Goal: Task Accomplishment & Management: Manage account settings

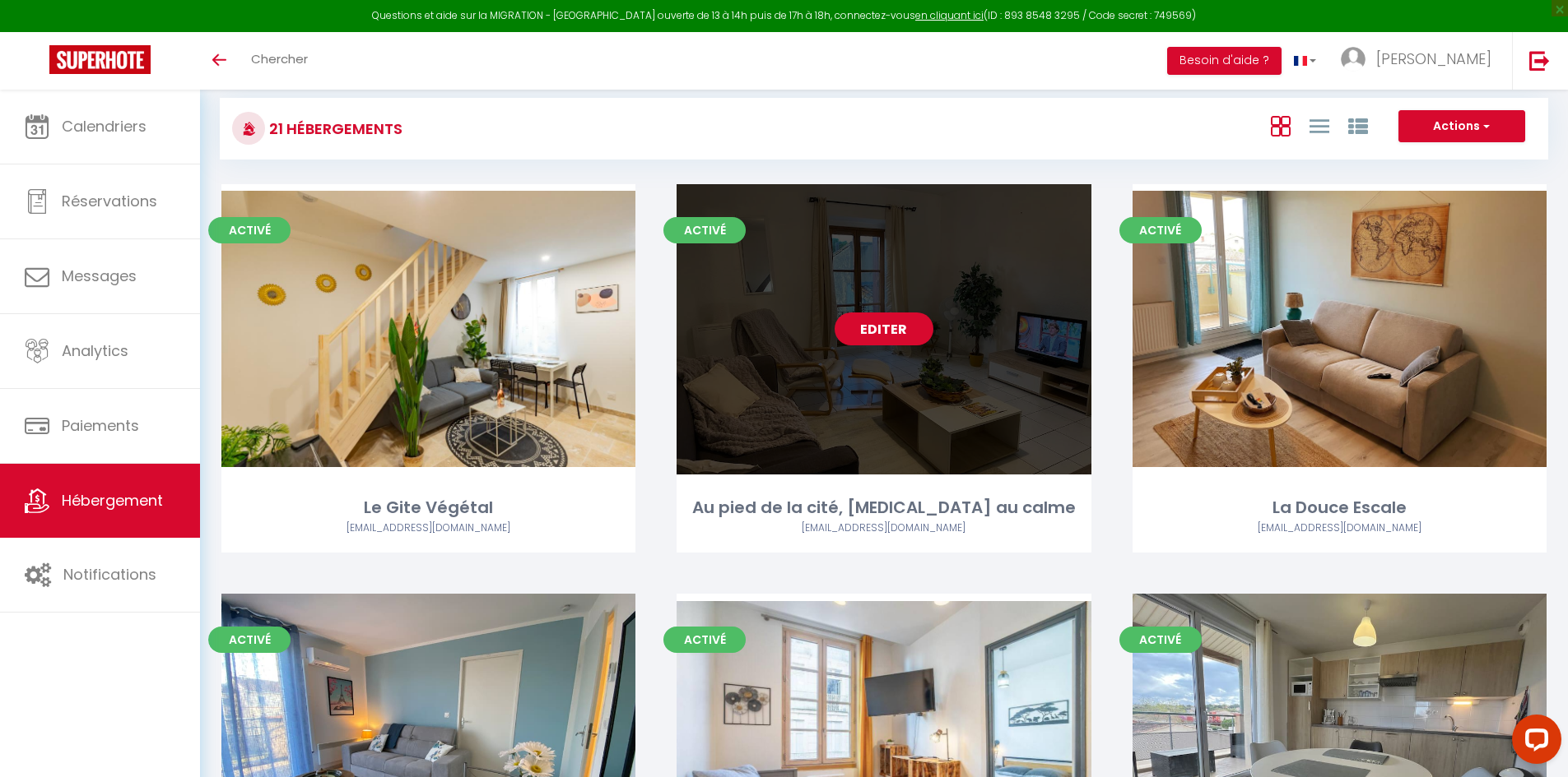
scroll to position [247, 0]
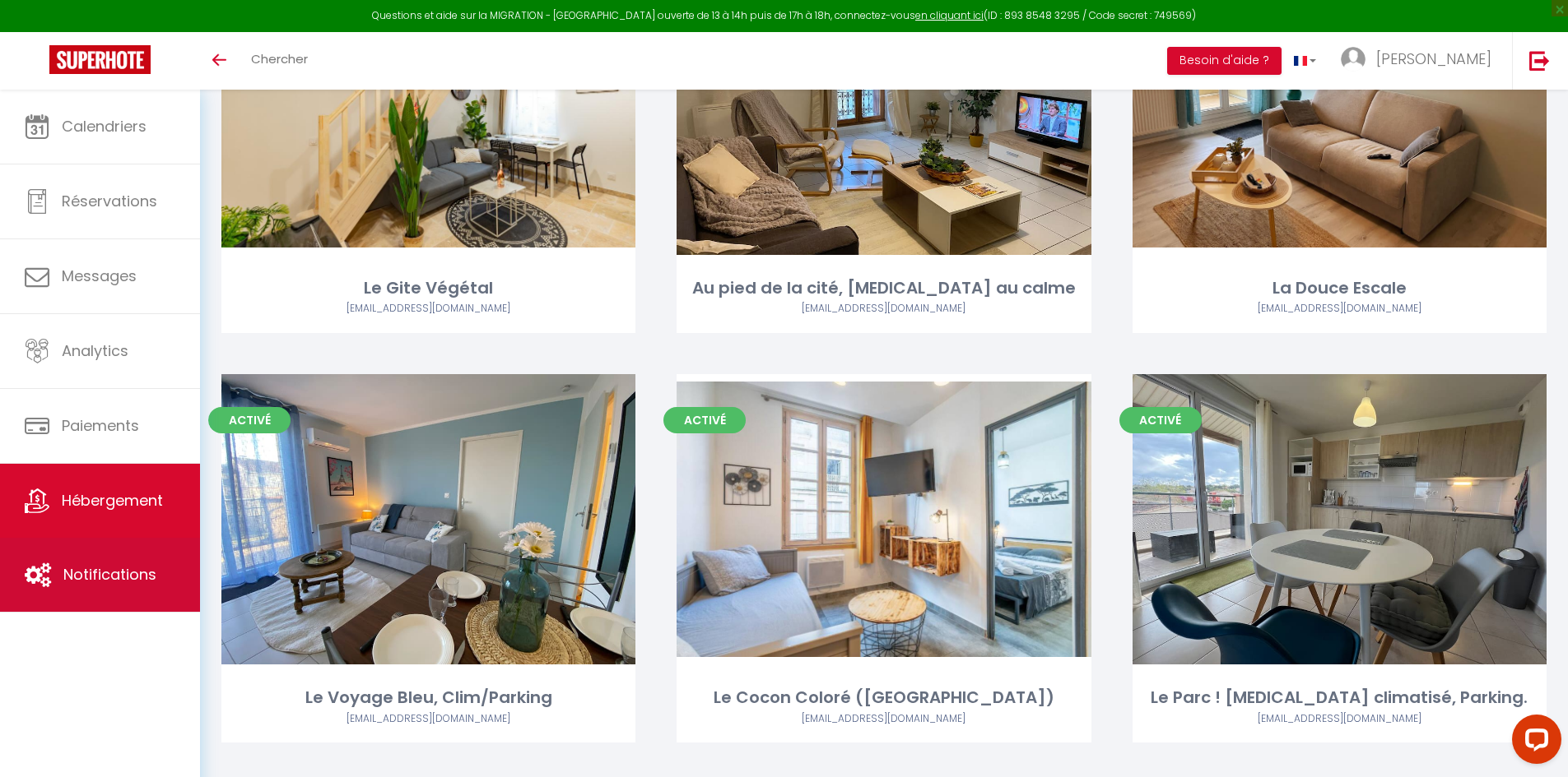
click at [129, 558] on link "Notifications" at bounding box center [100, 575] width 200 height 74
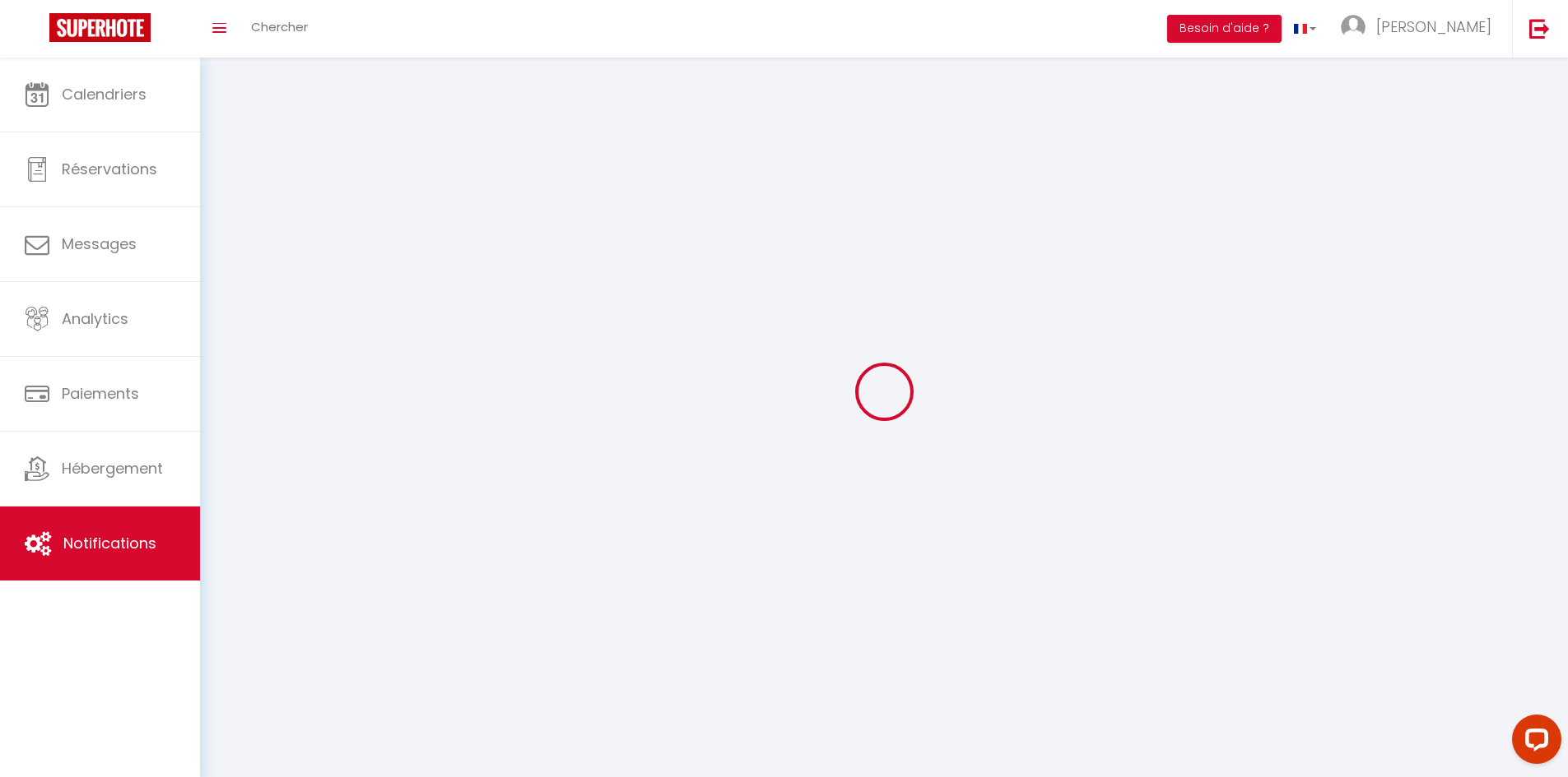
select select
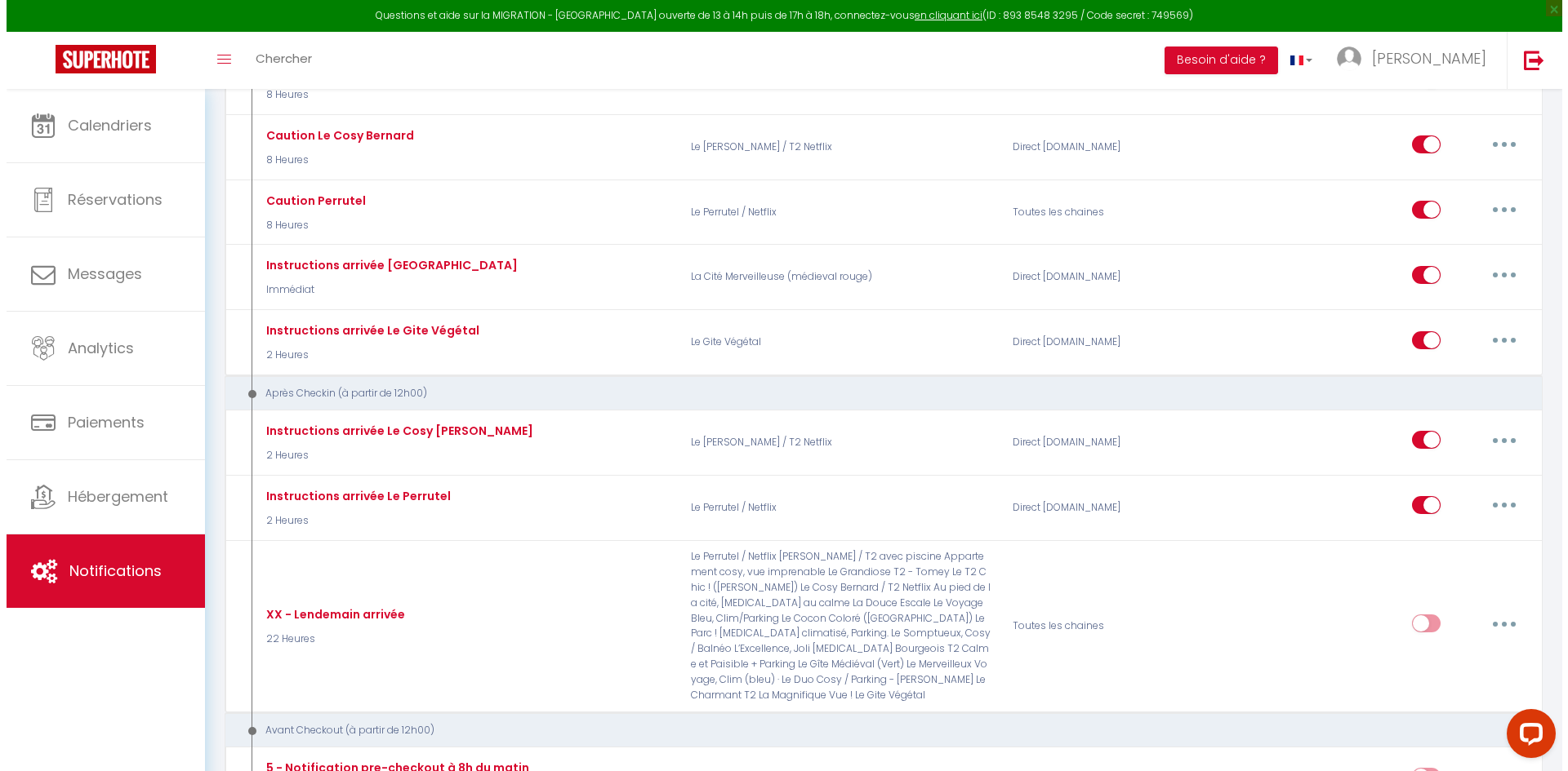
scroll to position [572, 0]
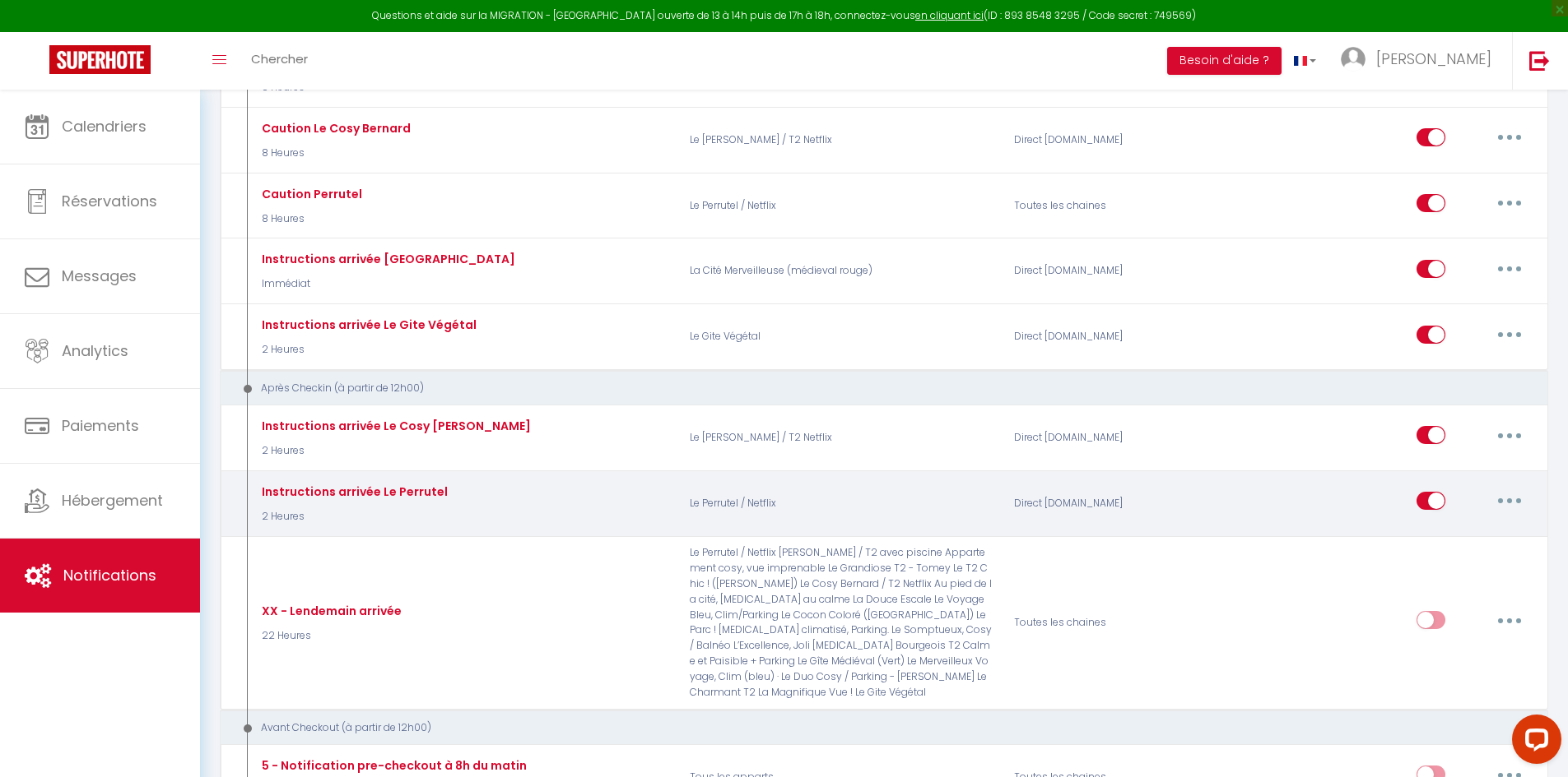
click at [1511, 499] on button "button" at bounding box center [1509, 500] width 46 height 26
click at [1440, 534] on link "Editer" at bounding box center [1466, 538] width 122 height 28
type input "Instructions arrivée Le Perrutel"
select select "3"
select select "2 Heures"
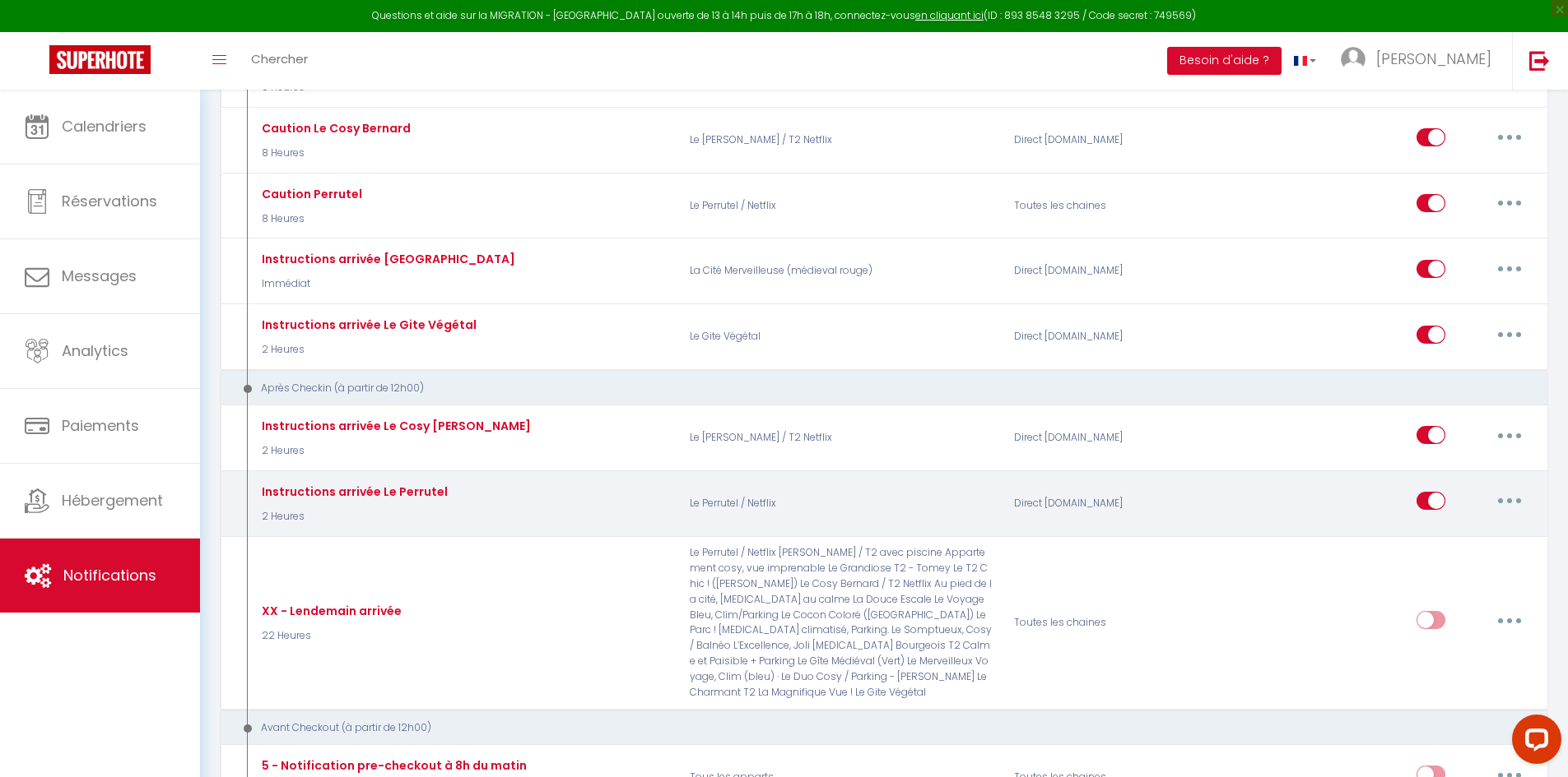
select select "if_deposit_is_paid"
checkbox input "true"
checkbox input "false"
radio input "true"
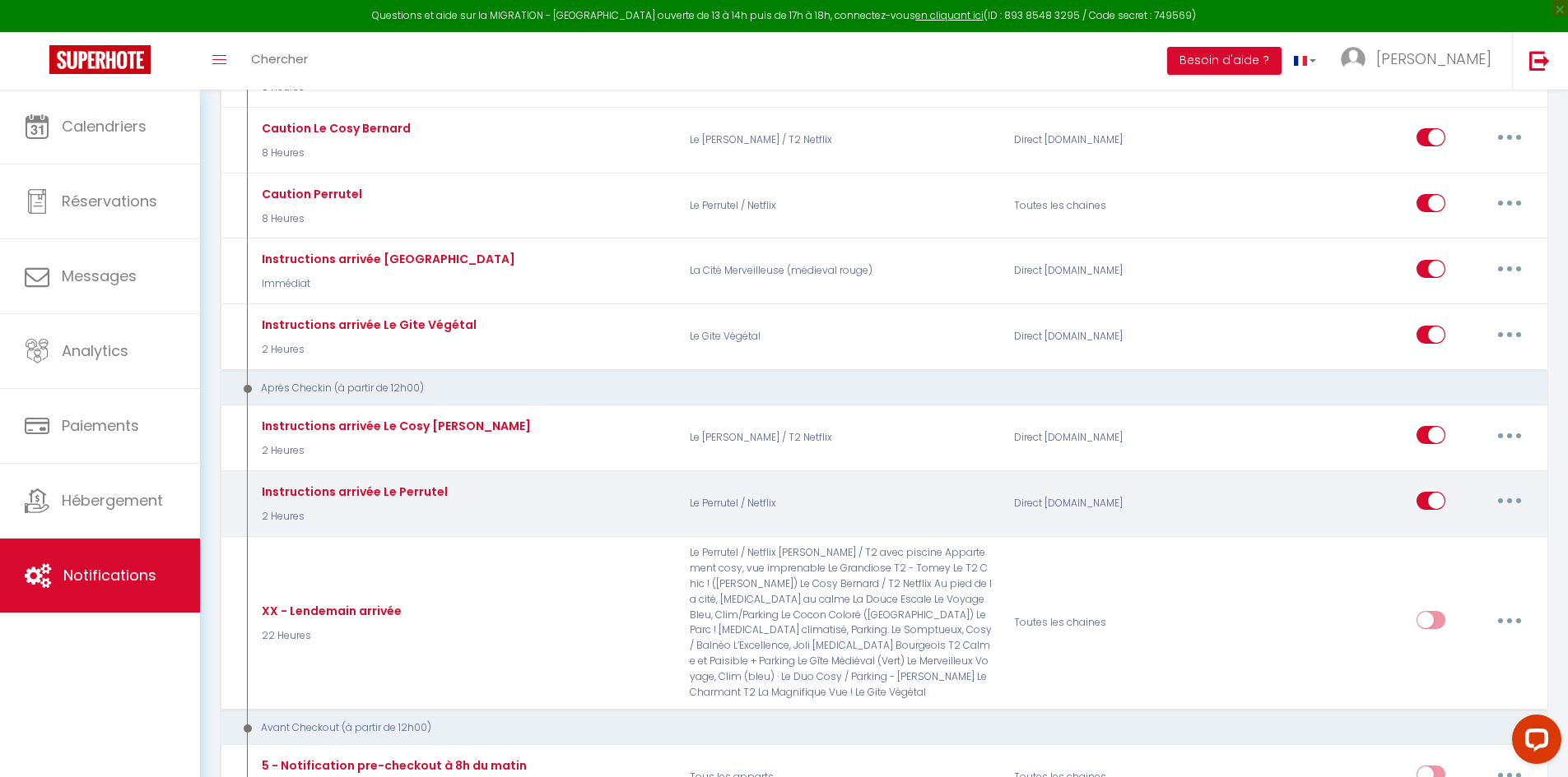
type input "instructions d'entrée dans l'appartement"
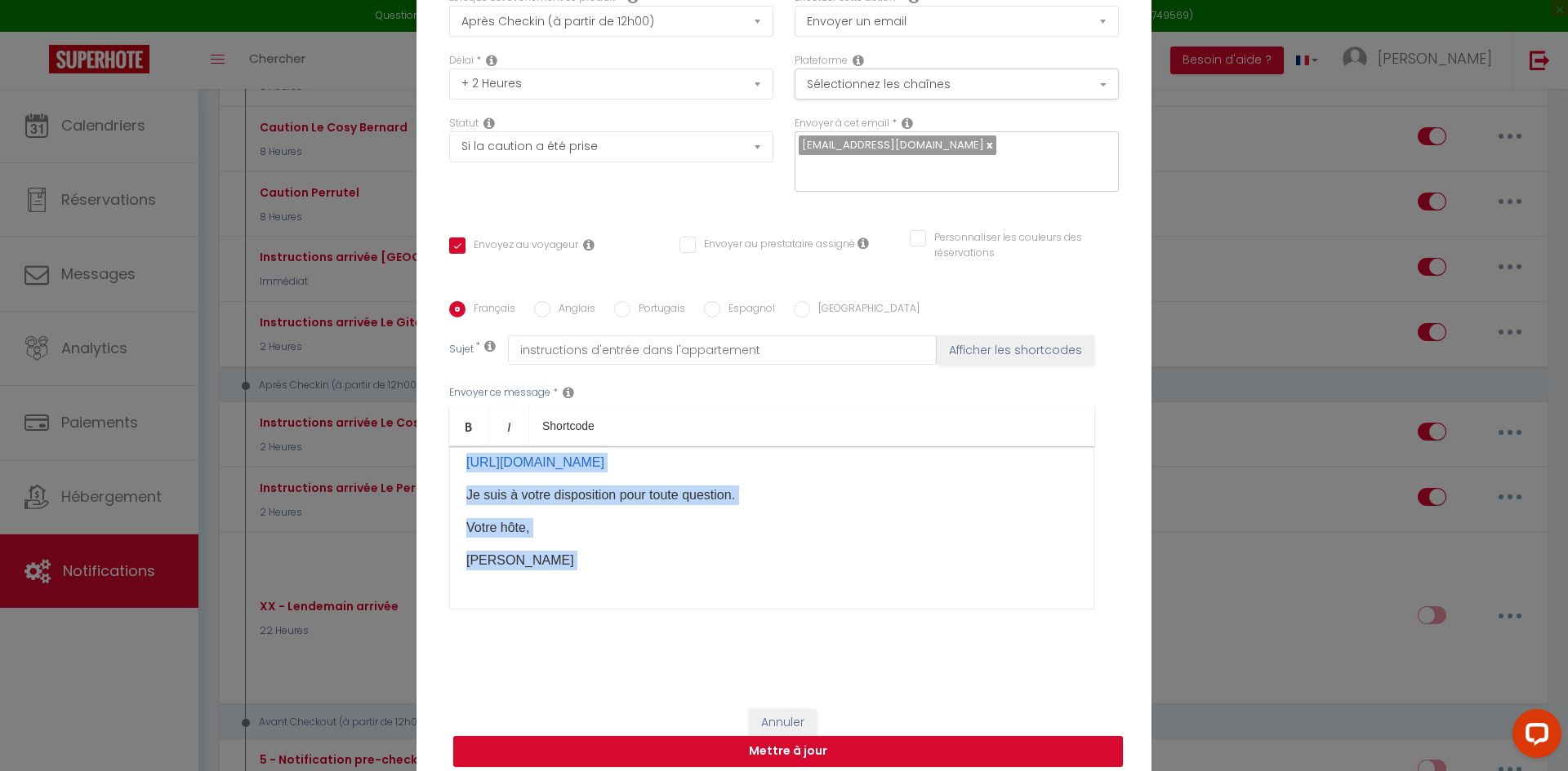
scroll to position [246, 0]
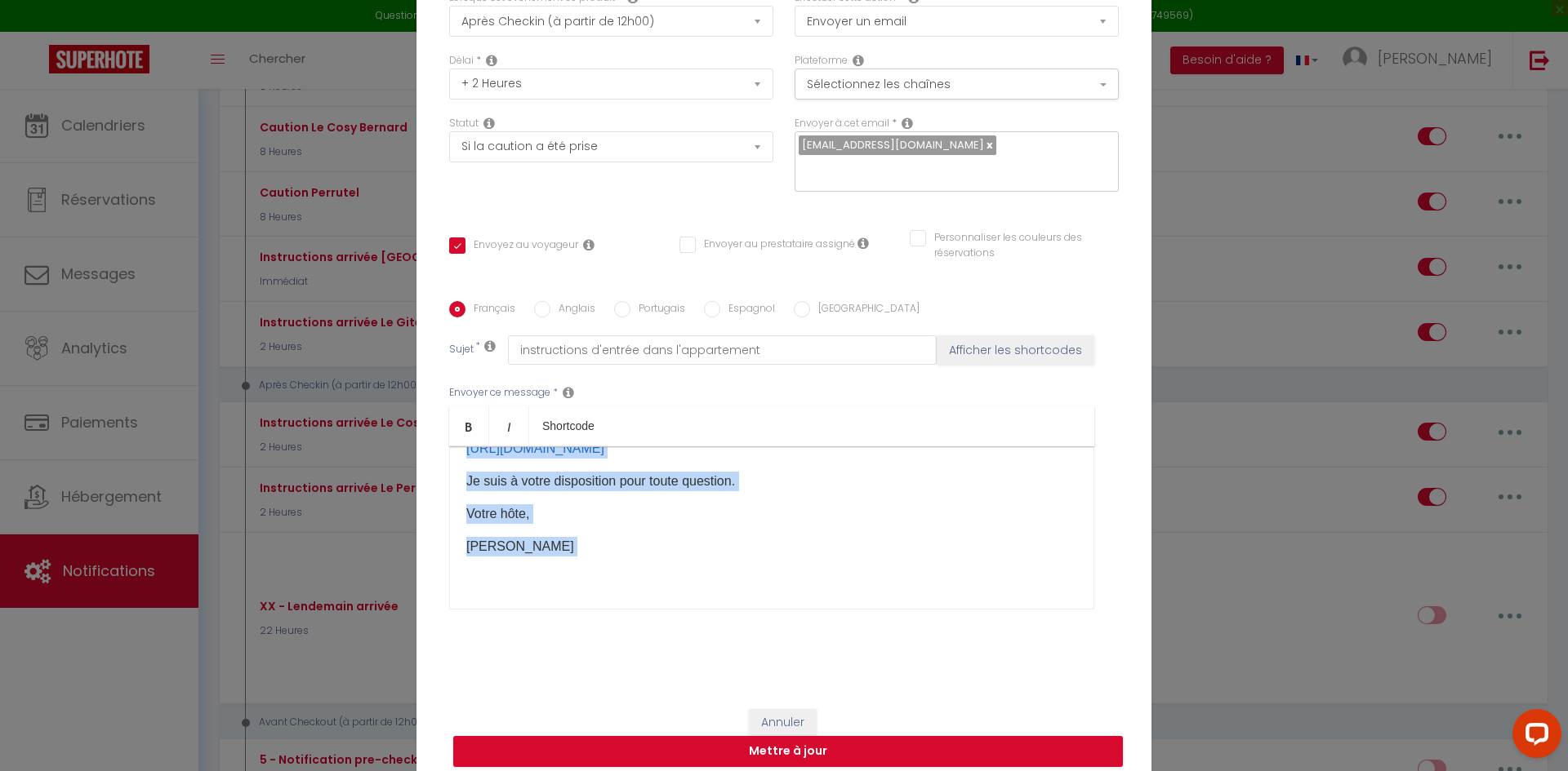
drag, startPoint x: 458, startPoint y: 465, endPoint x: 1024, endPoint y: 604, distance: 582.8
click at [1024, 604] on div "Envoyer ce message * Bold Italic Shortcode Rich text editor Bonjour [GUEST:FIRS…" at bounding box center [784, 497] width 670 height 265
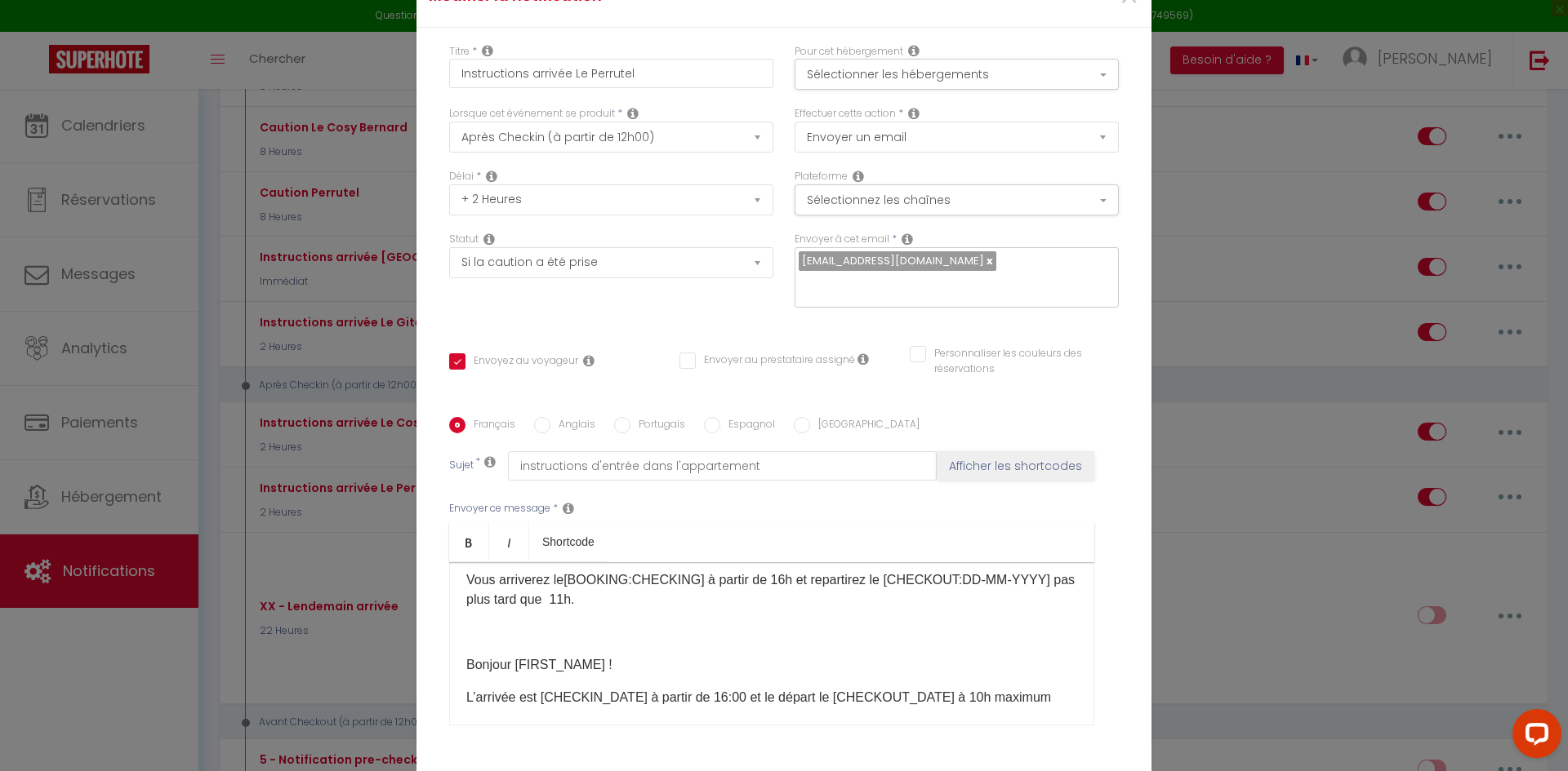
scroll to position [0, 0]
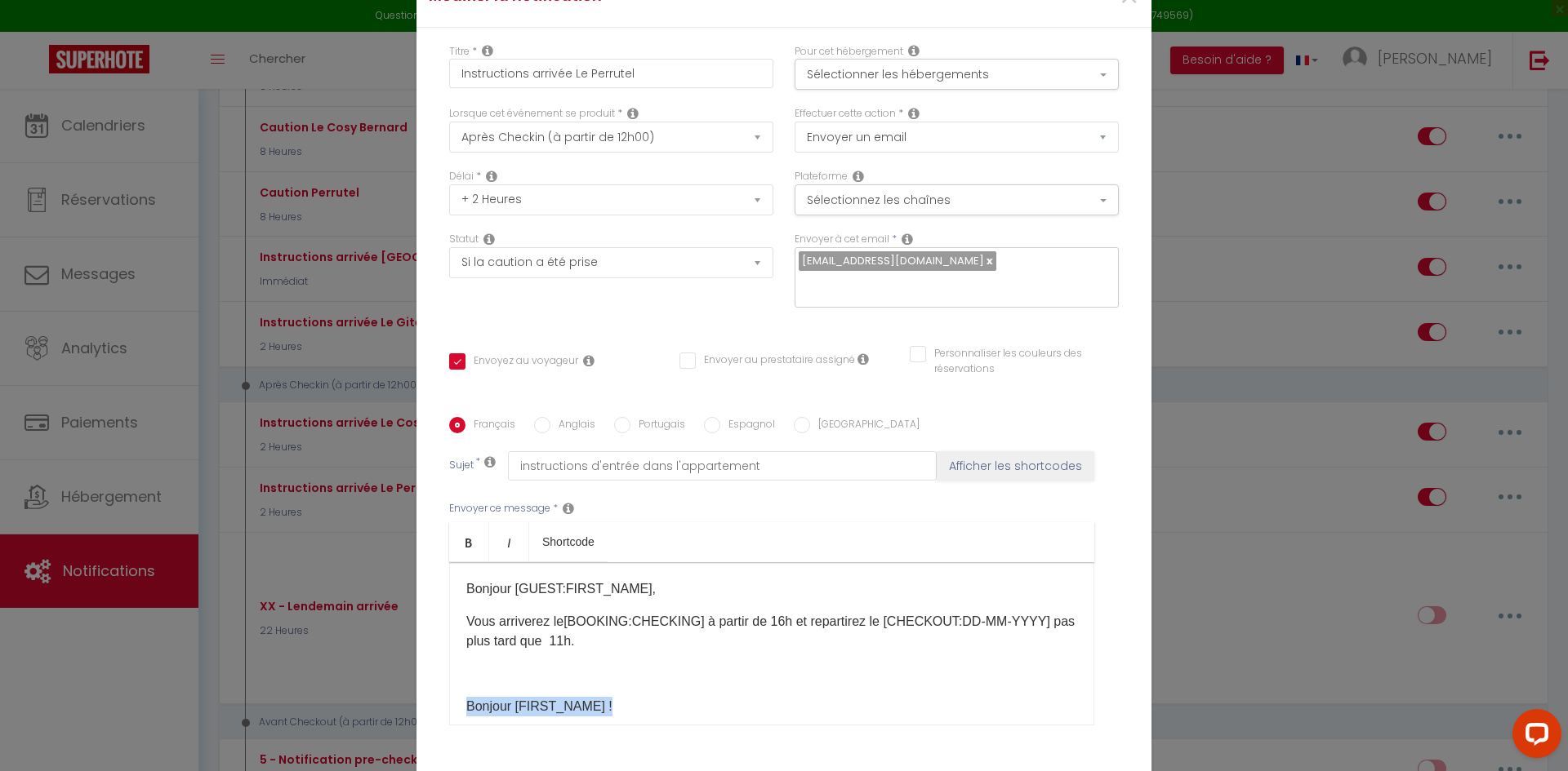
drag, startPoint x: 639, startPoint y: 691, endPoint x: 451, endPoint y: 649, distance: 192.6
click at [451, 649] on div "Bonjour [GUEST:FIRST_NAME]​, Vous arriverez le[BOOKING:CHECKING]​ à partir de 1…" at bounding box center [771, 644] width 645 height 163
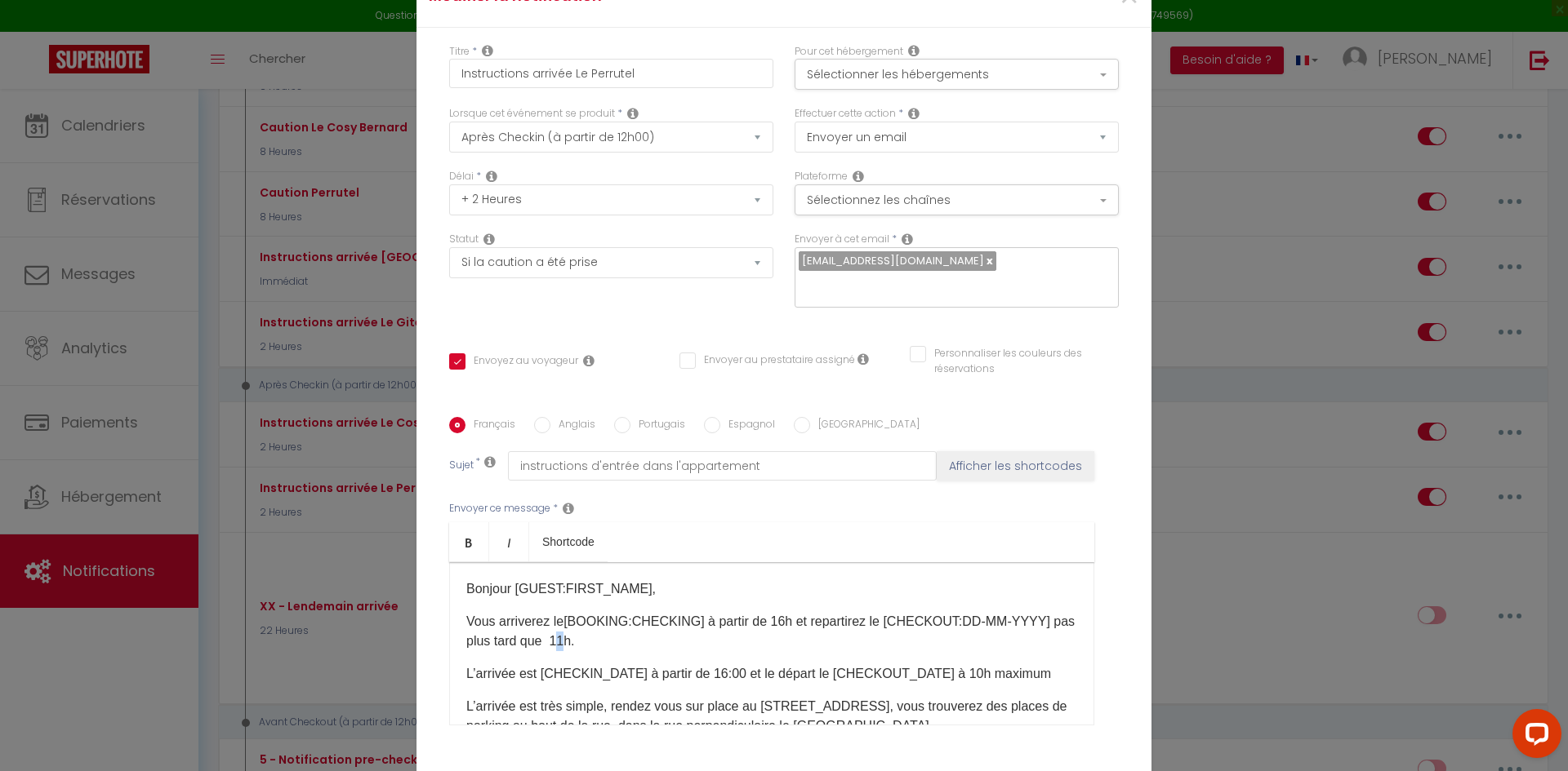
click at [559, 630] on p "Vous arriverez le[BOOKING:CHECKING]​ à partir de 16h et repartirez le [CHECKOUT…" at bounding box center [771, 631] width 611 height 39
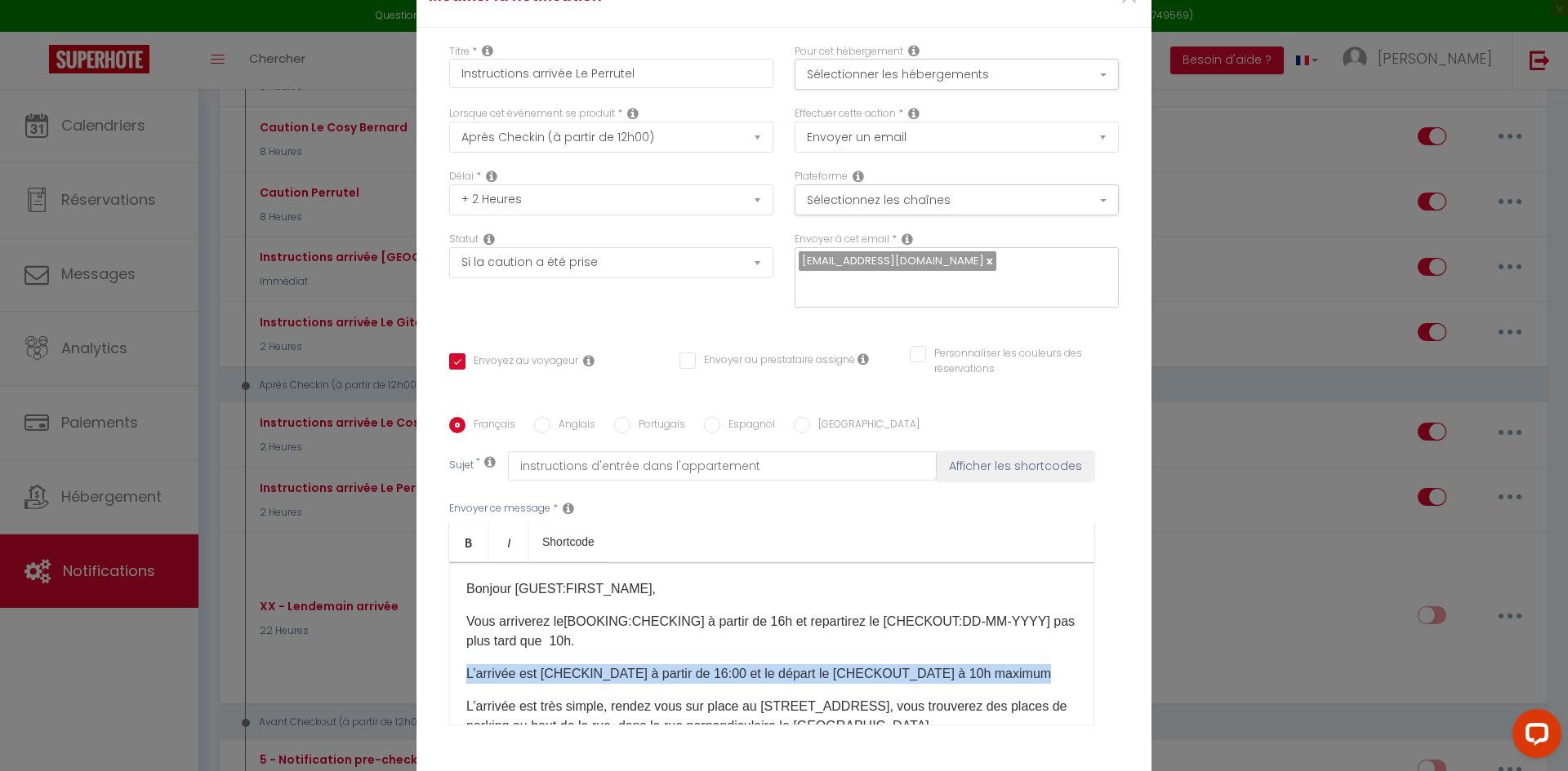
drag, startPoint x: 456, startPoint y: 662, endPoint x: 1036, endPoint y: 662, distance: 580.0
click at [1036, 662] on div "Bonjour [GUEST:FIRST_NAME]​, Vous arriverez le[BOOKING:CHECKING]​ à partir de 1…" at bounding box center [771, 644] width 645 height 163
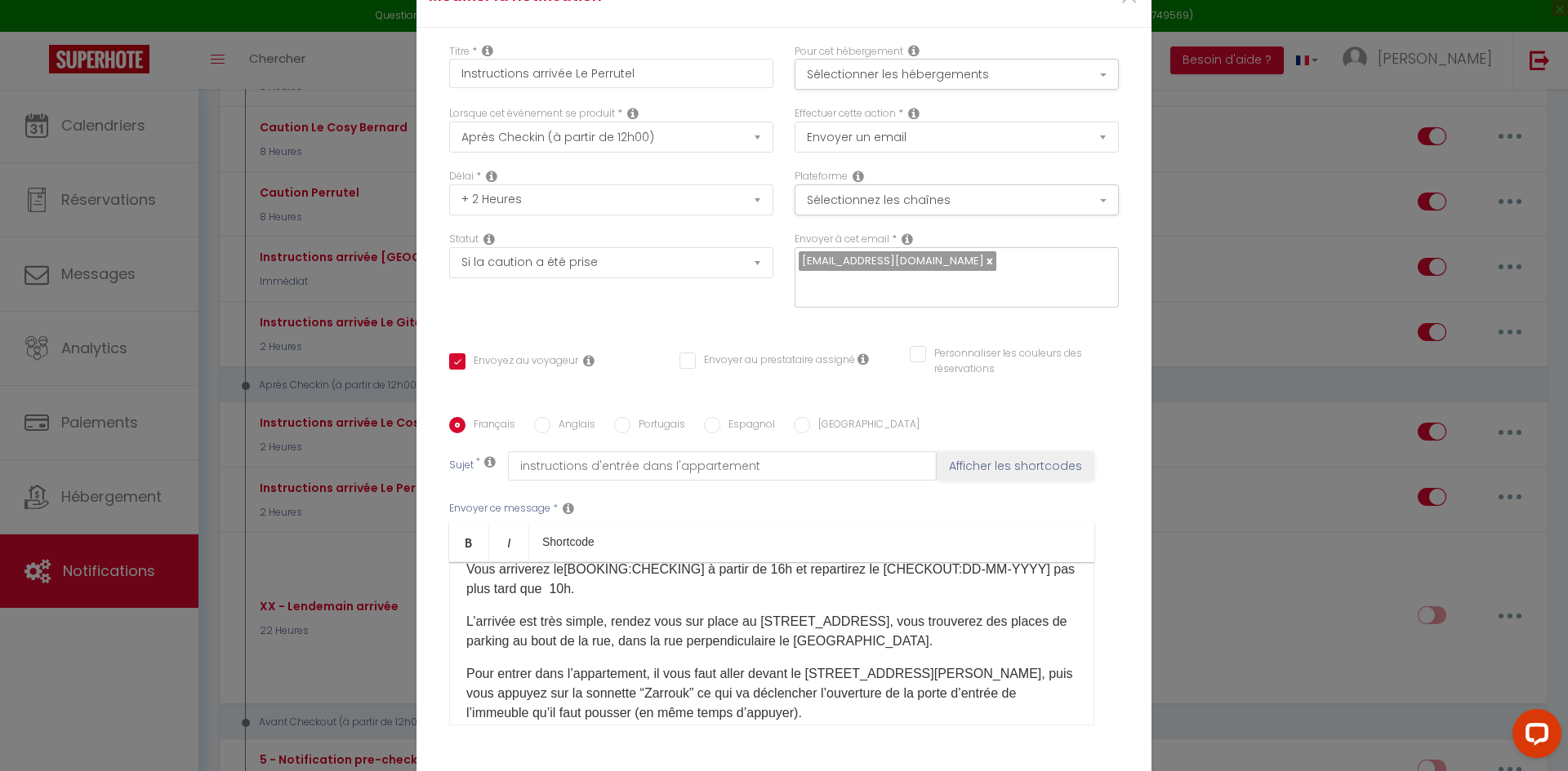
scroll to position [82, 0]
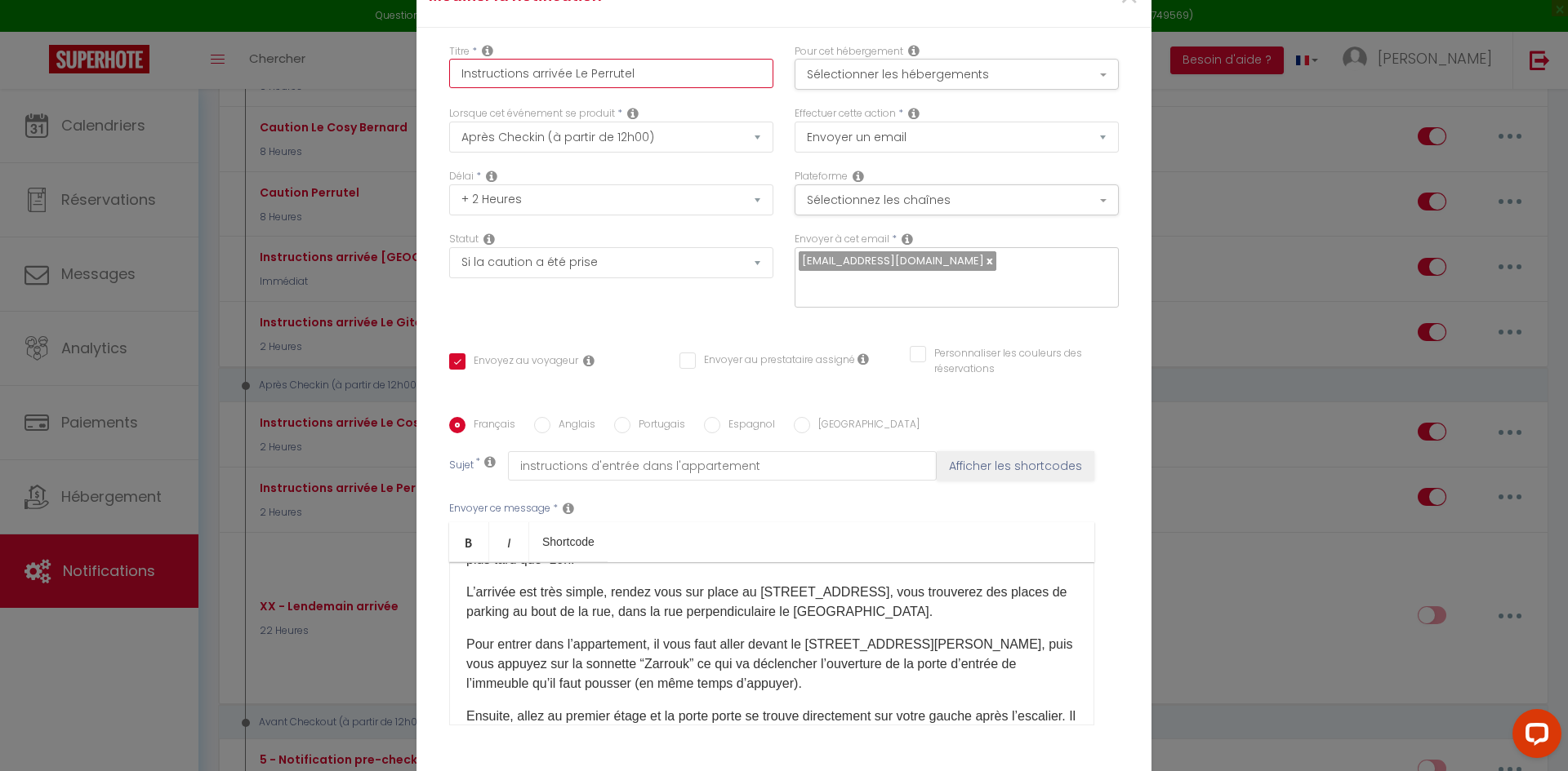
drag, startPoint x: 566, startPoint y: 85, endPoint x: 634, endPoint y: 85, distance: 68.0
click at [634, 85] on input "Instructions arrivée Le Perrutel" at bounding box center [611, 73] width 324 height 29
type input "Instructions arrivée L"
checkbox input "true"
checkbox input "false"
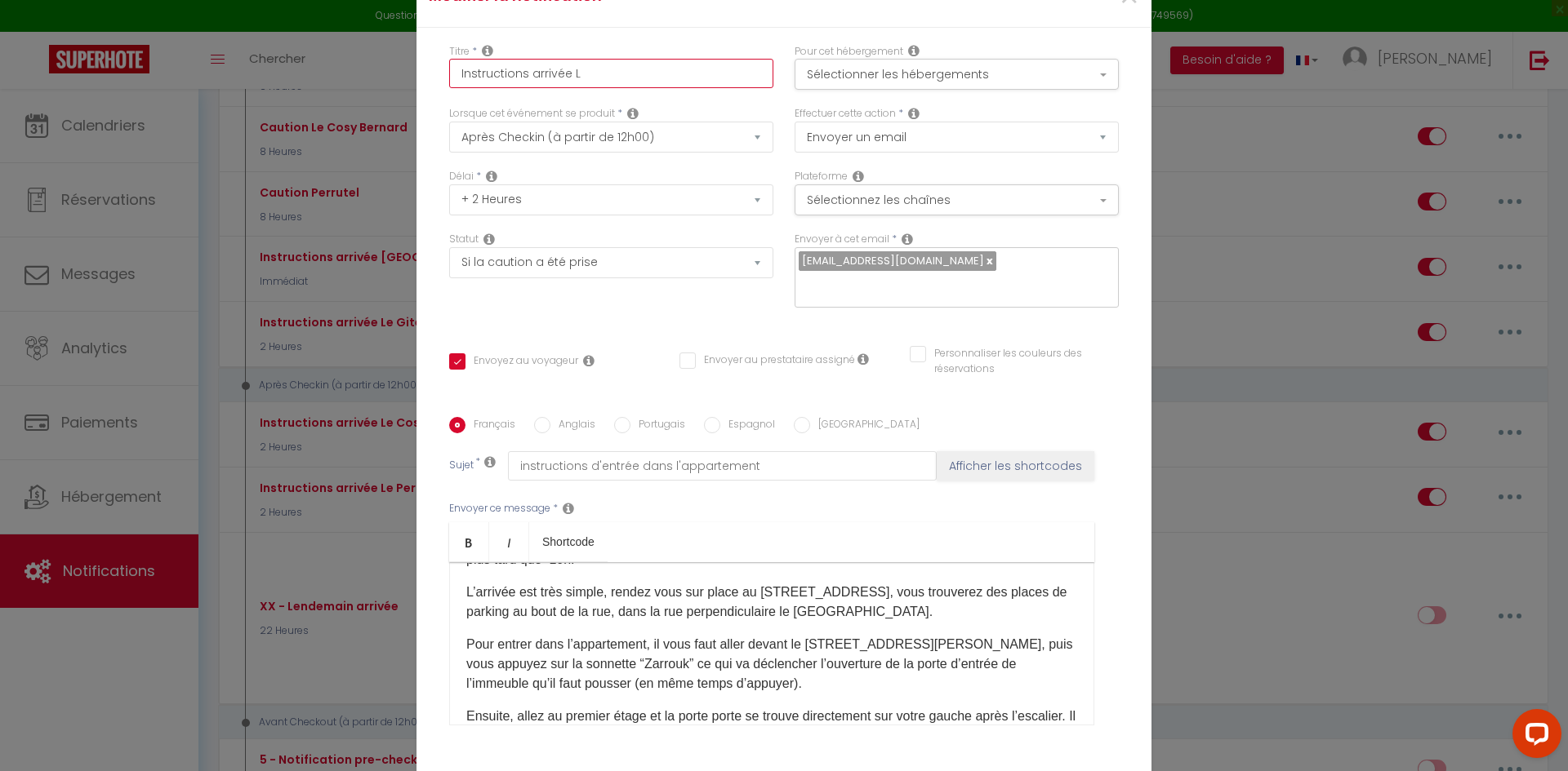
checkbox input "false"
type input "Instructions arrivée L'"
checkbox input "true"
checkbox input "false"
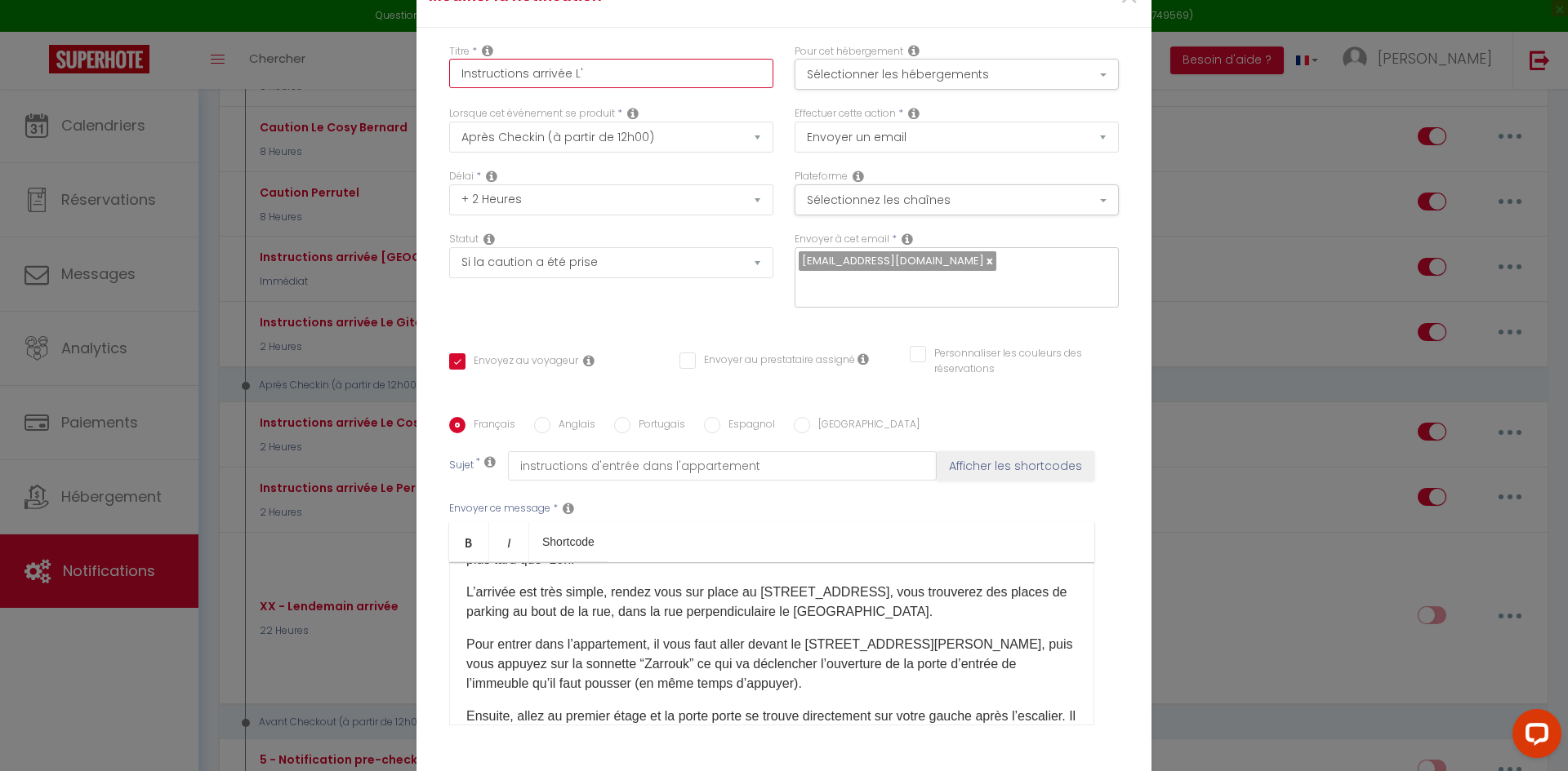
type input "Instructions arrivée L'E"
checkbox input "true"
checkbox input "false"
type input "Instructions arrivée L'Ex"
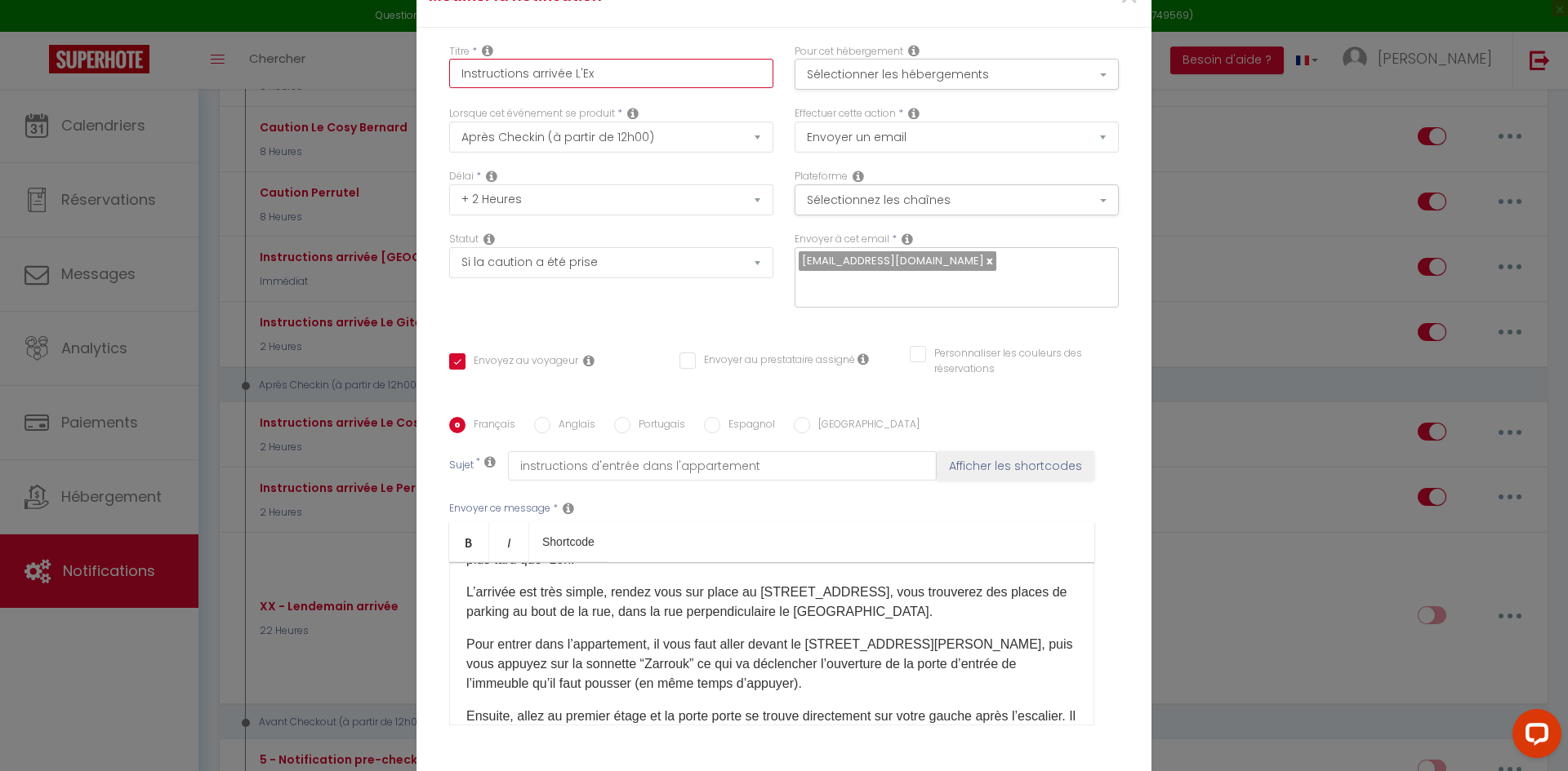
checkbox input "true"
checkbox input "false"
type input "Instructions arrivée L'Exc"
checkbox input "true"
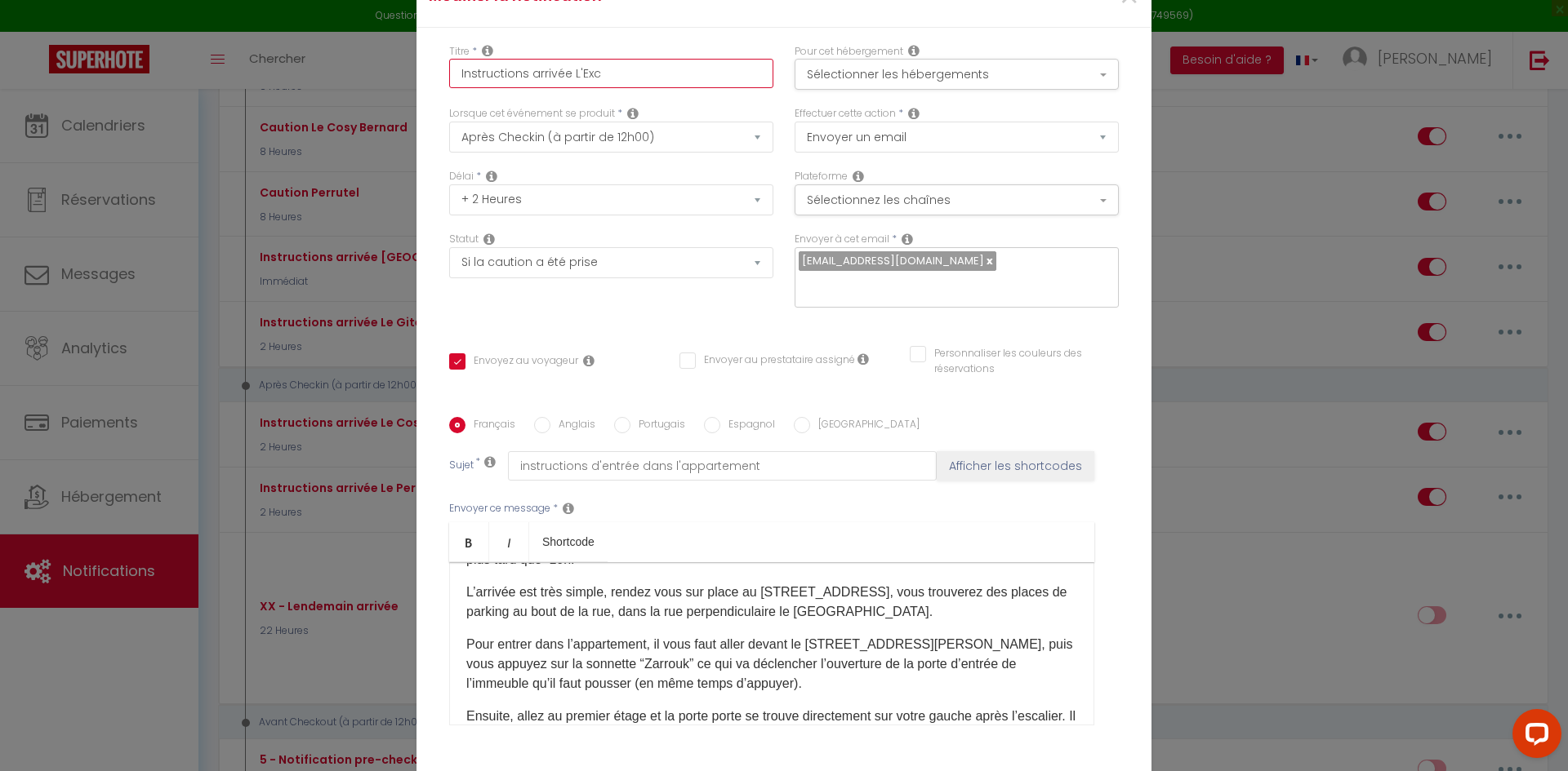
checkbox input "false"
type input "Instructions arrivée L'Exce"
checkbox input "true"
checkbox input "false"
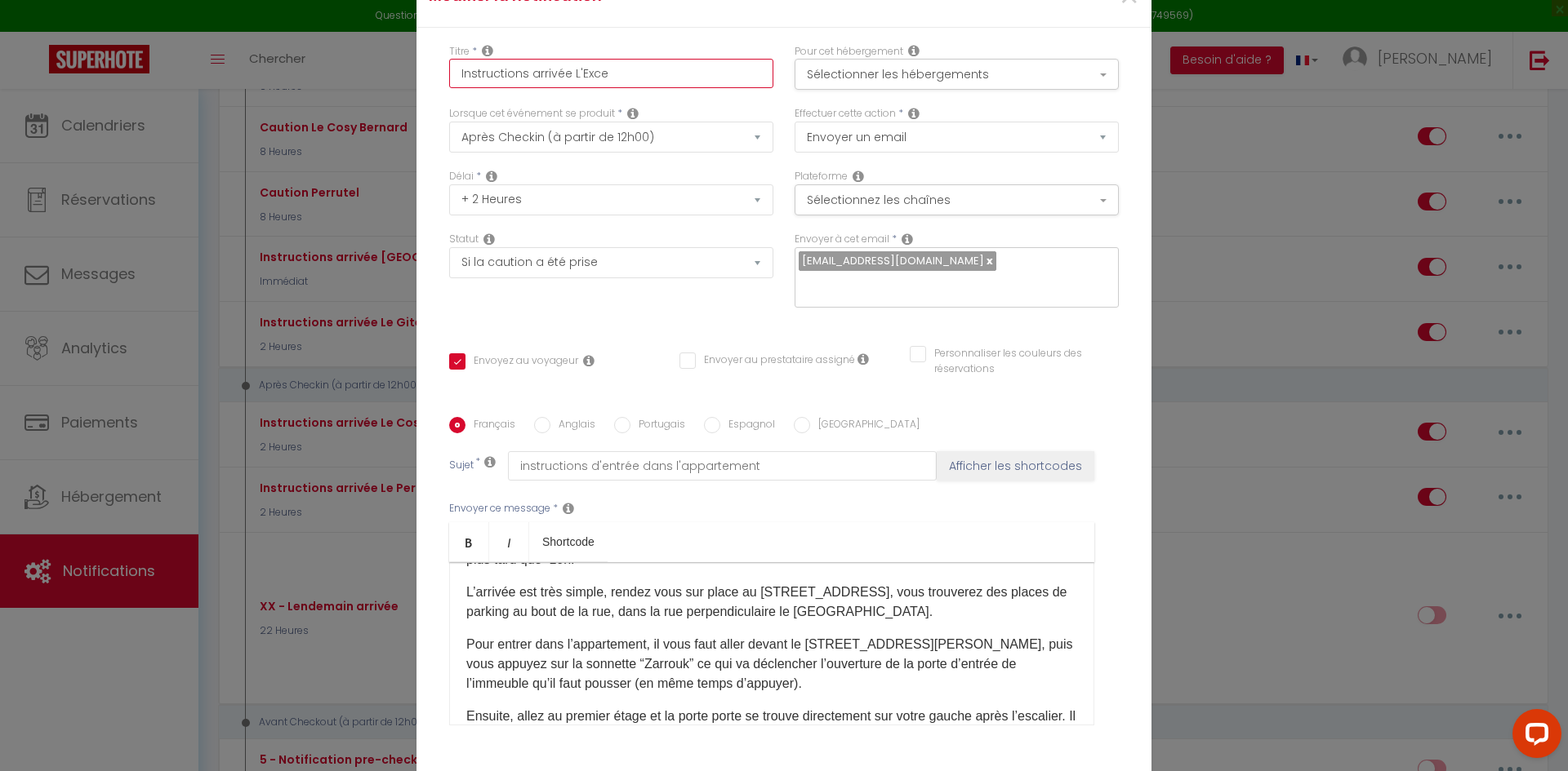
checkbox input "false"
type input "Instructions arrivée L'Excel"
checkbox input "true"
checkbox input "false"
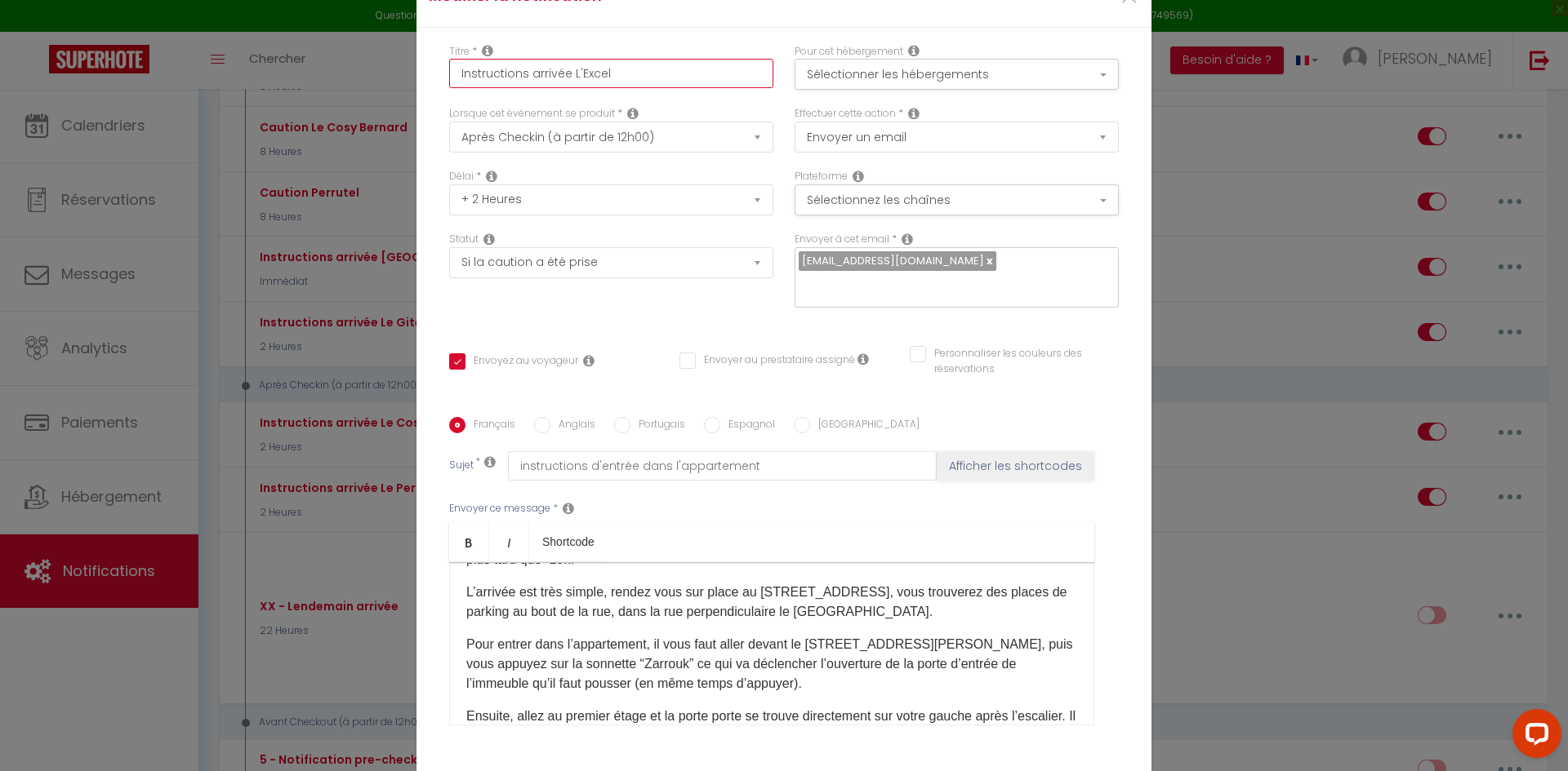
type input "Instructions arrivée L'Excell"
checkbox input "true"
checkbox input "false"
type input "Instructions arrivée L'Excelle"
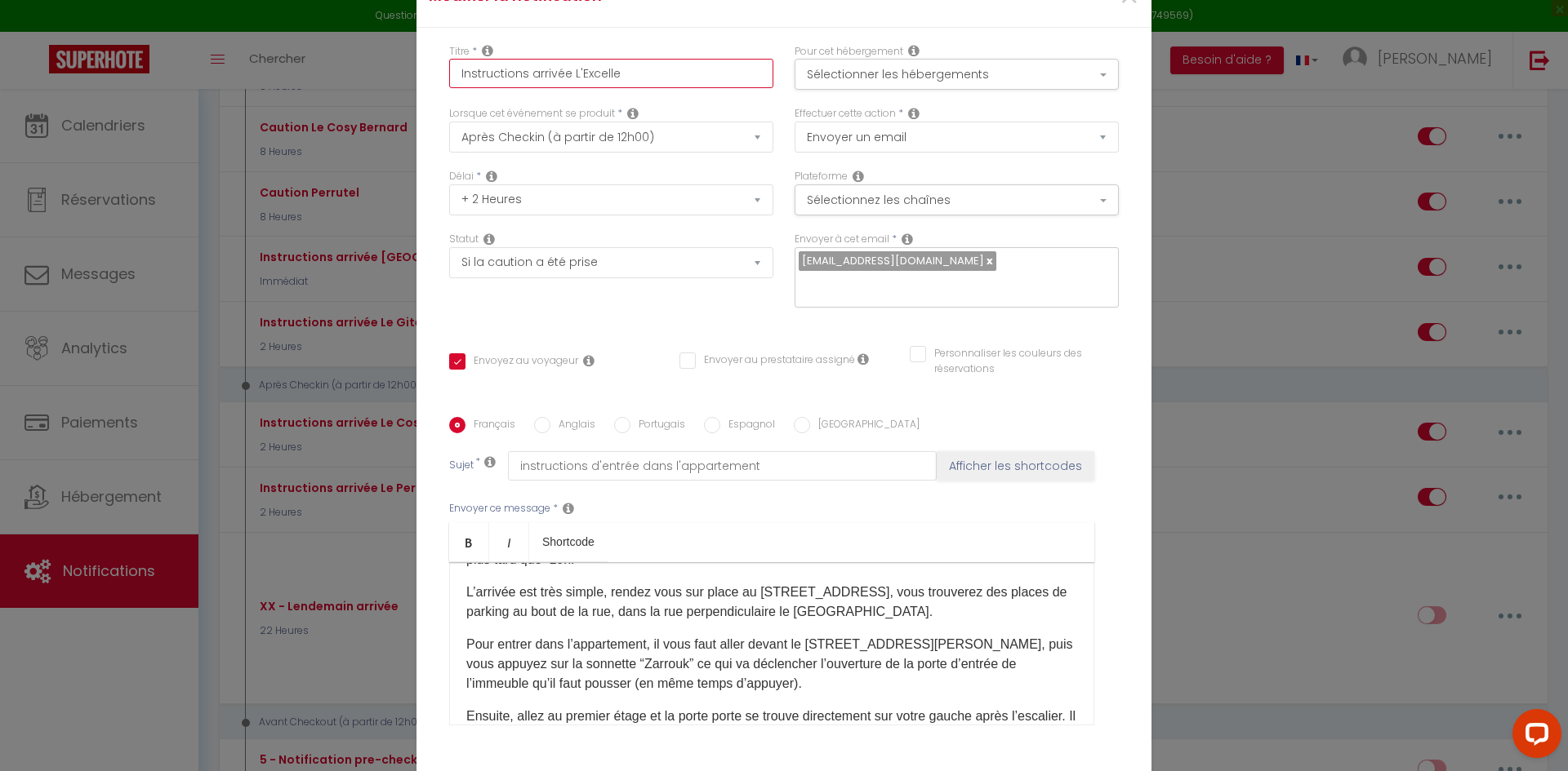
checkbox input "true"
checkbox input "false"
type input "Instructions arrivée L'Excellen"
checkbox input "true"
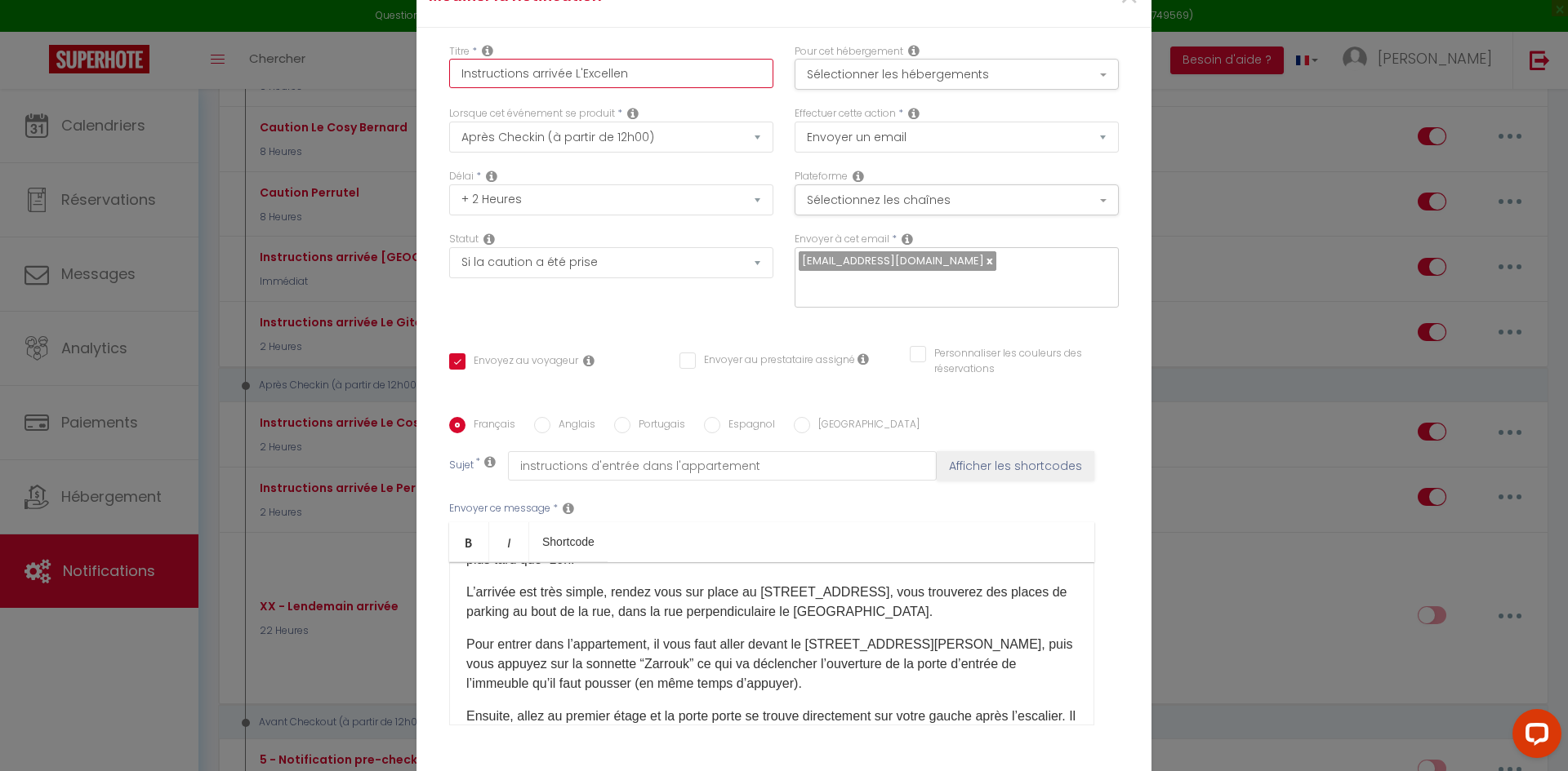
checkbox input "false"
type input "Instructions arrivée L'Excellen,"
checkbox input "true"
checkbox input "false"
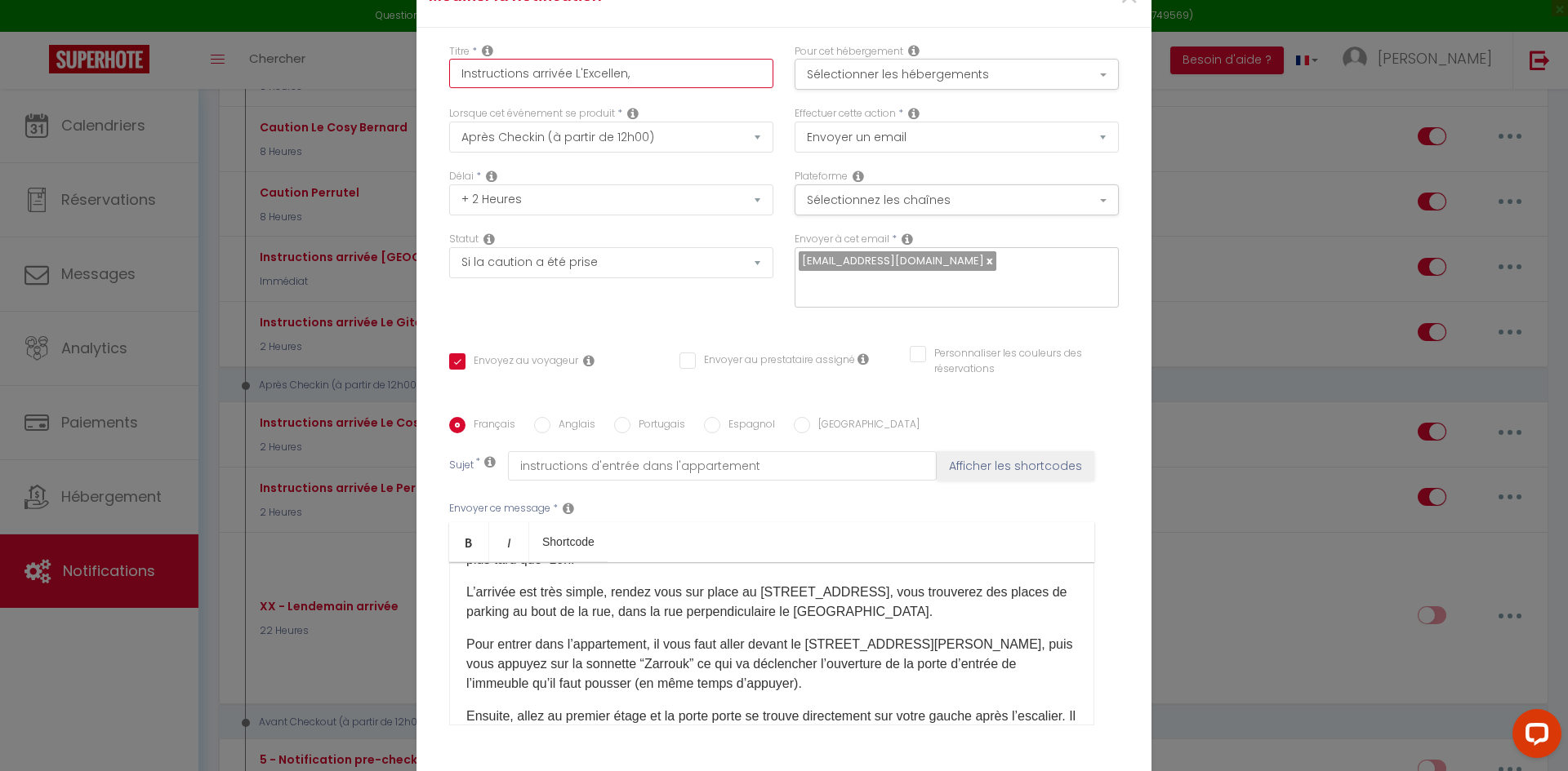
checkbox input "false"
type input "Instructions arrivée L'Excellen,c"
checkbox input "true"
checkbox input "false"
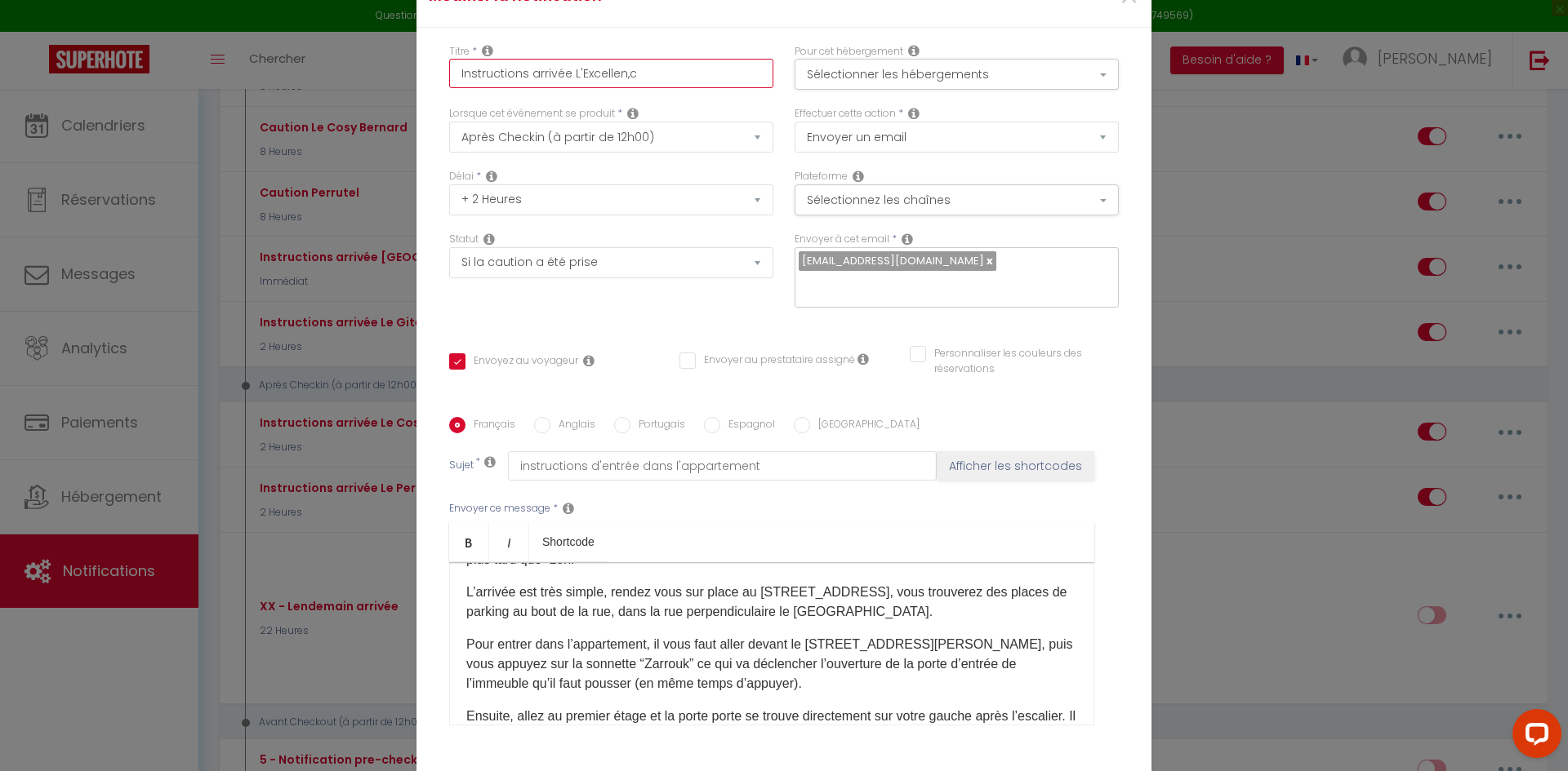
type input "Instructions arrivée L'Excellen,ce"
checkbox input "true"
checkbox input "false"
type input "Instructions arrivée L'Excellen,c"
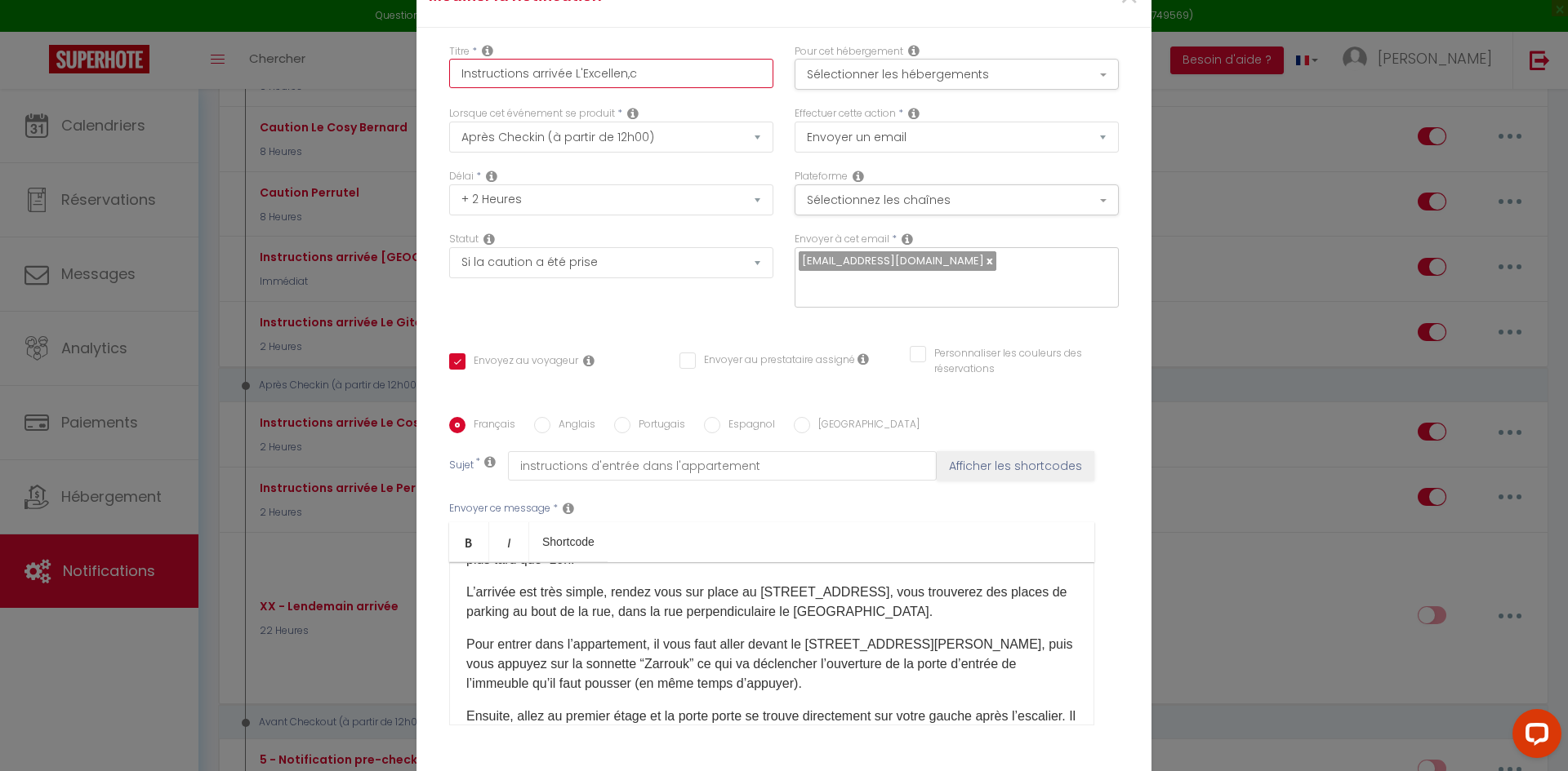
checkbox input "true"
checkbox input "false"
type input "Instructions arrivée L'Excellen,"
checkbox input "true"
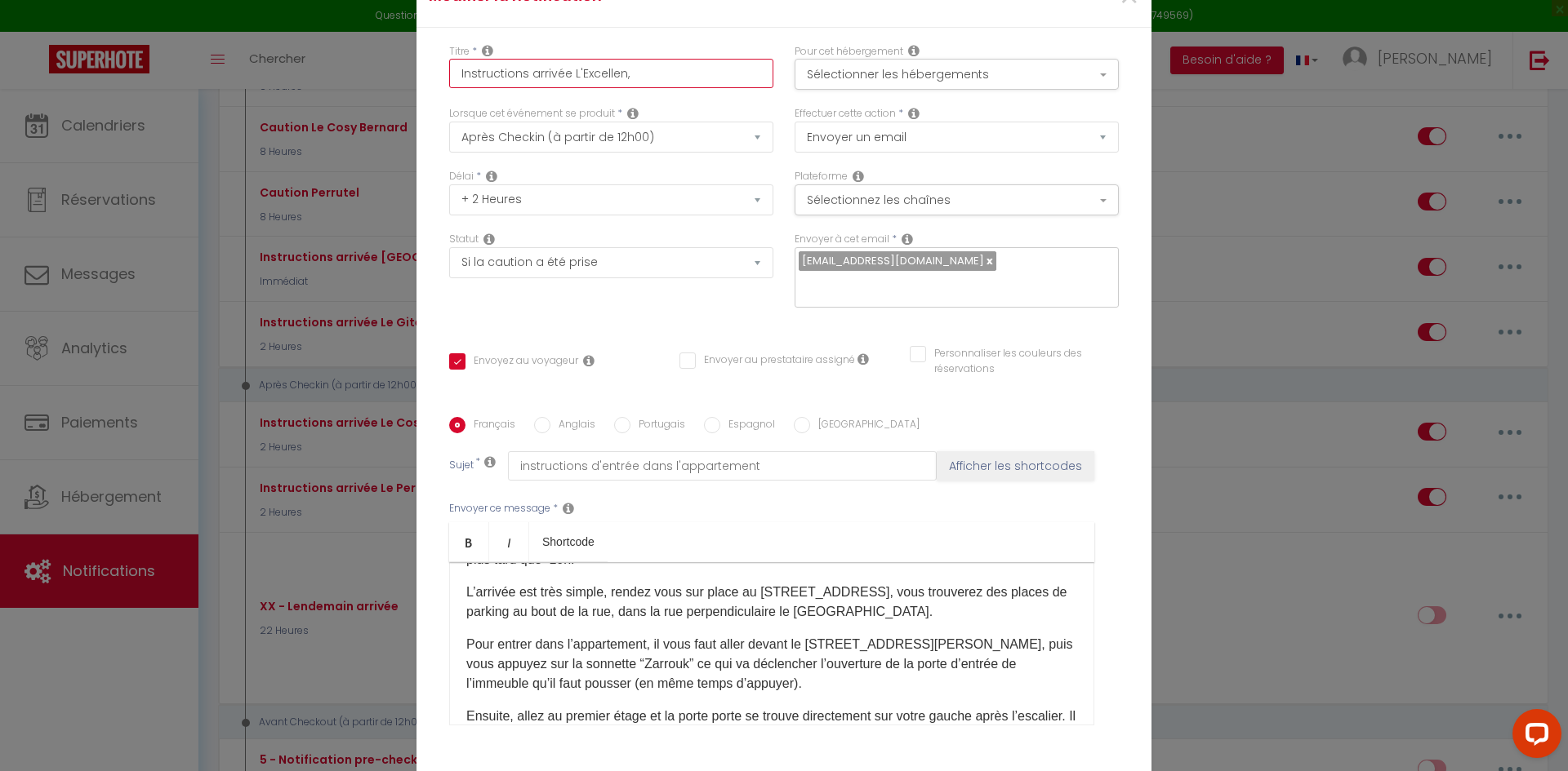
checkbox input "false"
type input "Instructions arrivée L'Excellen"
checkbox input "true"
checkbox input "false"
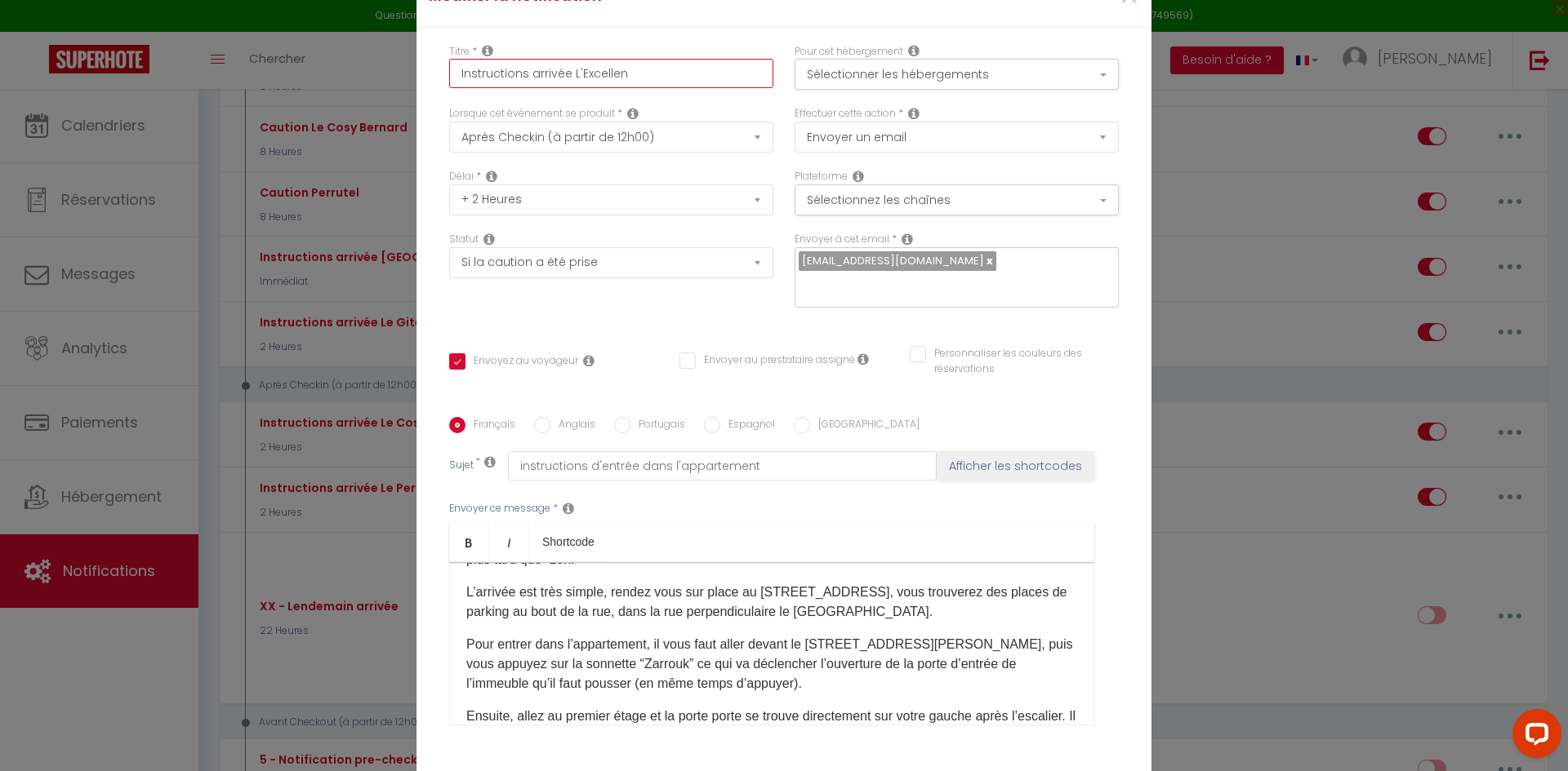
checkbox input "false"
type input "Instructions arrivée L'Excelle"
checkbox input "true"
checkbox input "false"
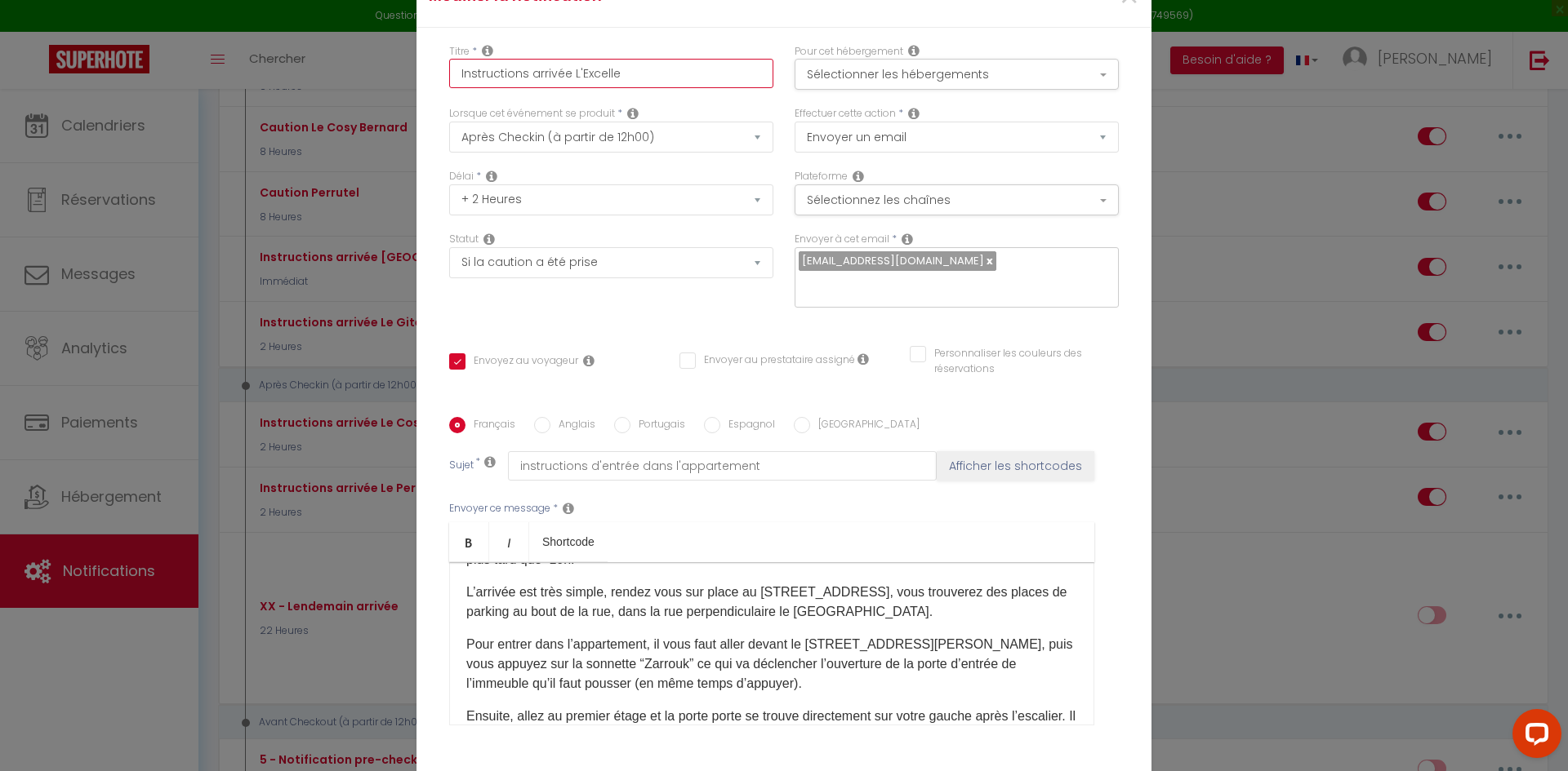
type input "Instructions arrivée L'Excellen"
checkbox input "true"
checkbox input "false"
type input "Instructions arrivée L'Excellenc"
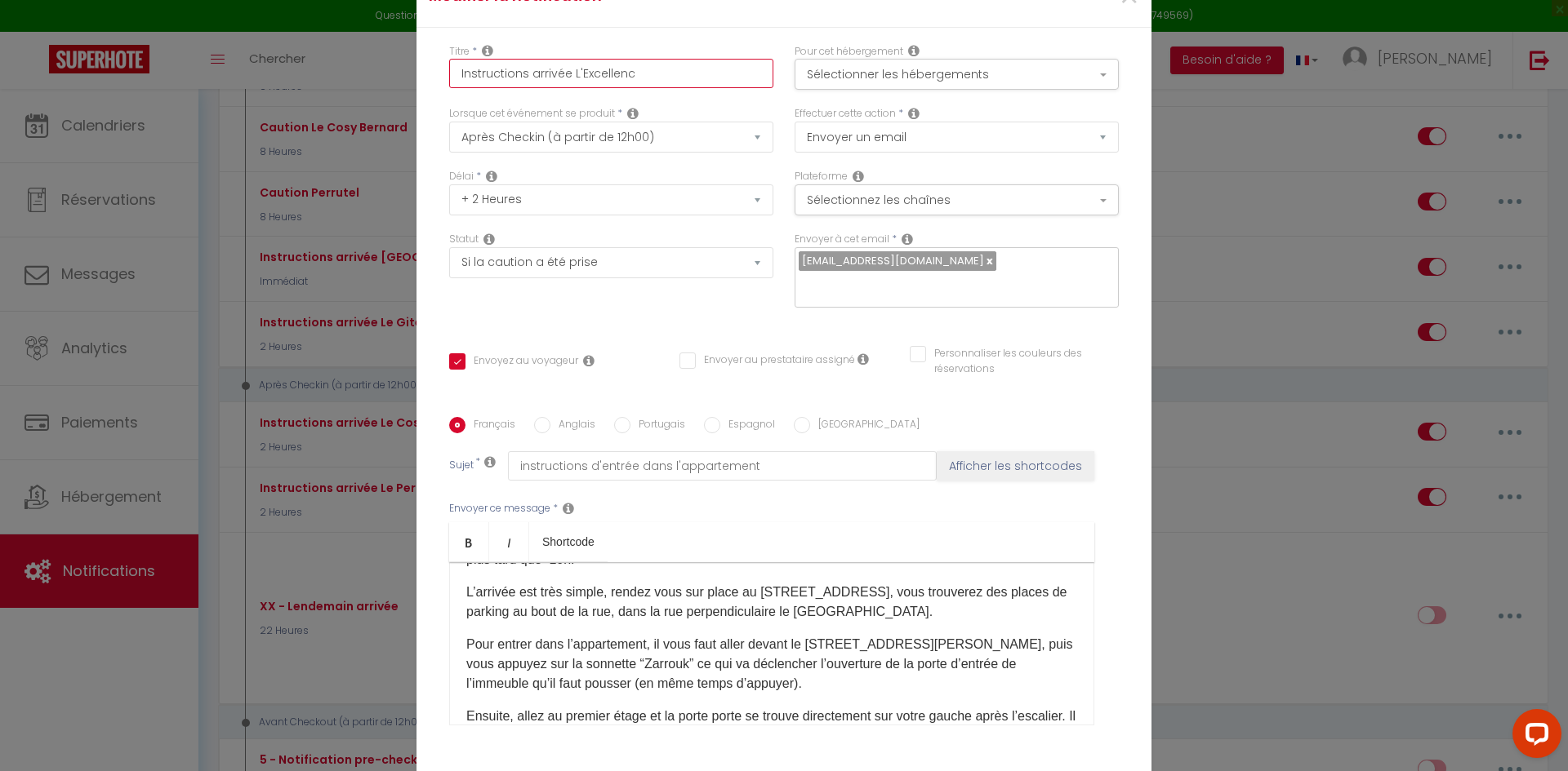
checkbox input "true"
checkbox input "false"
type input "Instructions arrivée L'Excellence"
checkbox input "true"
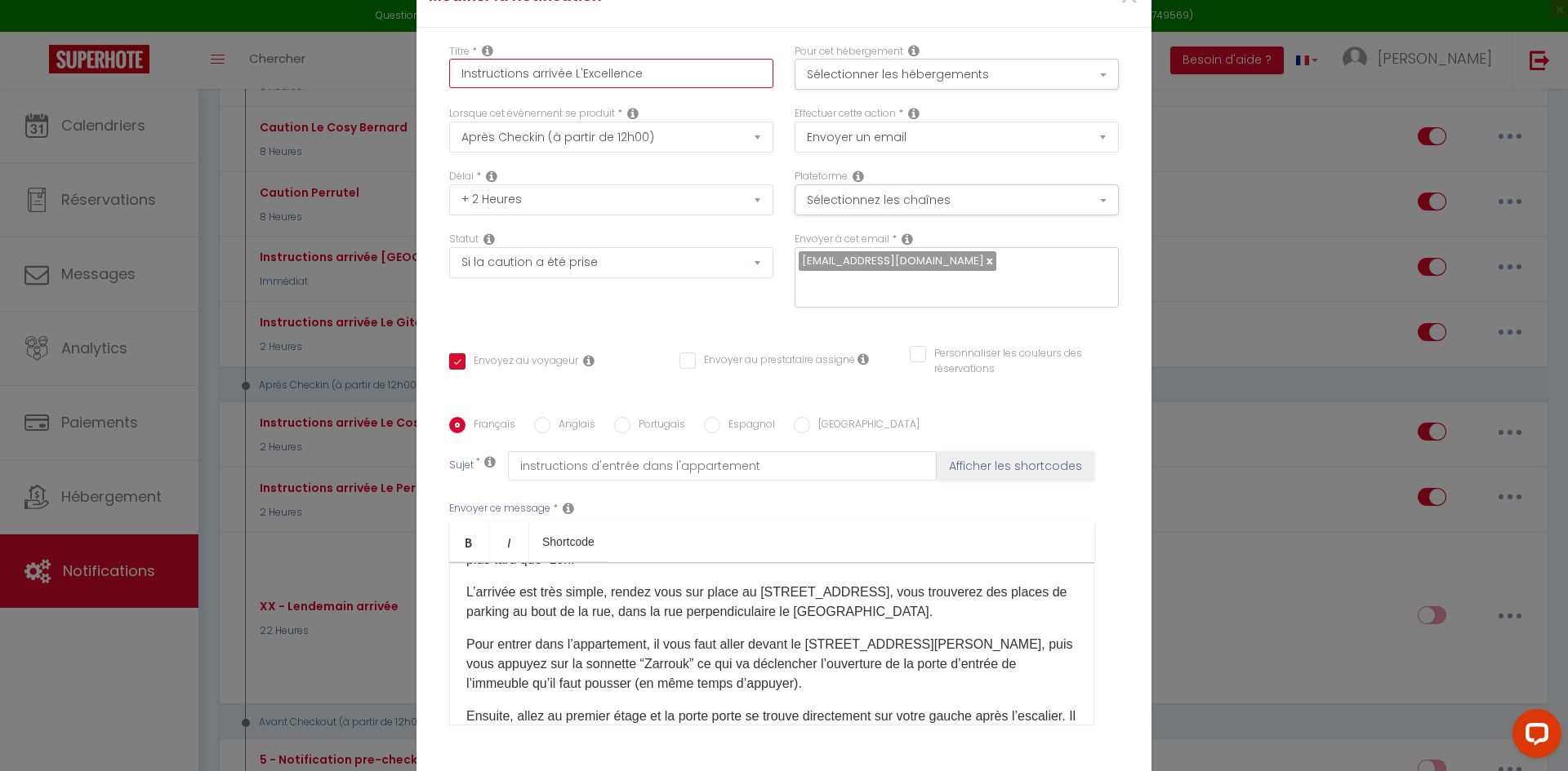
checkbox input "false"
type input "Instructions arrivée L'Excellence,"
checkbox input "true"
checkbox input "false"
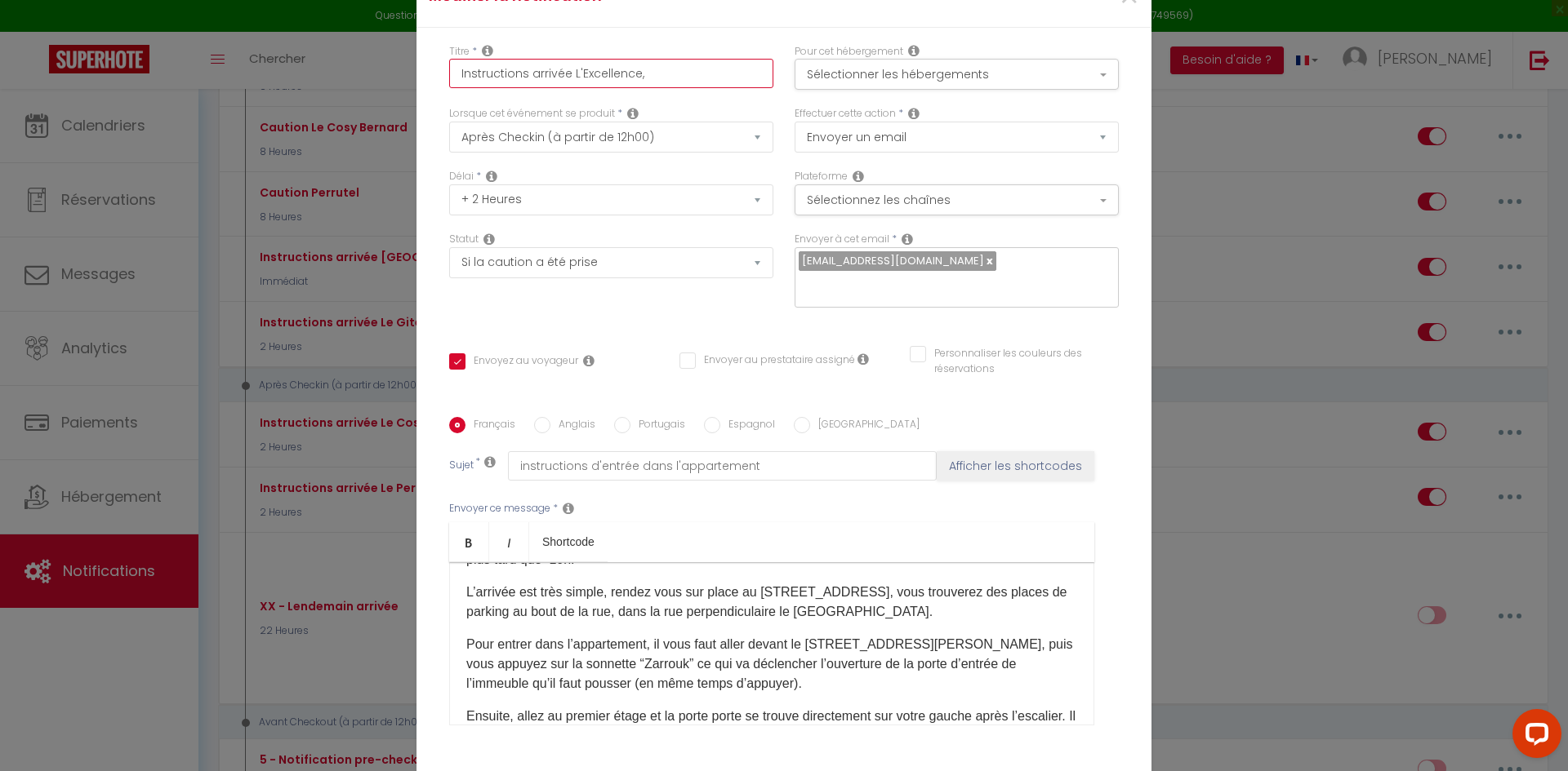
checkbox input "false"
type input "Instructions arrivée L'Excellence,"
checkbox input "true"
checkbox input "false"
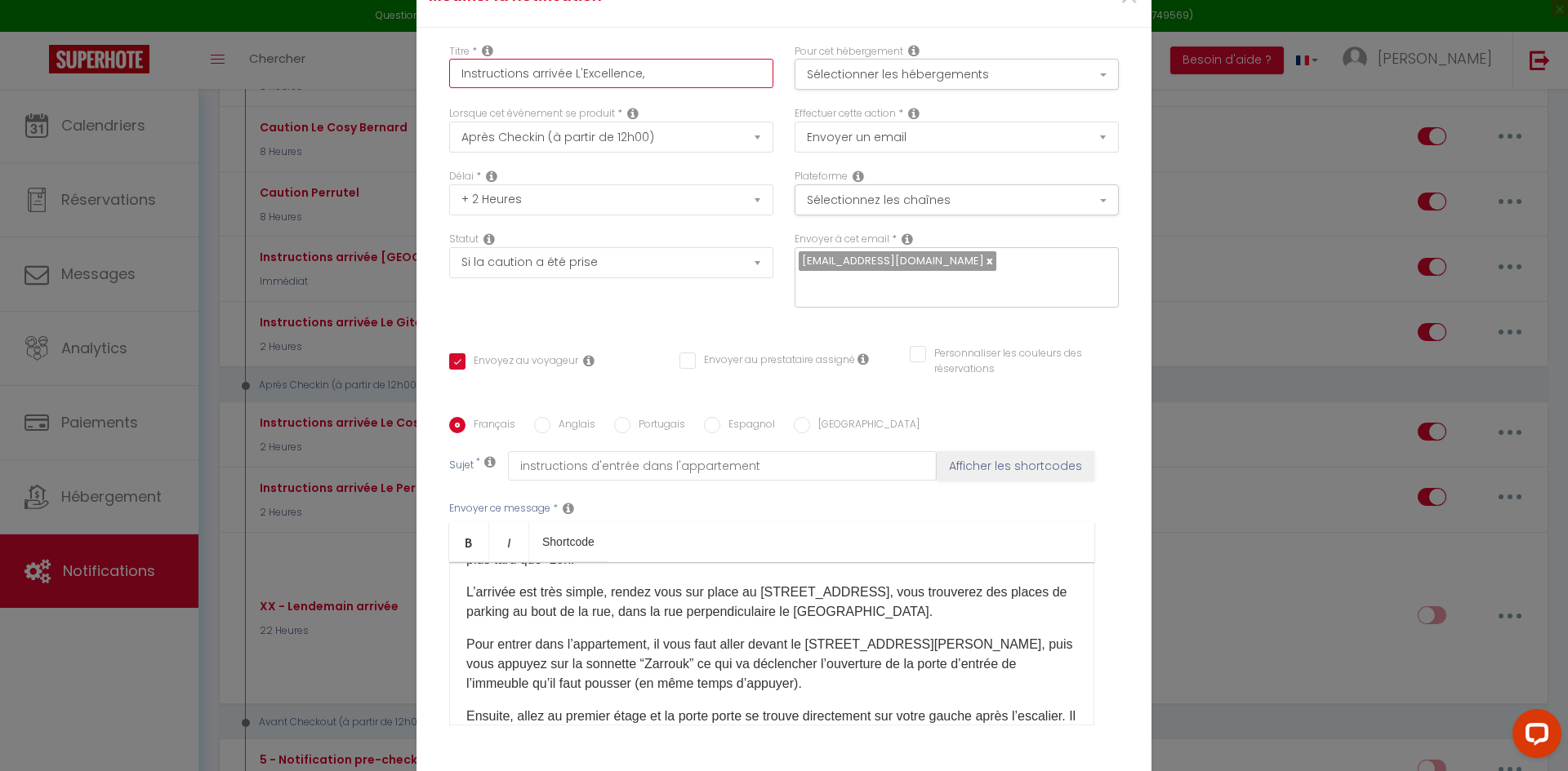
type input "Instructions arrivée L'Excellence, T"
checkbox input "true"
checkbox input "false"
type input "Instructions arrivée L'Excellence, [MEDICAL_DATA]"
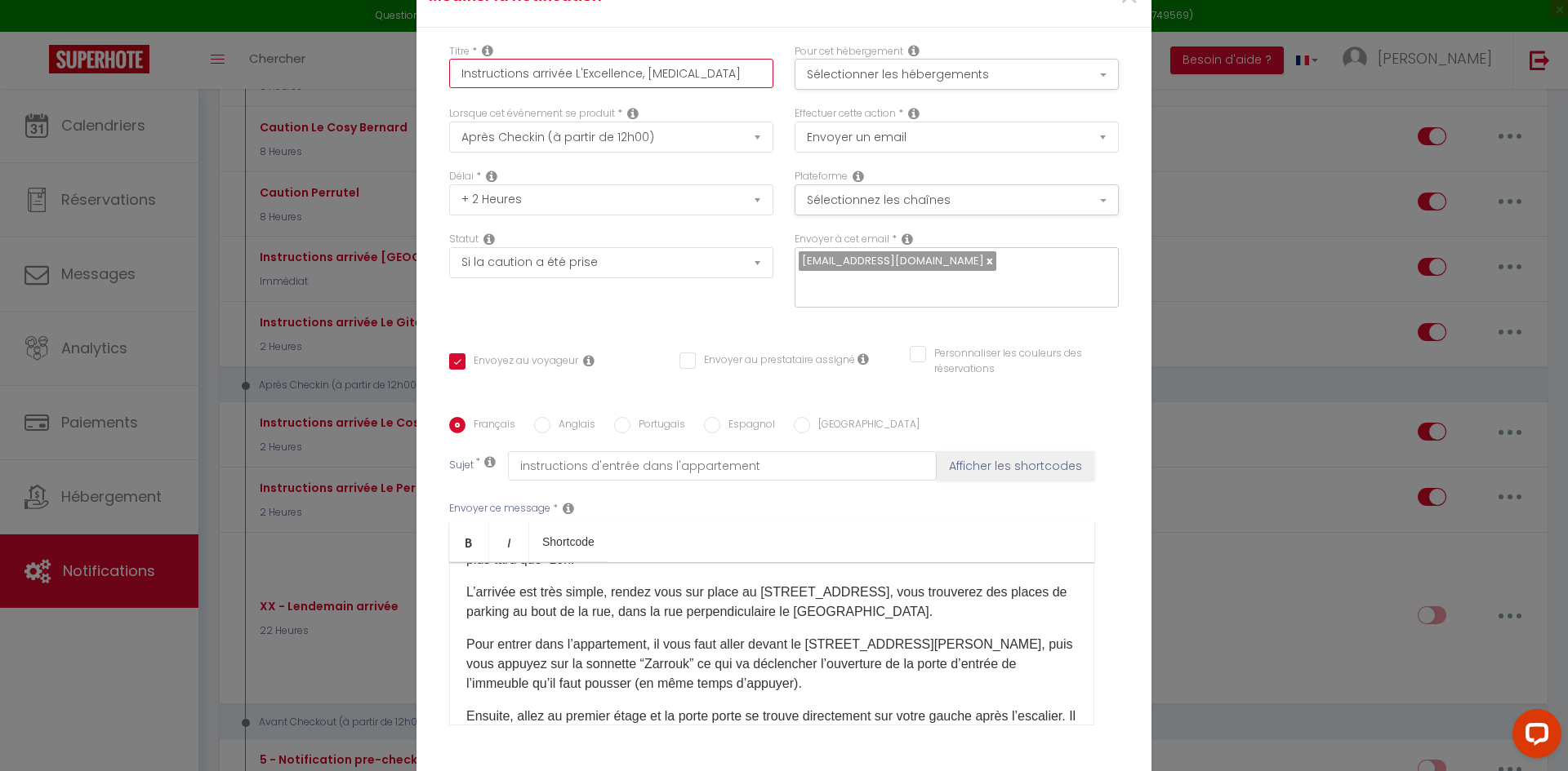
checkbox input "true"
checkbox input "false"
type input "Instructions arrivée L'Excellence, [MEDICAL_DATA]"
checkbox input "true"
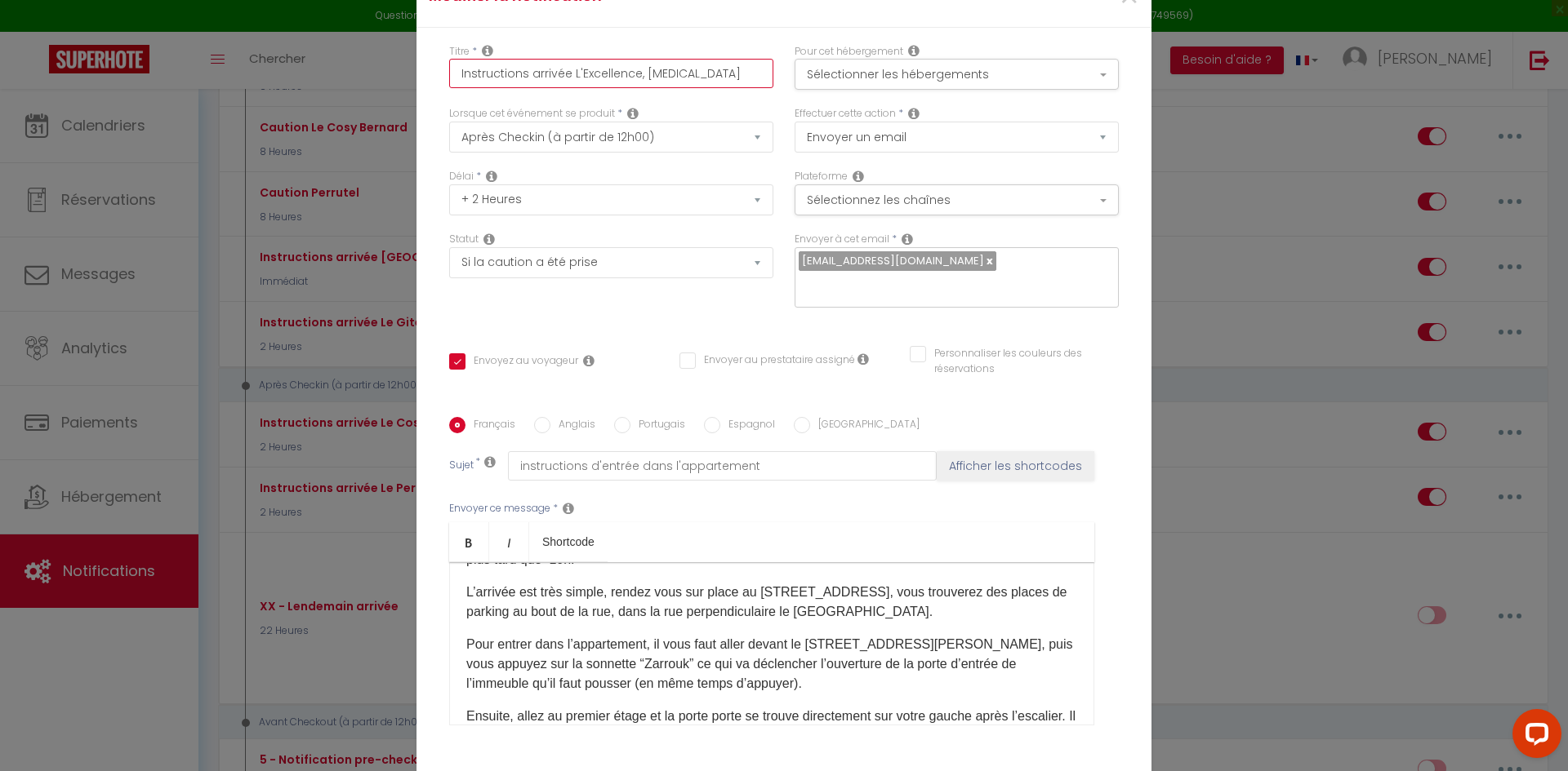
checkbox input "false"
type input "Instructions arrivée L'Excellence, [MEDICAL_DATA]"
click at [572, 279] on select "Aucun Si la réservation est payée Si réservation non payée Si la caution a été …" at bounding box center [611, 262] width 324 height 31
select select "if_booking_is_paid"
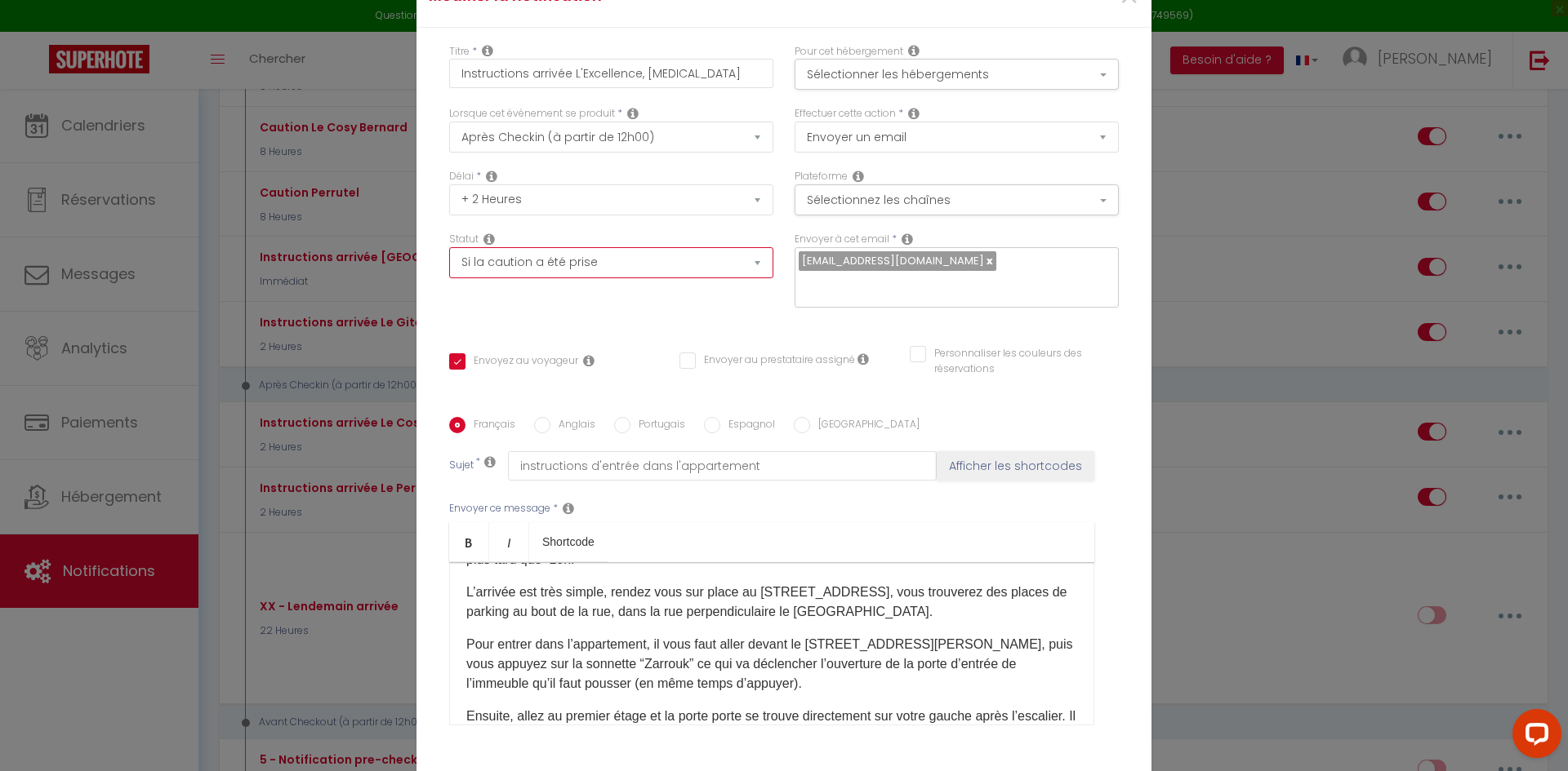
click at [449, 258] on select "Aucun Si la réservation est payée Si réservation non payée Si la caution a été …" at bounding box center [611, 262] width 324 height 31
checkbox input "true"
checkbox input "false"
click at [903, 215] on button "Sélectionnez les chaînes" at bounding box center [957, 199] width 324 height 31
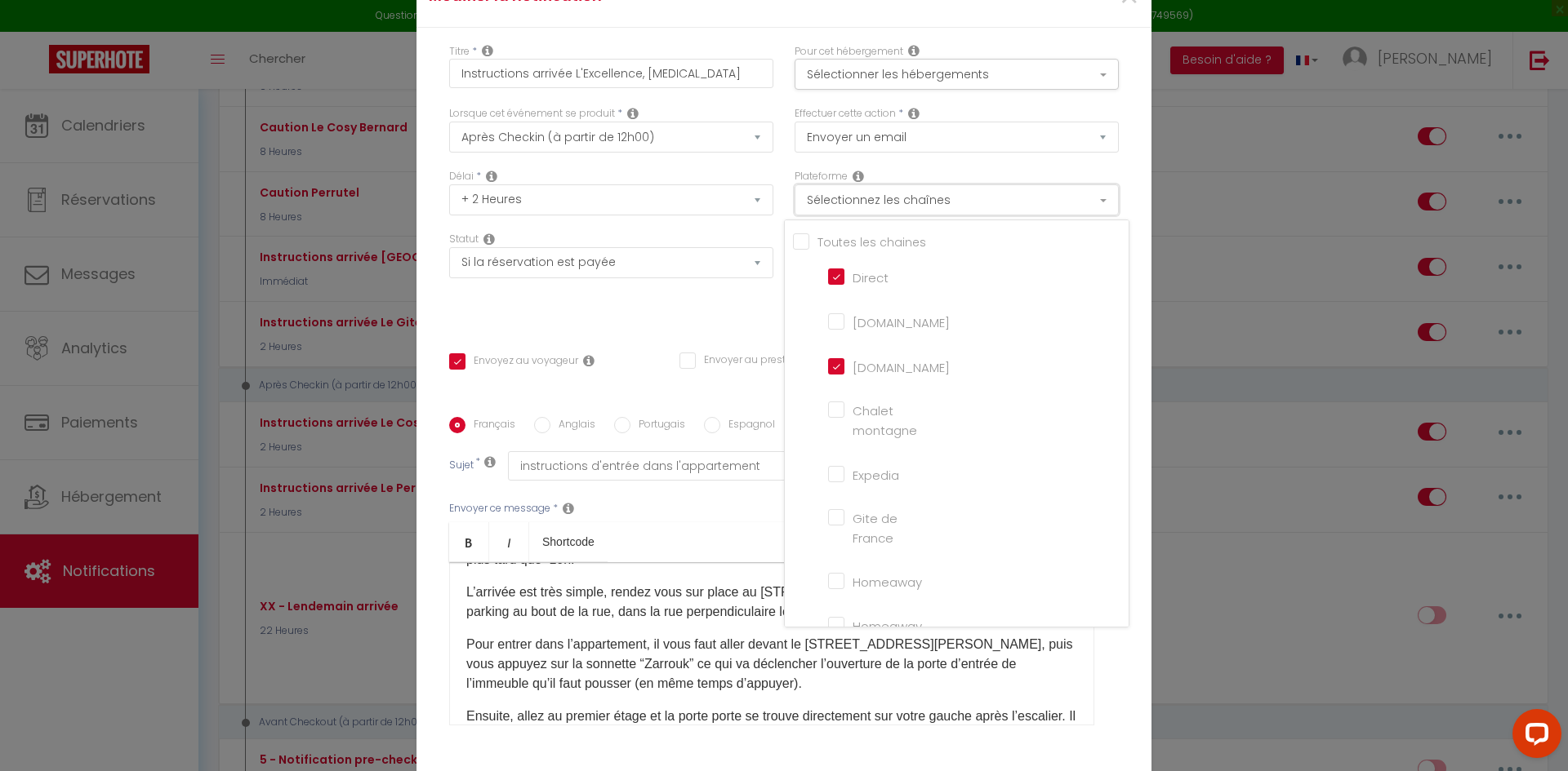
click at [903, 215] on button "Sélectionnez les chaînes" at bounding box center [957, 199] width 324 height 31
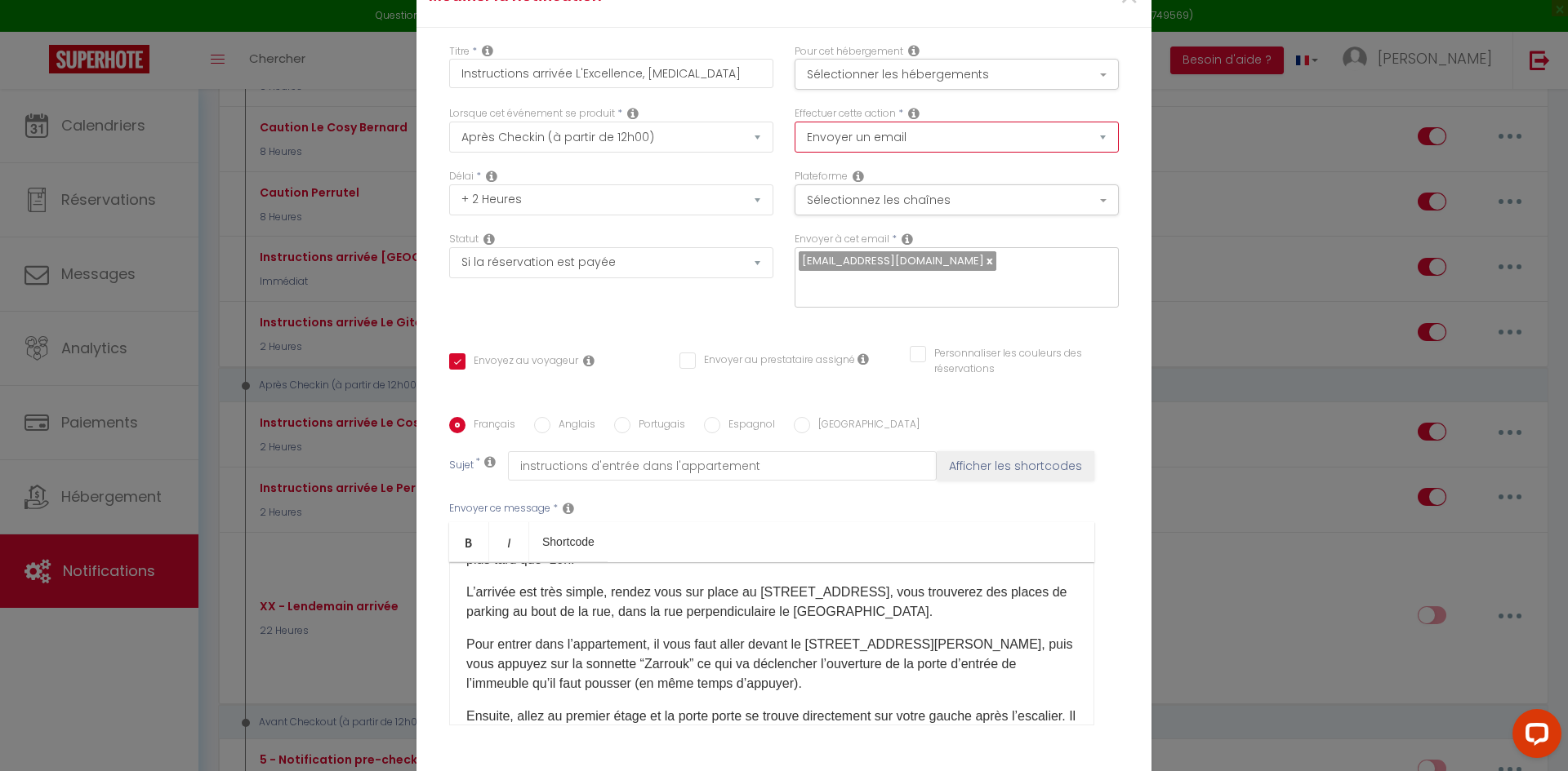
click at [907, 141] on select "Envoyer un email Envoyer un SMS Envoyer une notification push" at bounding box center [957, 136] width 324 height 31
click at [915, 90] on button "Sélectionner les hébergements" at bounding box center [957, 74] width 324 height 31
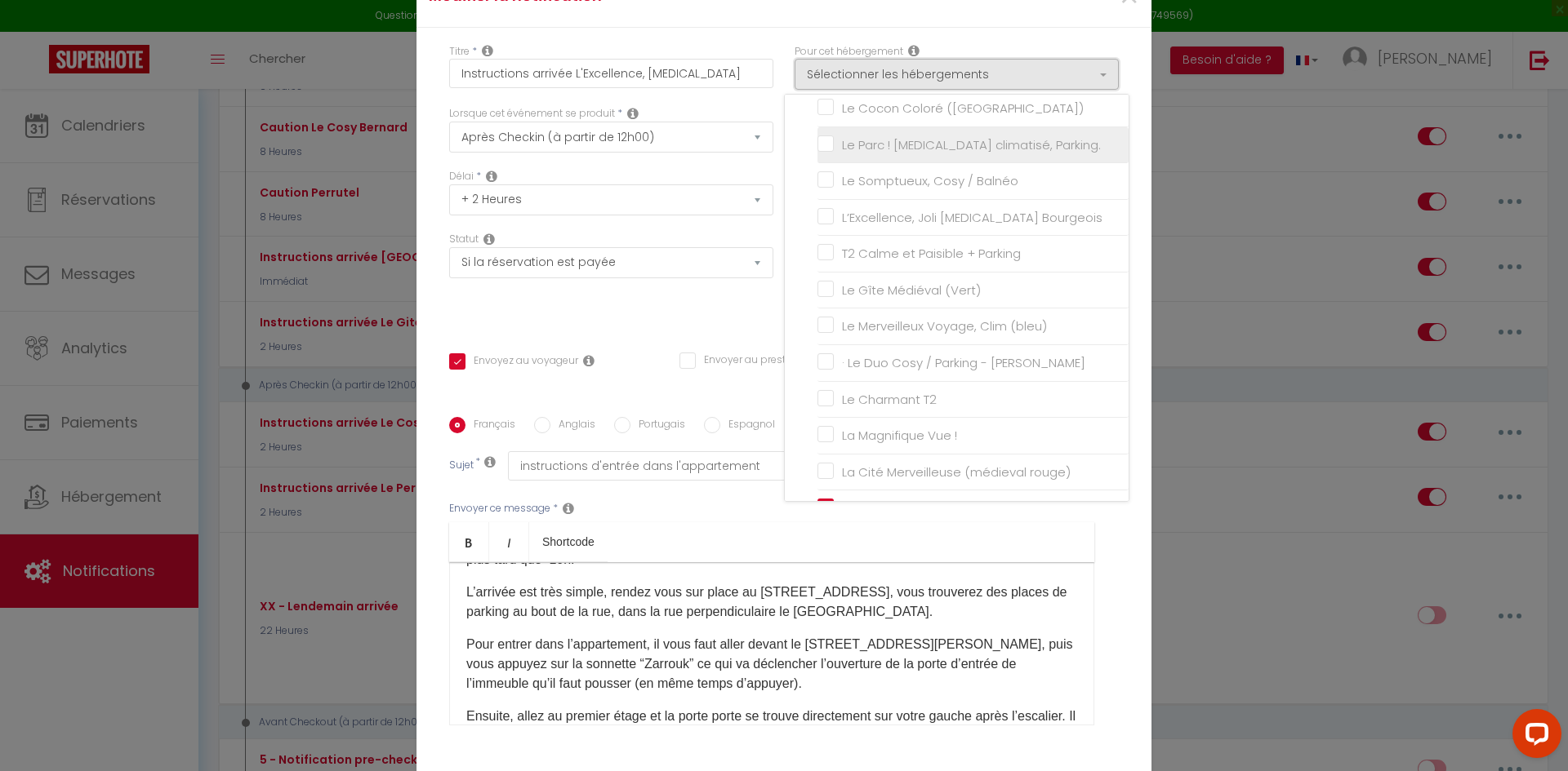
scroll to position [245, 0]
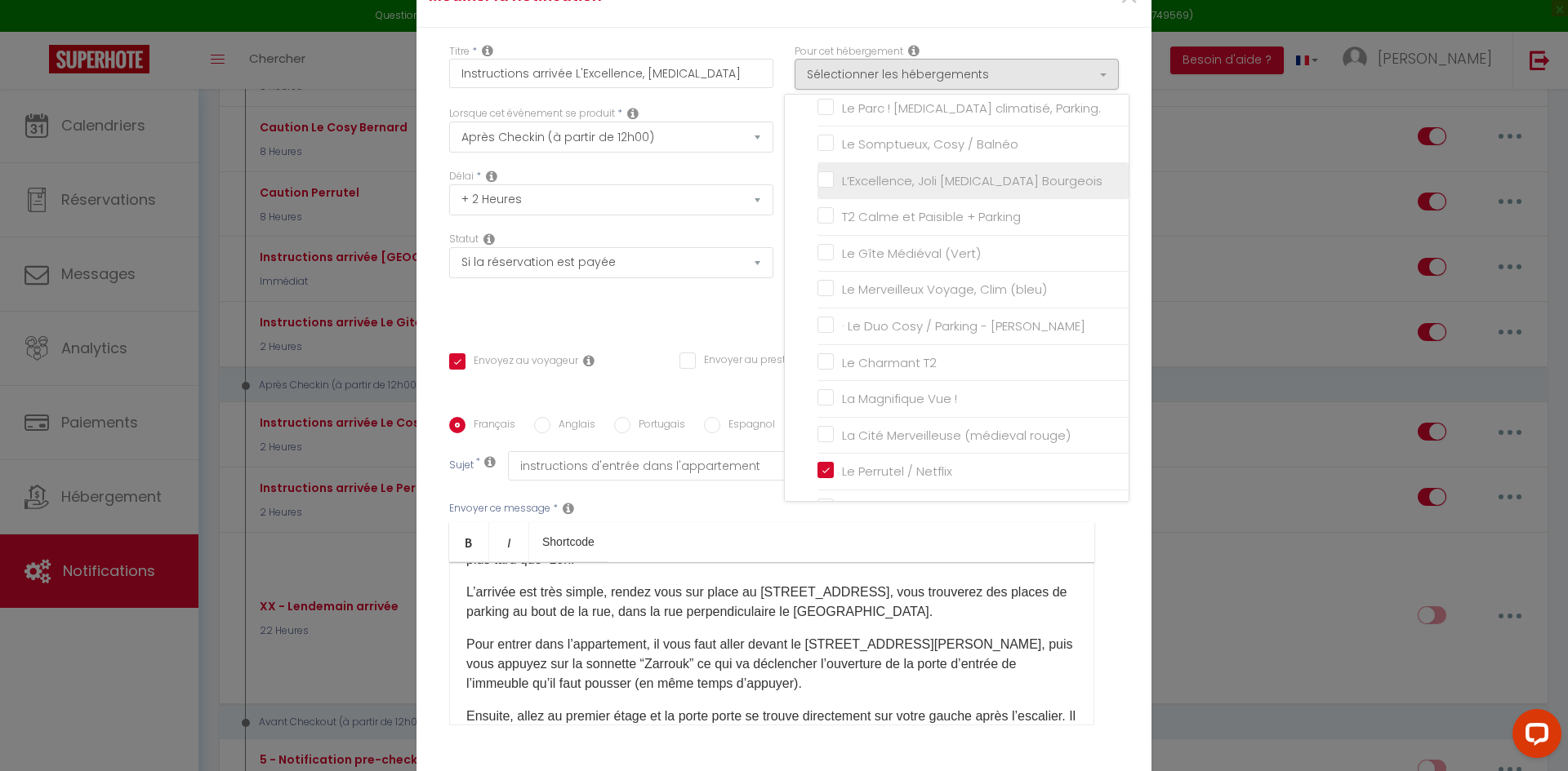
click at [820, 187] on input "L’Excellence, Joli [MEDICAL_DATA] Bourgeois" at bounding box center [973, 182] width 312 height 17
checkbox input "true"
checkbox input "false"
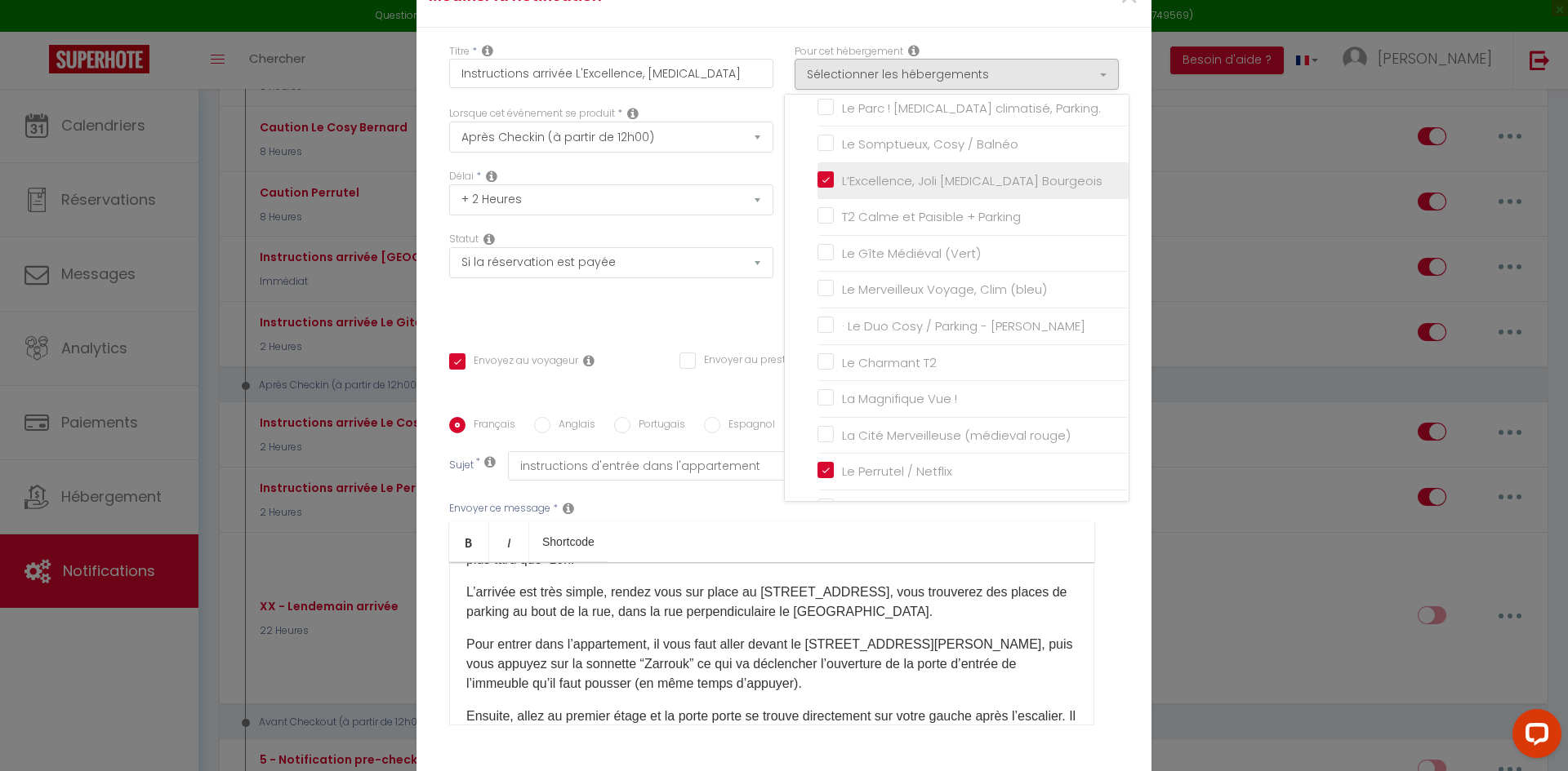
checkbox input "false"
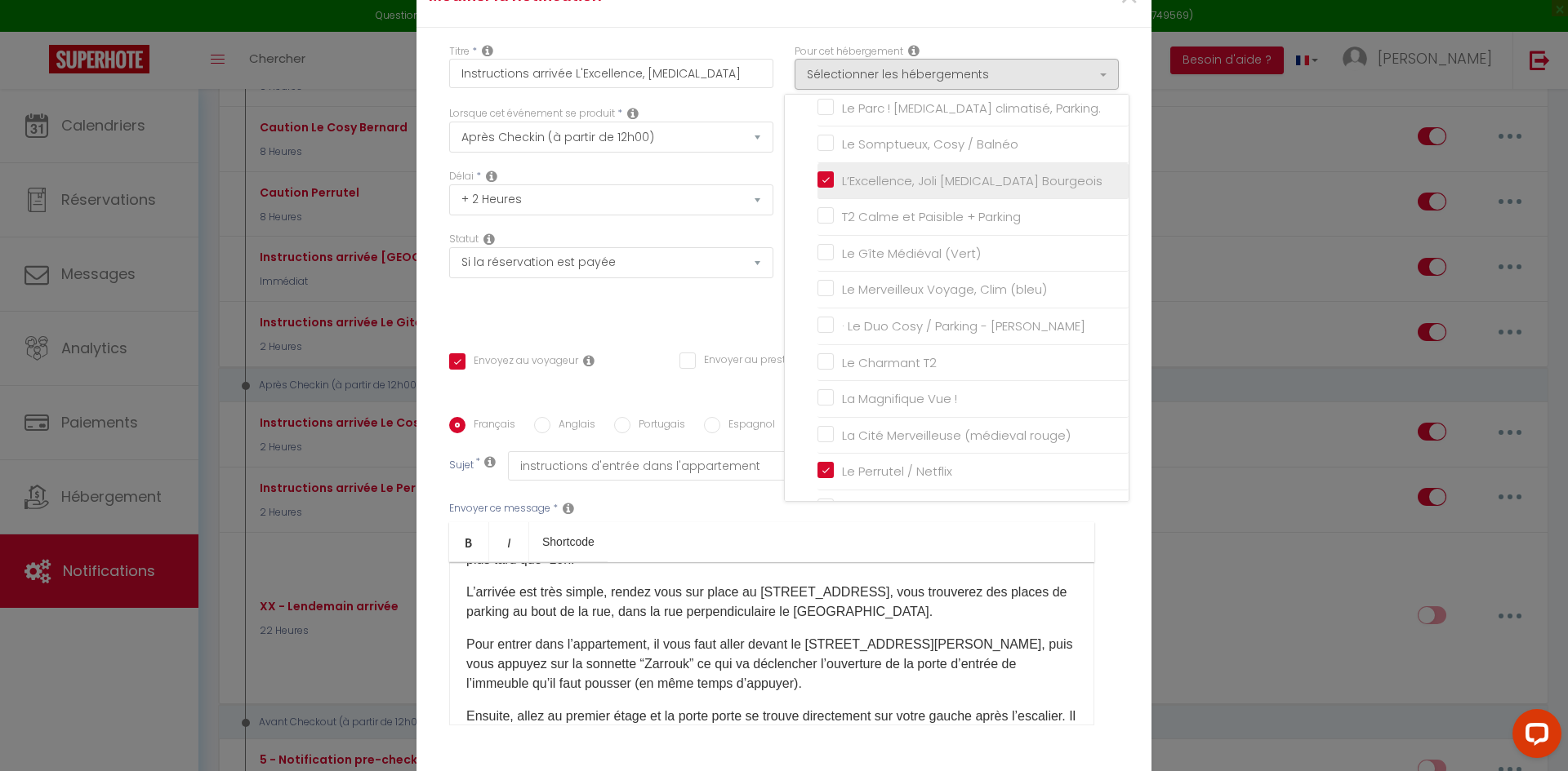
checkbox input "false"
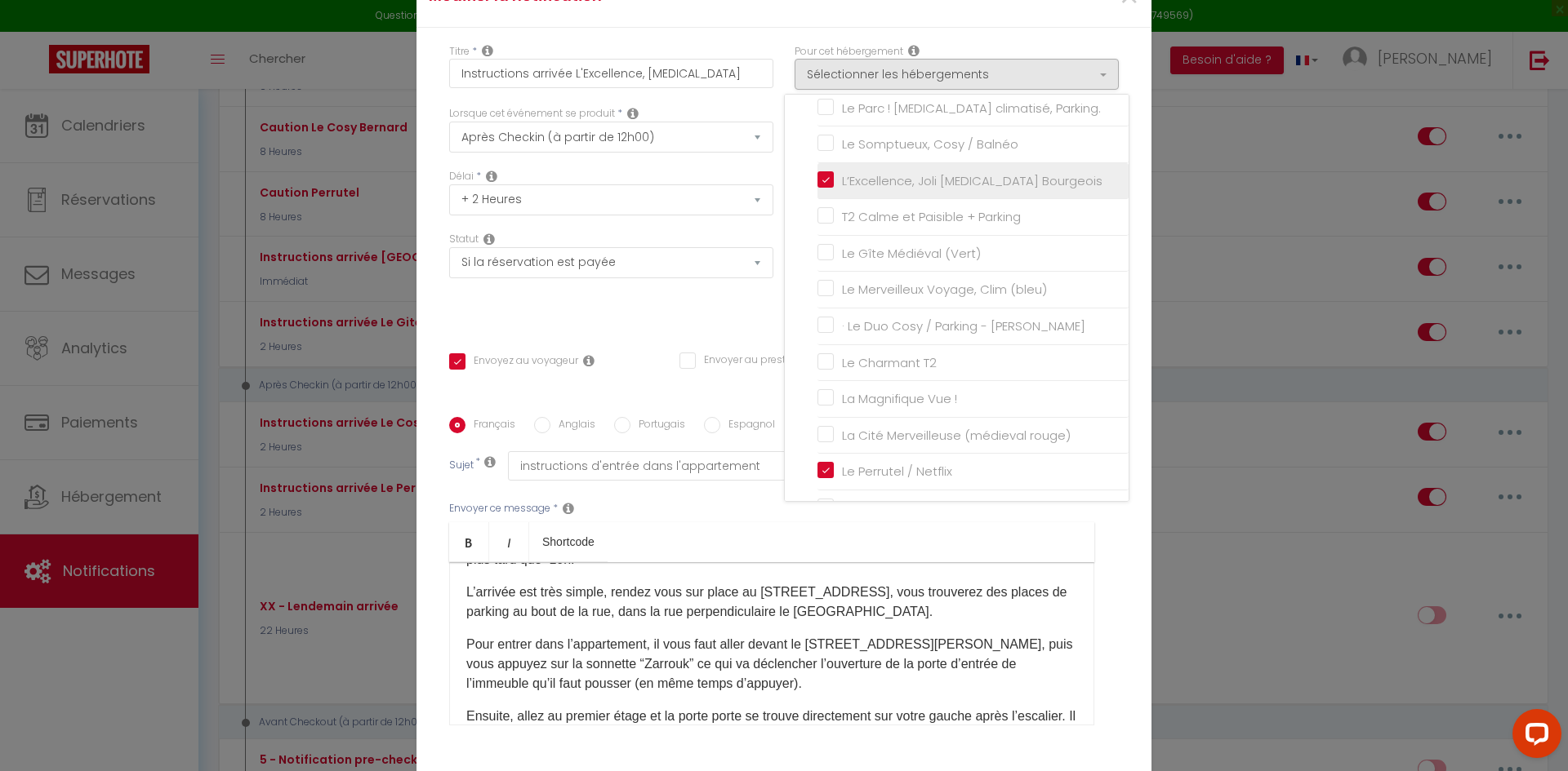
checkbox input "false"
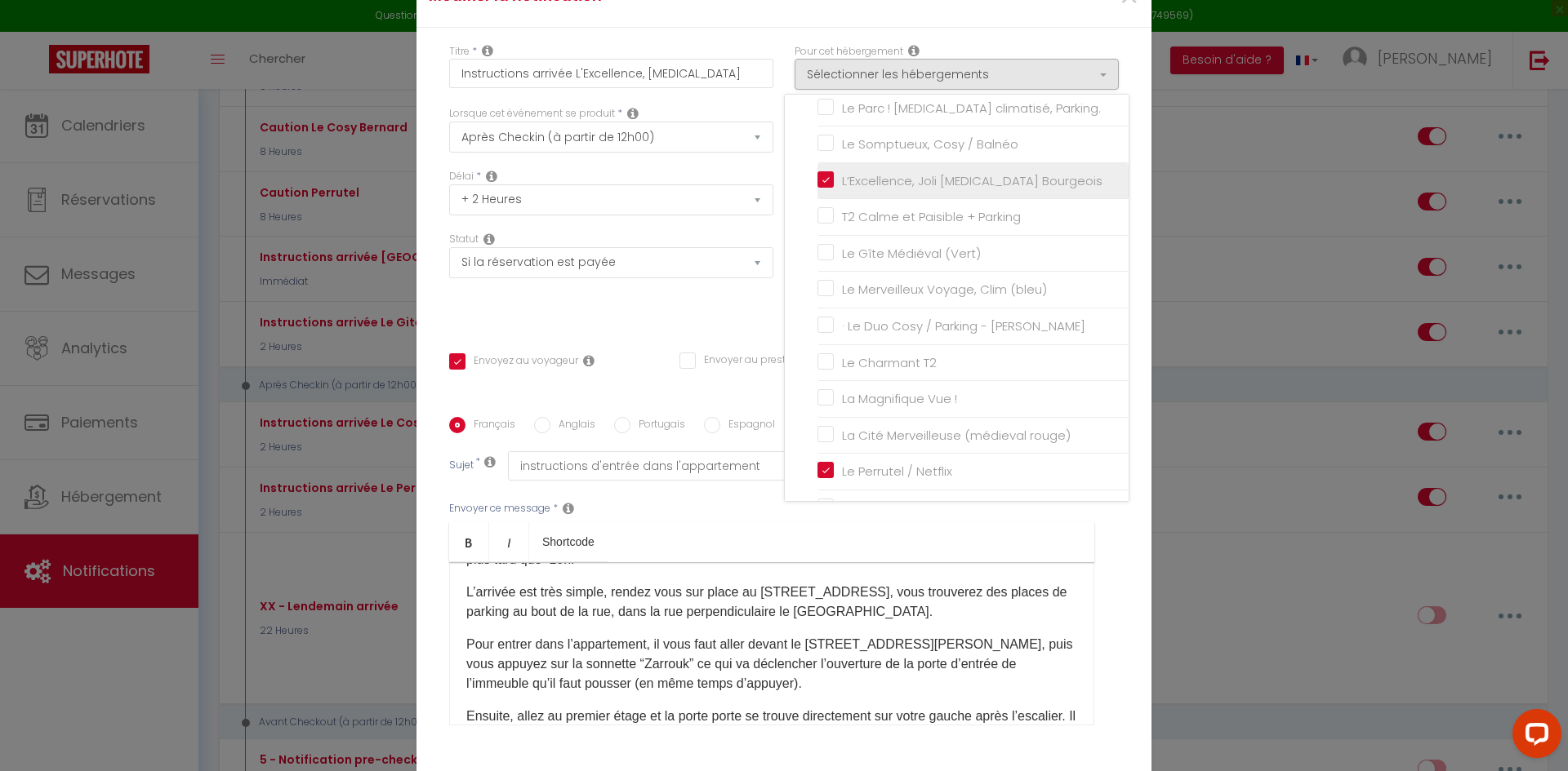
checkbox input "false"
checkbox input "true"
checkbox input "false"
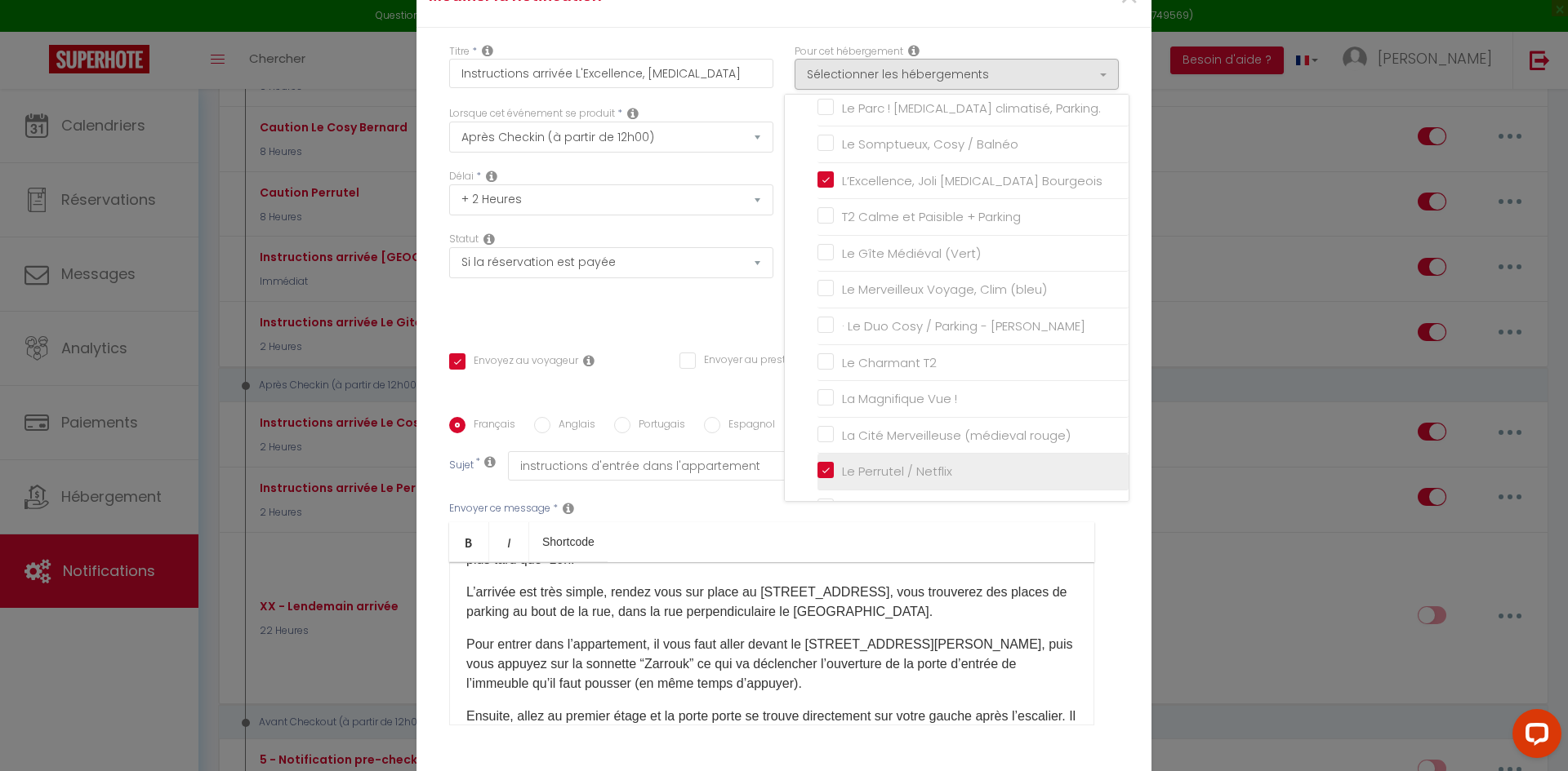
click at [818, 476] on input "Le Perrutel / Netflix" at bounding box center [973, 472] width 312 height 17
checkbox input "false"
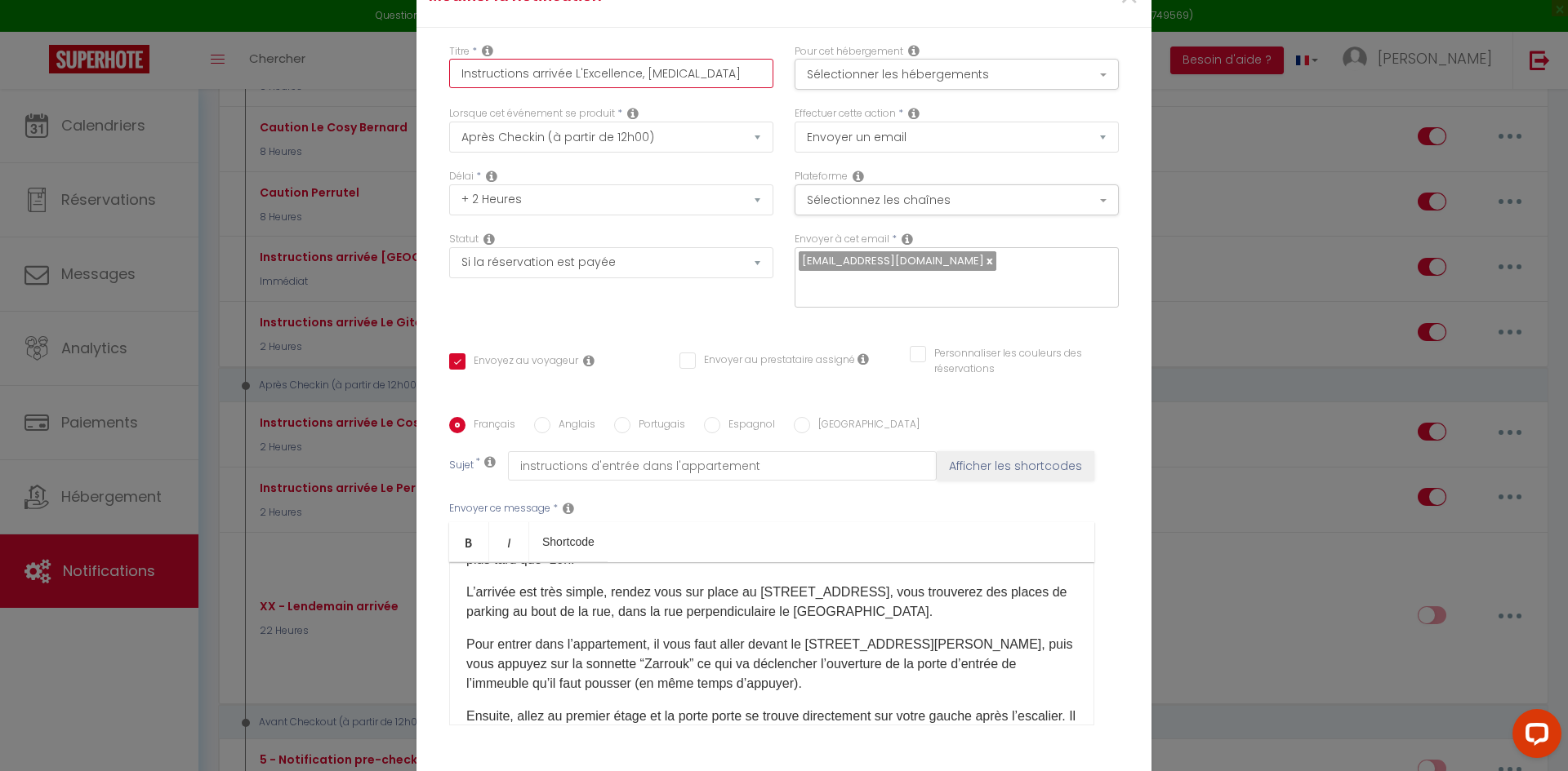
click at [637, 82] on input "Instructions arrivée L'Excellence, [MEDICAL_DATA]" at bounding box center [611, 73] width 324 height 29
type input "Instructions arrivée L'Excellence, jT3"
checkbox input "true"
checkbox input "false"
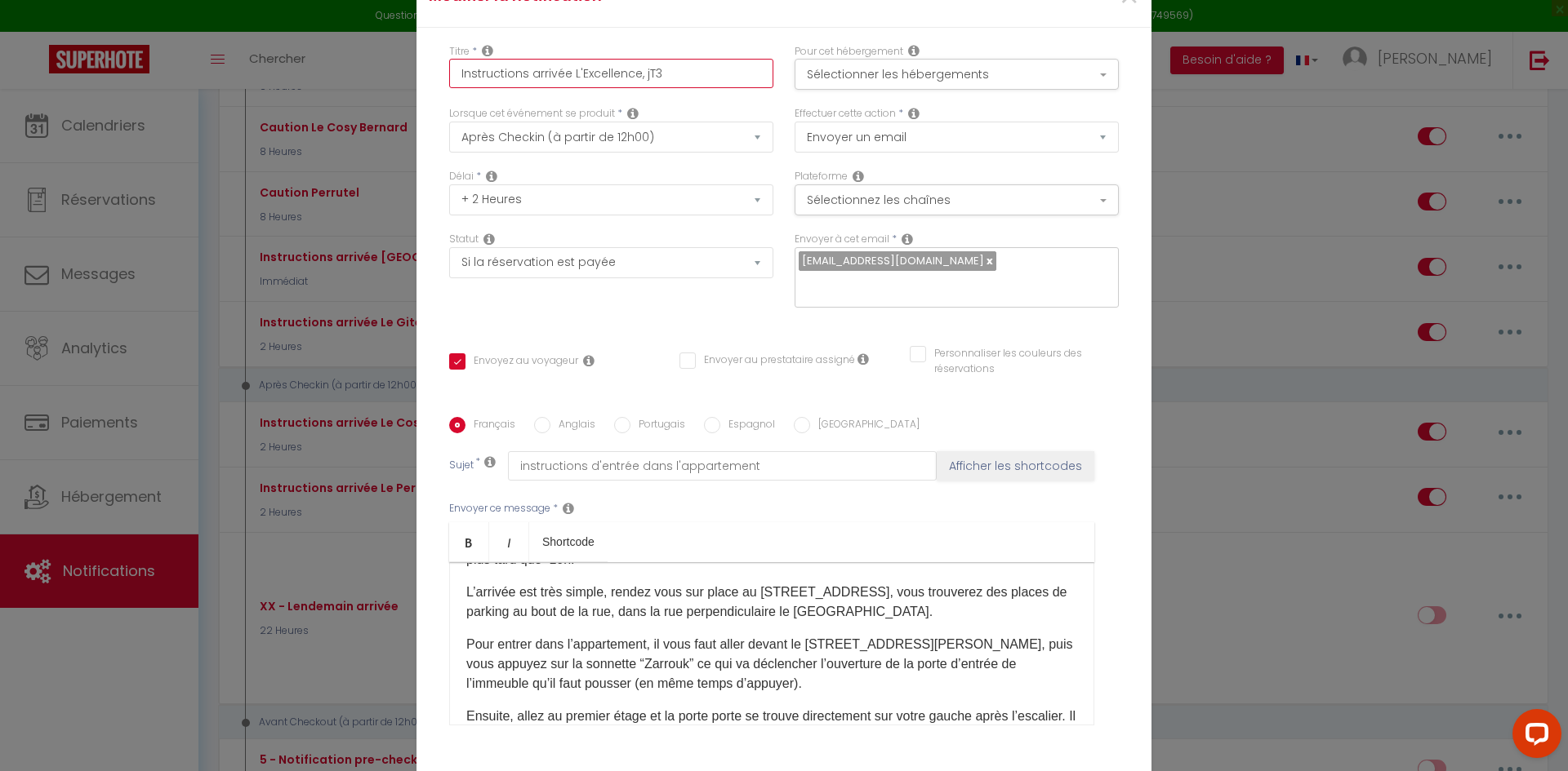
type input "Instructions arrivée L'Excellence, jOT3"
checkbox input "true"
checkbox input "false"
type input "Instructions arrivée L'Excellence, jOLT3"
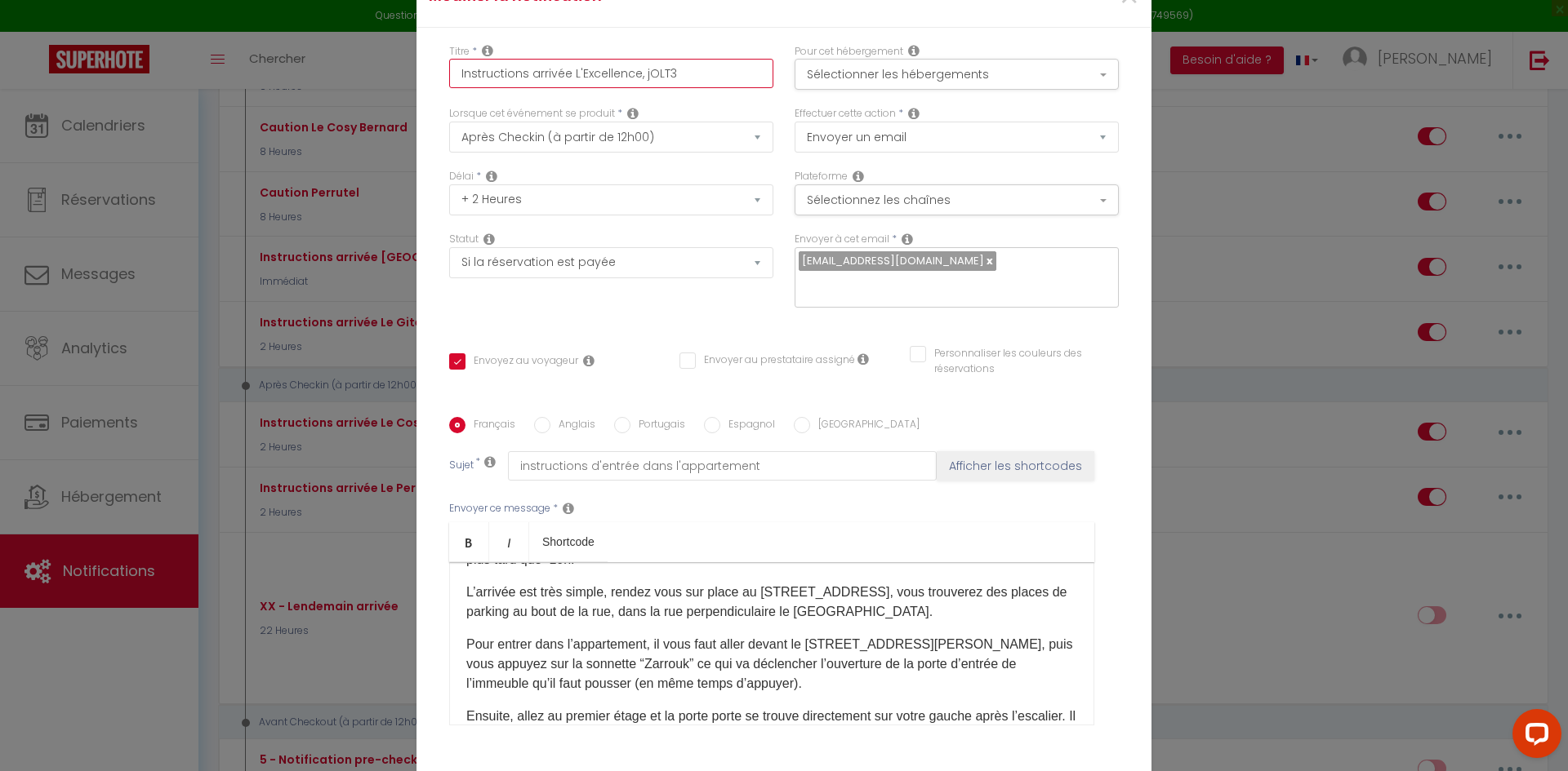
checkbox input "true"
checkbox input "false"
type input "Instructions arrivée L'Excellence, jOLIT3"
checkbox input "true"
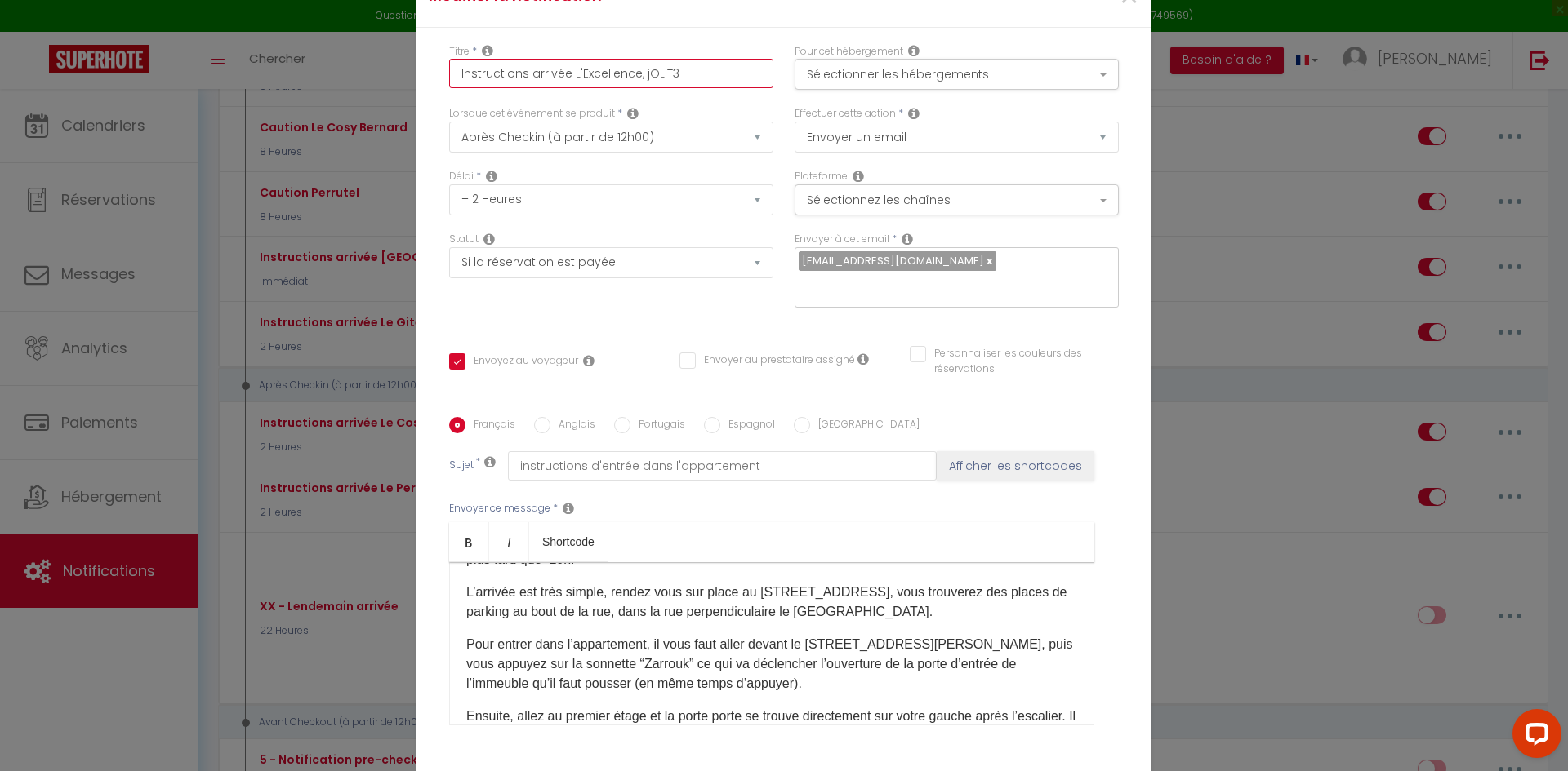
checkbox input "false"
type input "Instructions arrivée L'Excellence, jOLT3"
checkbox input "true"
checkbox input "false"
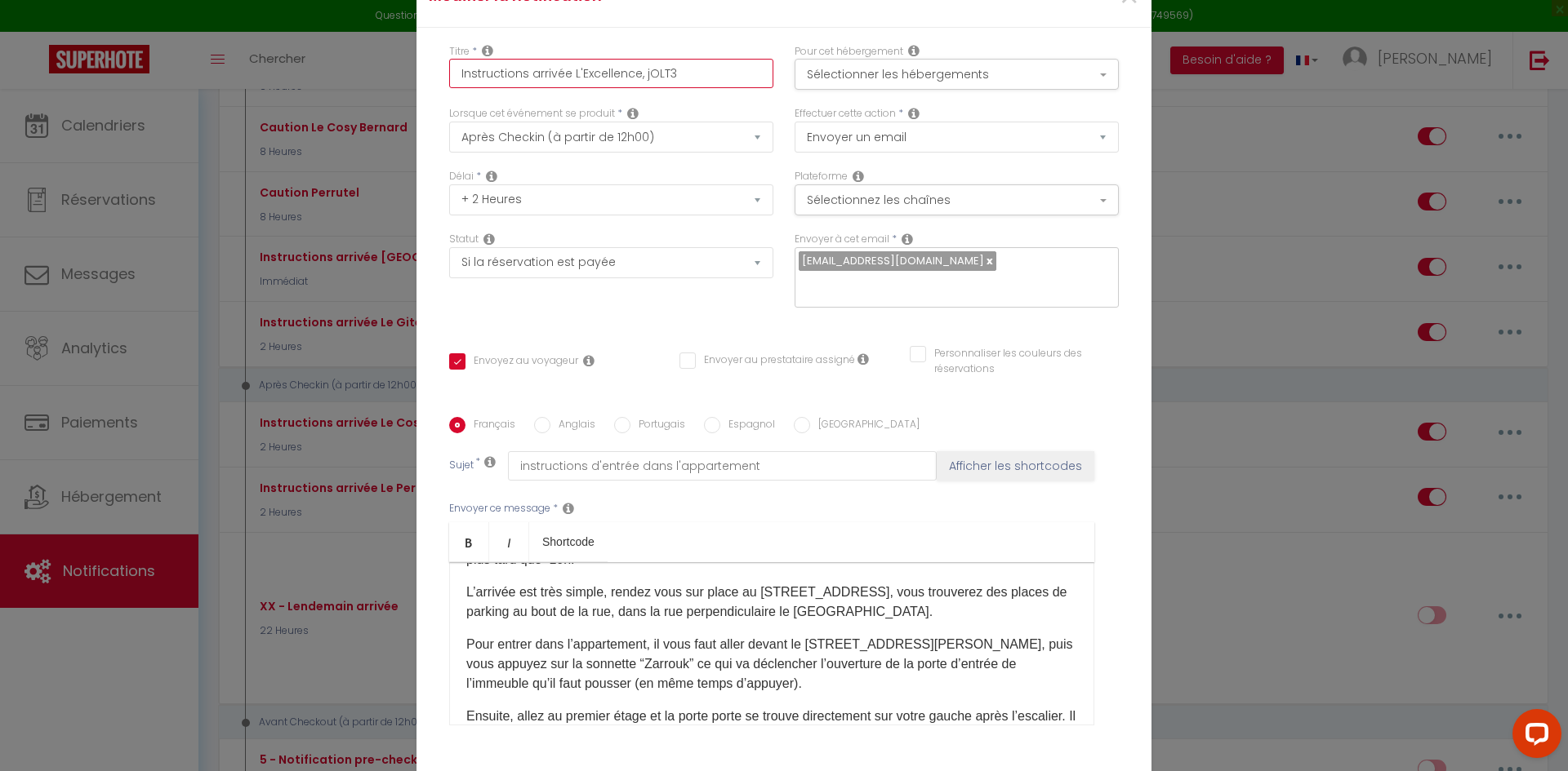
checkbox input "false"
type input "Instructions arrivée L'Excellence, jOT3"
checkbox input "true"
checkbox input "false"
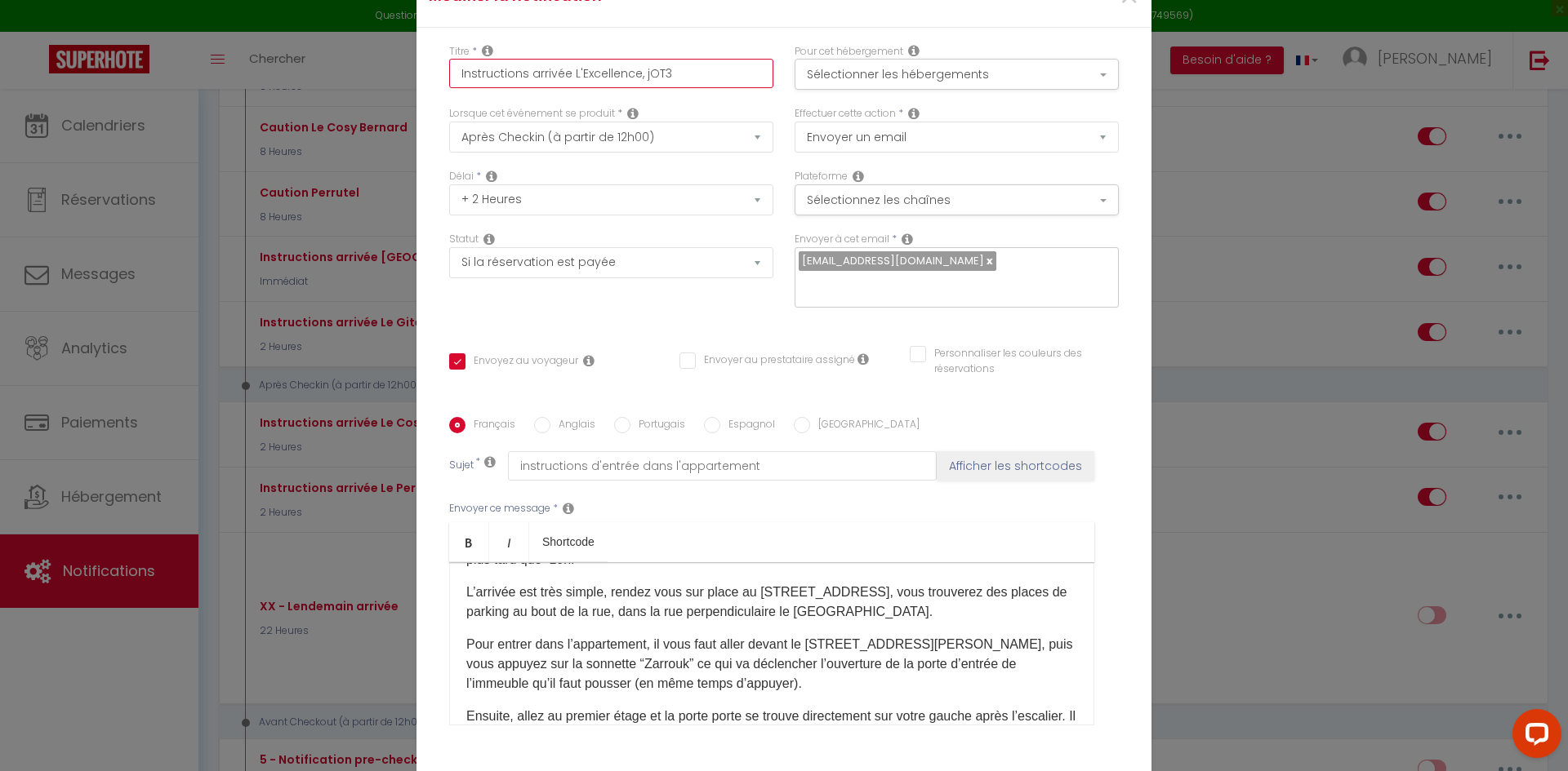
type input "Instructions arrivée L'Excellence, jT3"
checkbox input "true"
checkbox input "false"
type input "Instructions arrivée L'Excellence, [MEDICAL_DATA]"
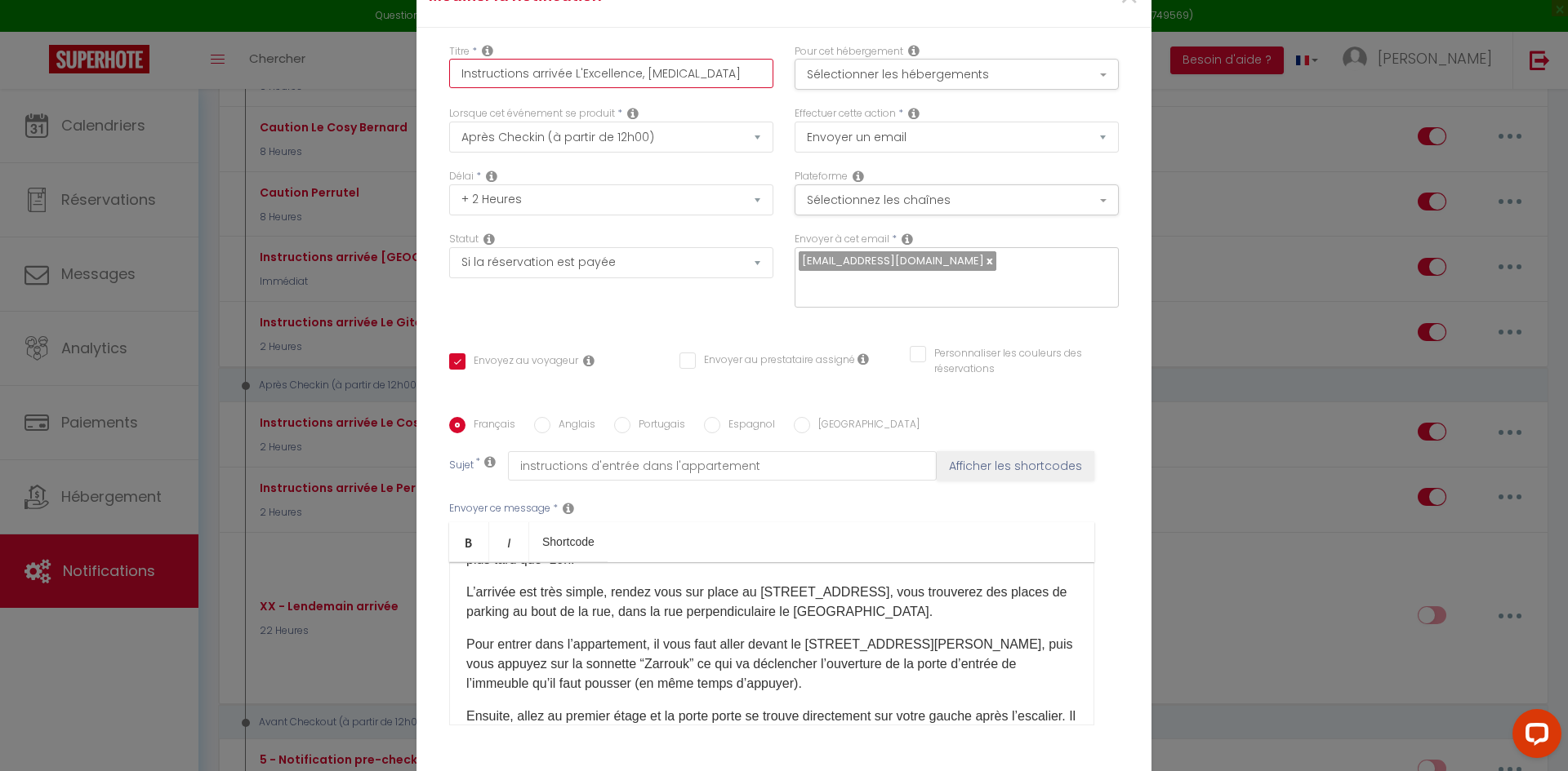
checkbox input "true"
checkbox input "false"
type input "Instructions arrivée L'Excellence, JT3"
checkbox input "true"
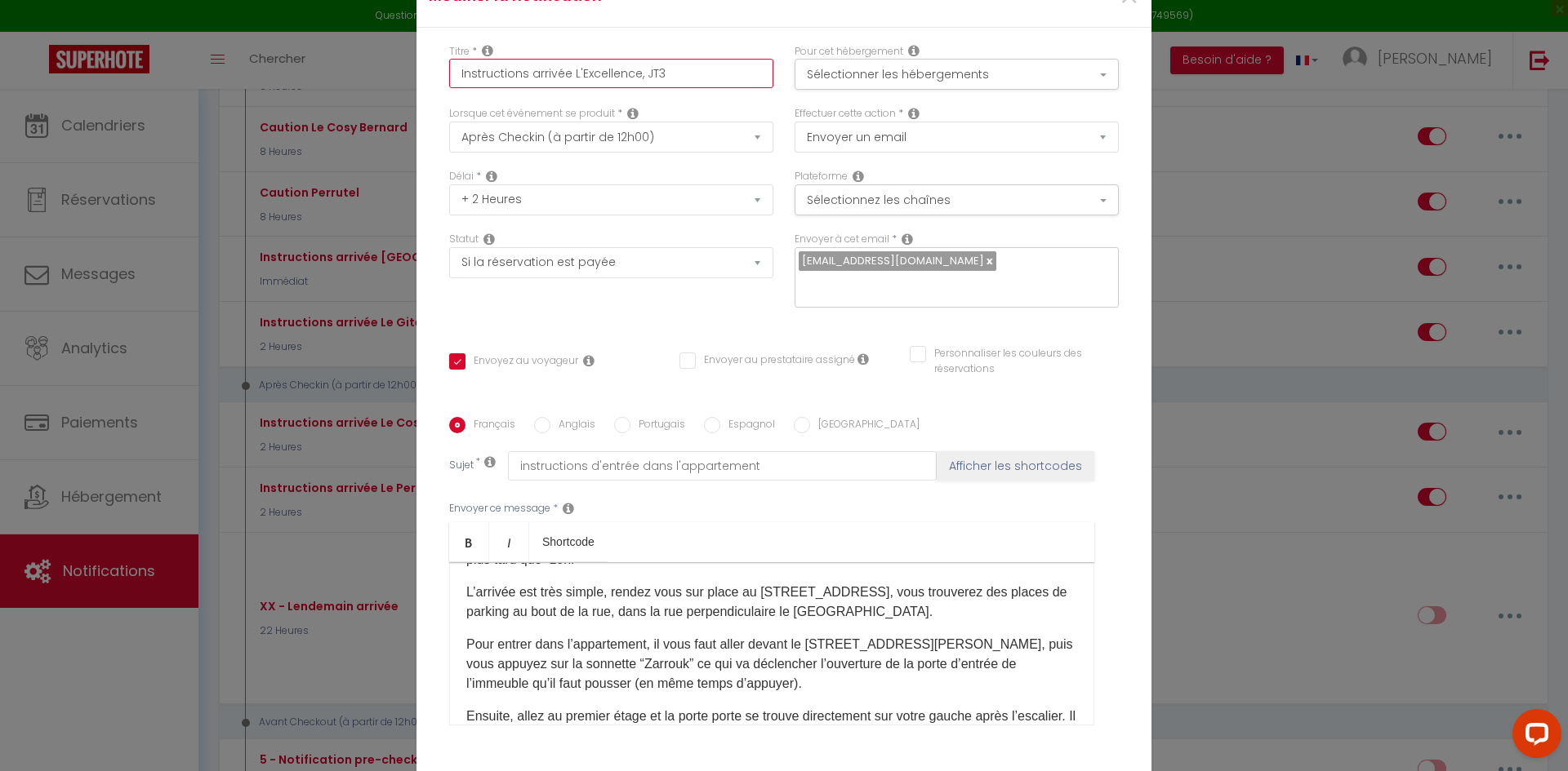
checkbox input "false"
type input "Instructions arrivée L'Excellence, JoT3"
checkbox input "true"
checkbox input "false"
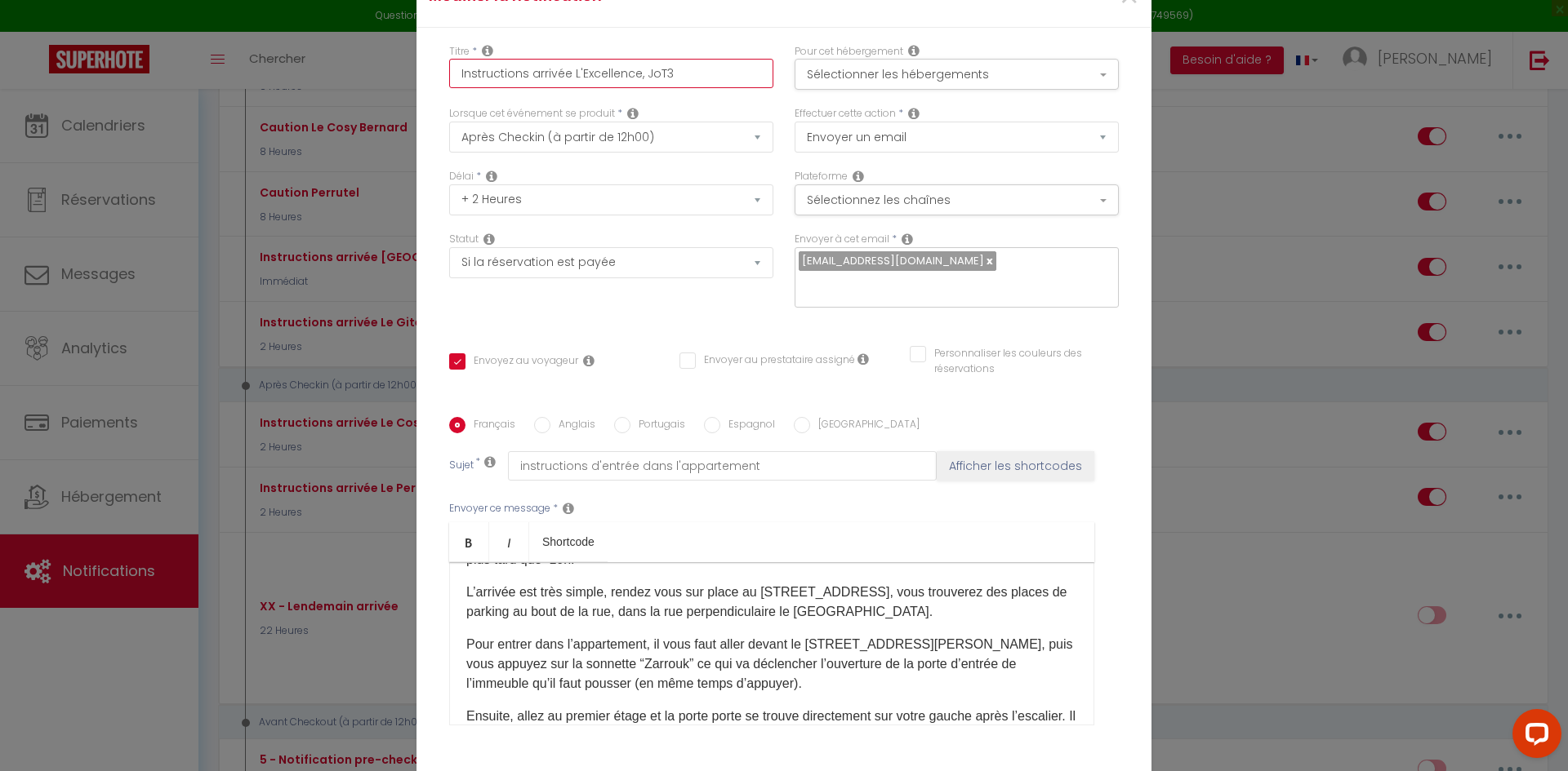
checkbox input "false"
type input "Instructions arrivée L'Excellence, JolT3"
checkbox input "true"
checkbox input "false"
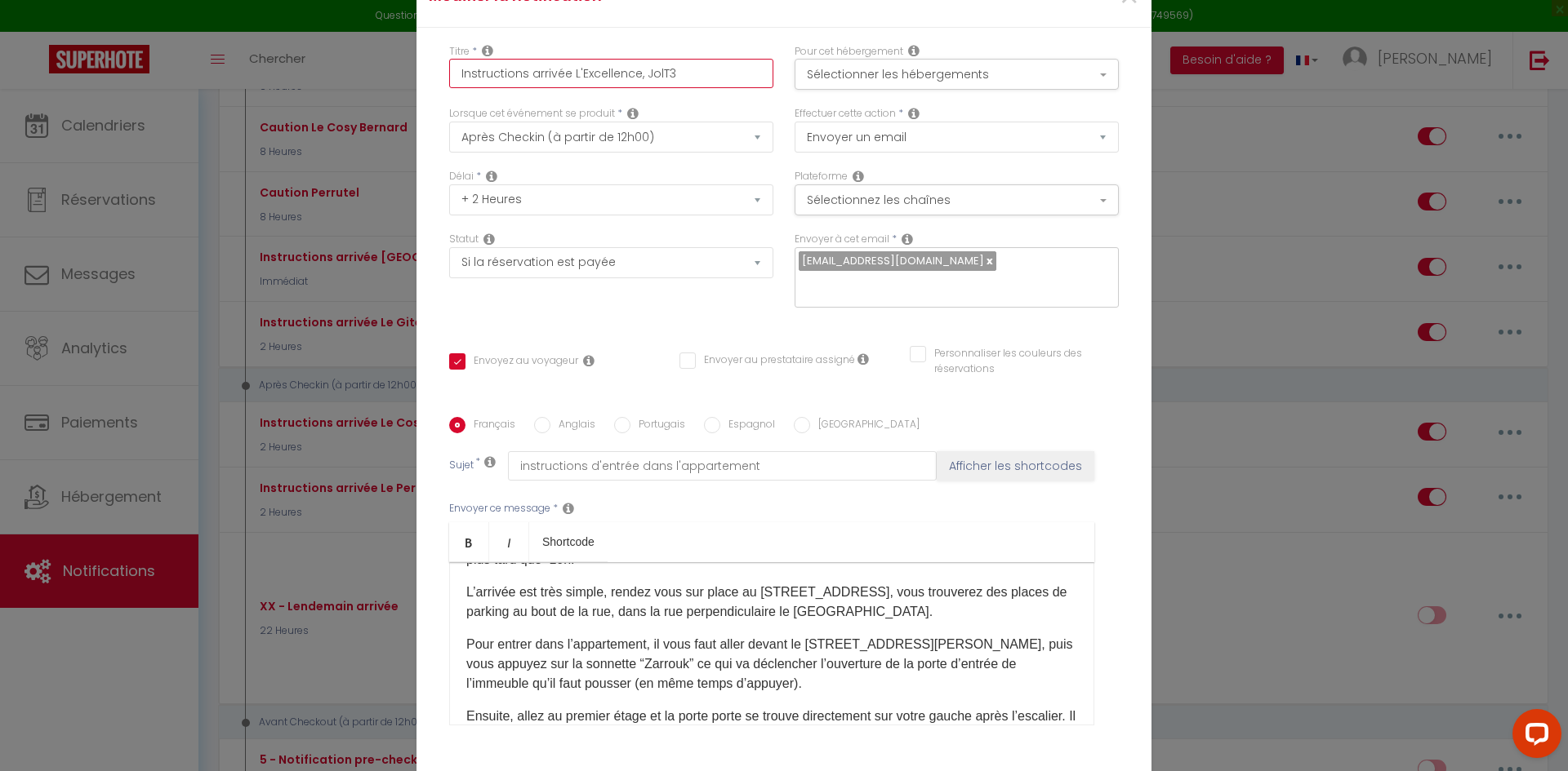
type input "Instructions arrivée L'Excellence, JoliT3"
checkbox input "true"
checkbox input "false"
type input "Instructions arrivée L'Excellence, Joli [MEDICAL_DATA]"
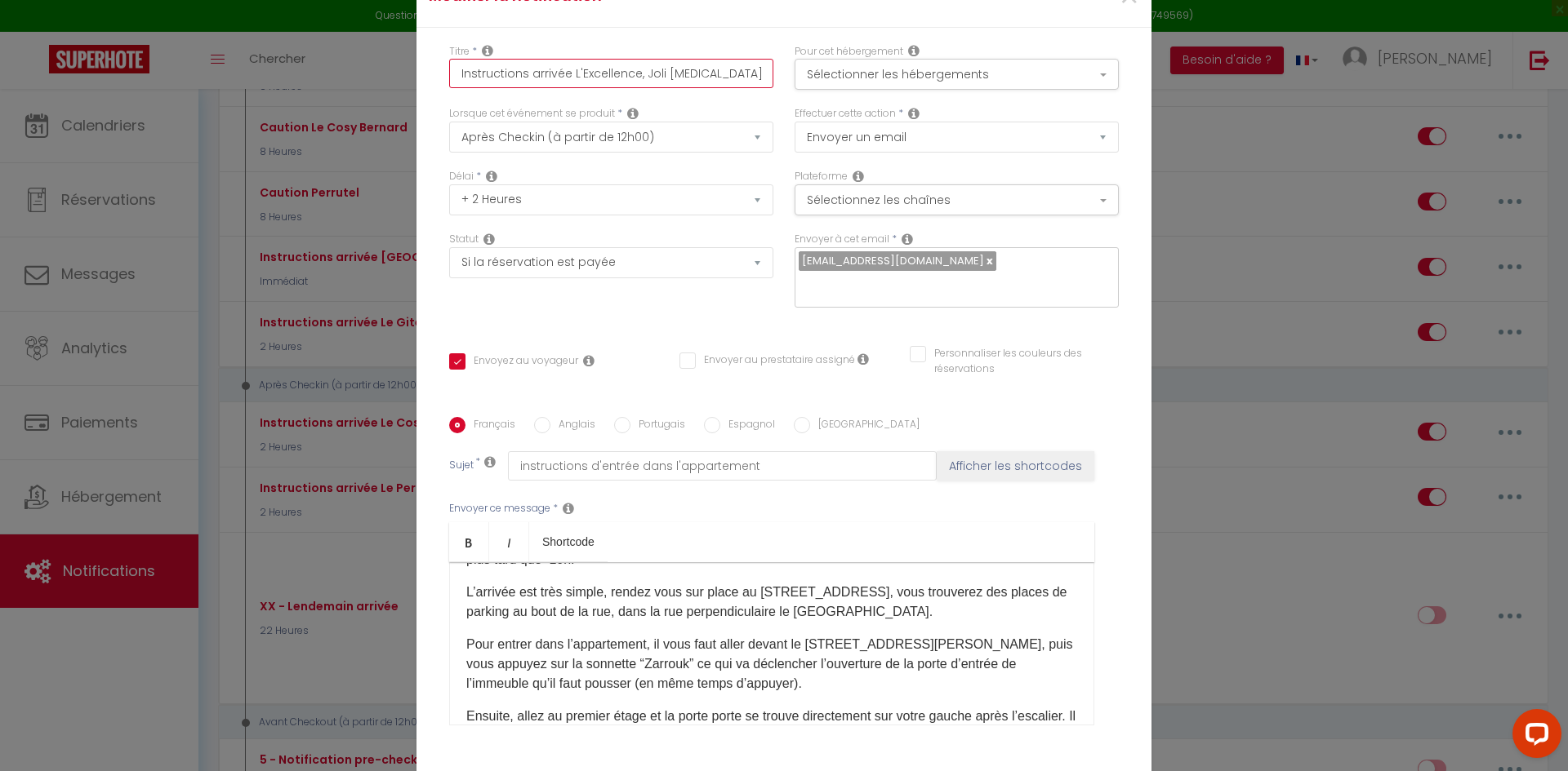
checkbox input "true"
checkbox input "false"
click at [677, 85] on input "Instructions arrivée L'Excellence, Joli [MEDICAL_DATA]" at bounding box center [611, 73] width 324 height 29
type input "Instructions arrivée L'Excellence, Joli [MEDICAL_DATA] B"
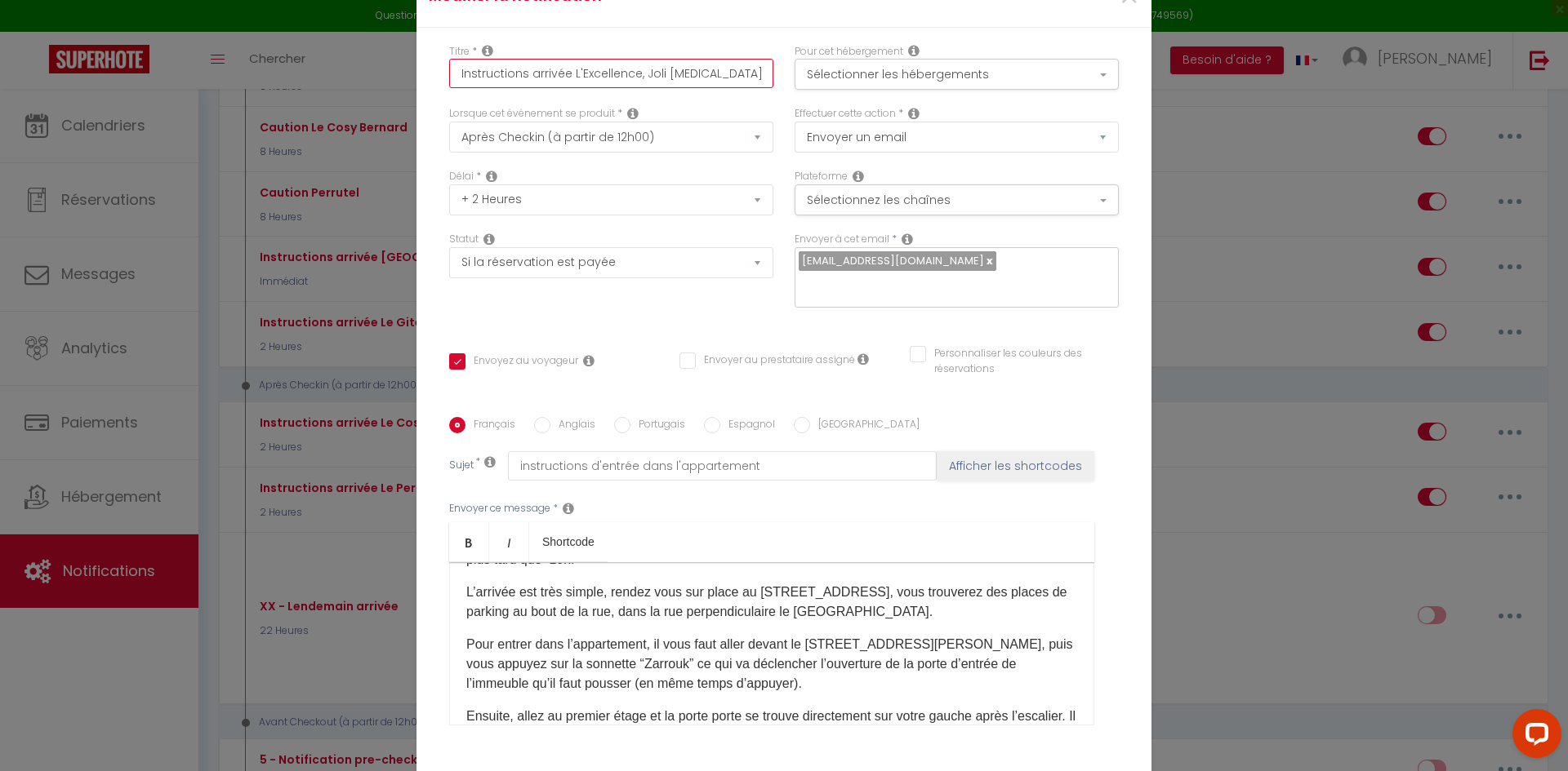
checkbox input "true"
checkbox input "false"
type input "Instructions arrivée L'Excellence, Joli [MEDICAL_DATA] Bo"
checkbox input "true"
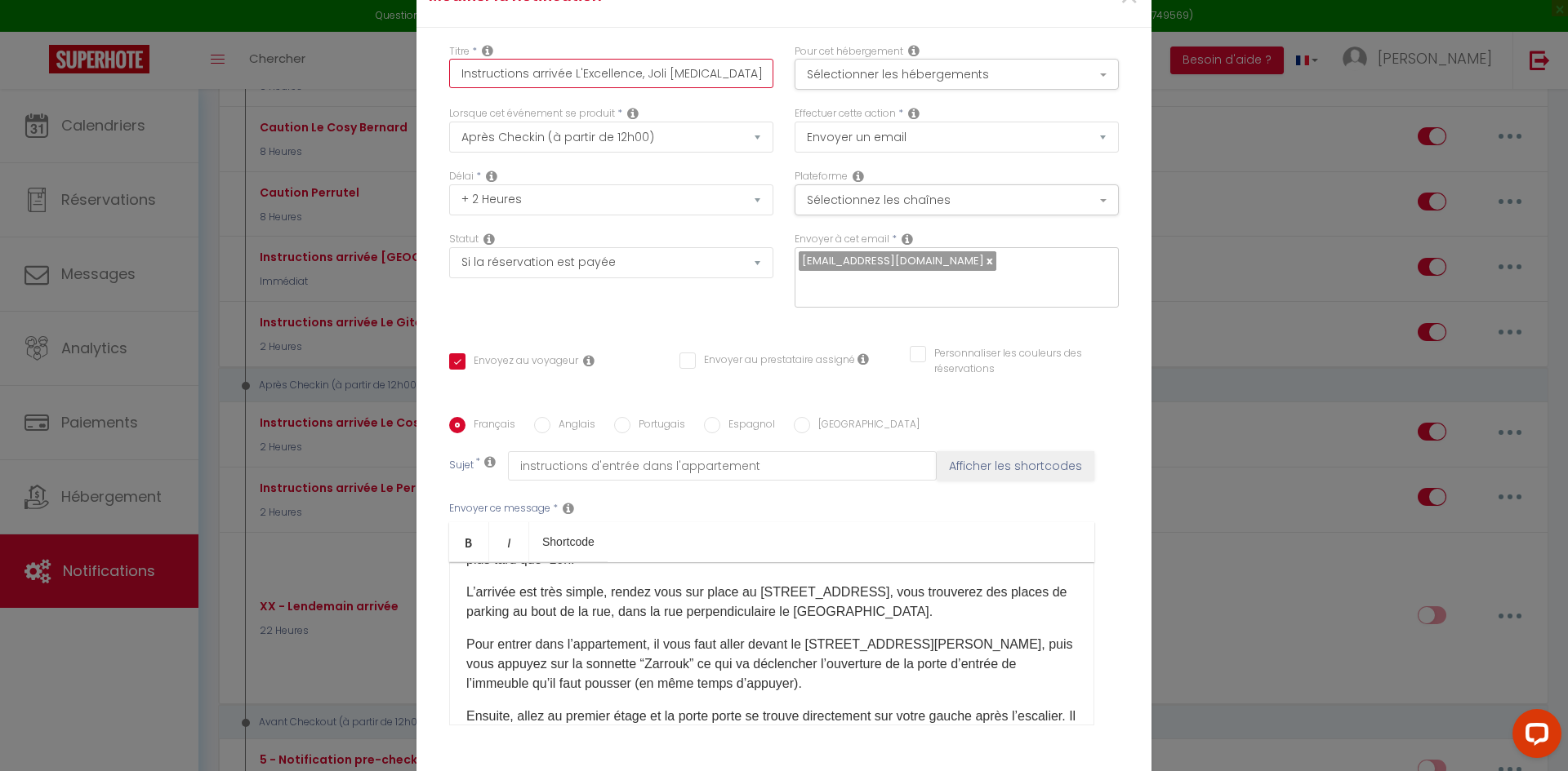
checkbox input "false"
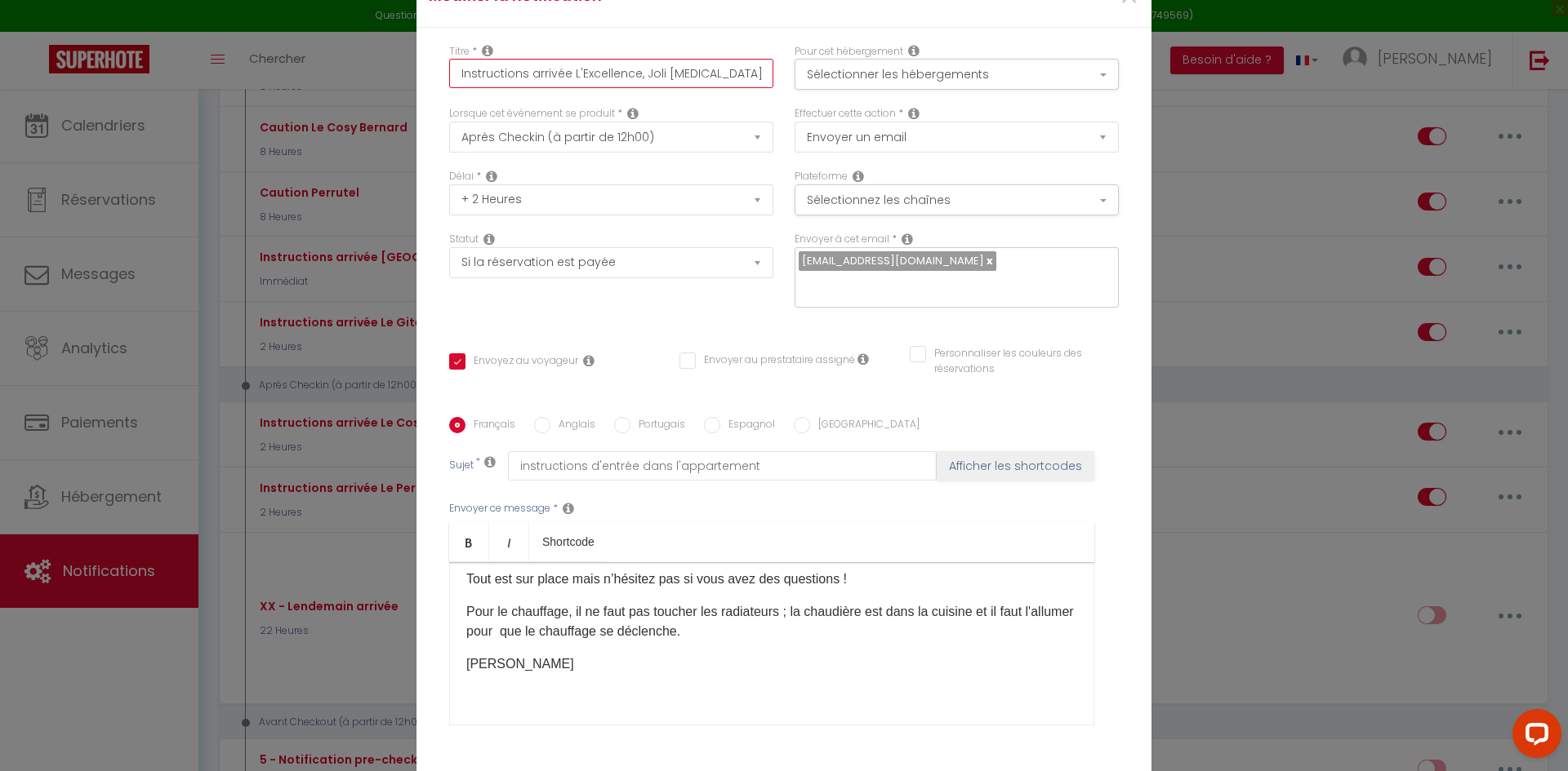
scroll to position [325, 0]
drag, startPoint x: 461, startPoint y: 651, endPoint x: 527, endPoint y: 651, distance: 66.0
click at [527, 653] on p "[PERSON_NAME]" at bounding box center [771, 662] width 611 height 19
drag, startPoint x: 506, startPoint y: 652, endPoint x: 441, endPoint y: 653, distance: 65.0
click at [445, 653] on div "Français Anglais Portugais Espagnol Italien Sujet * instructions d'entrée dans …" at bounding box center [783, 581] width 678 height 329
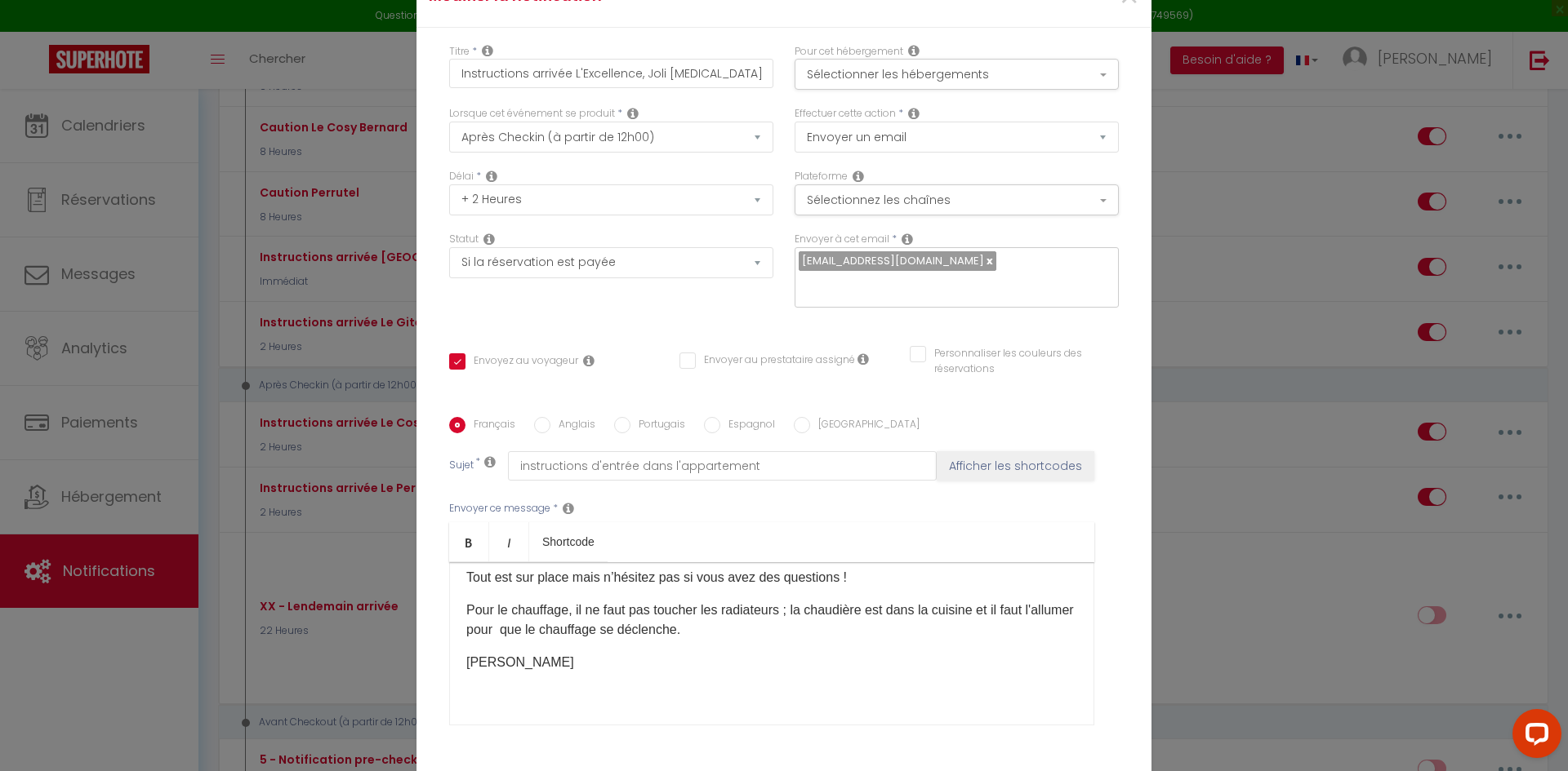
scroll to position [116, 0]
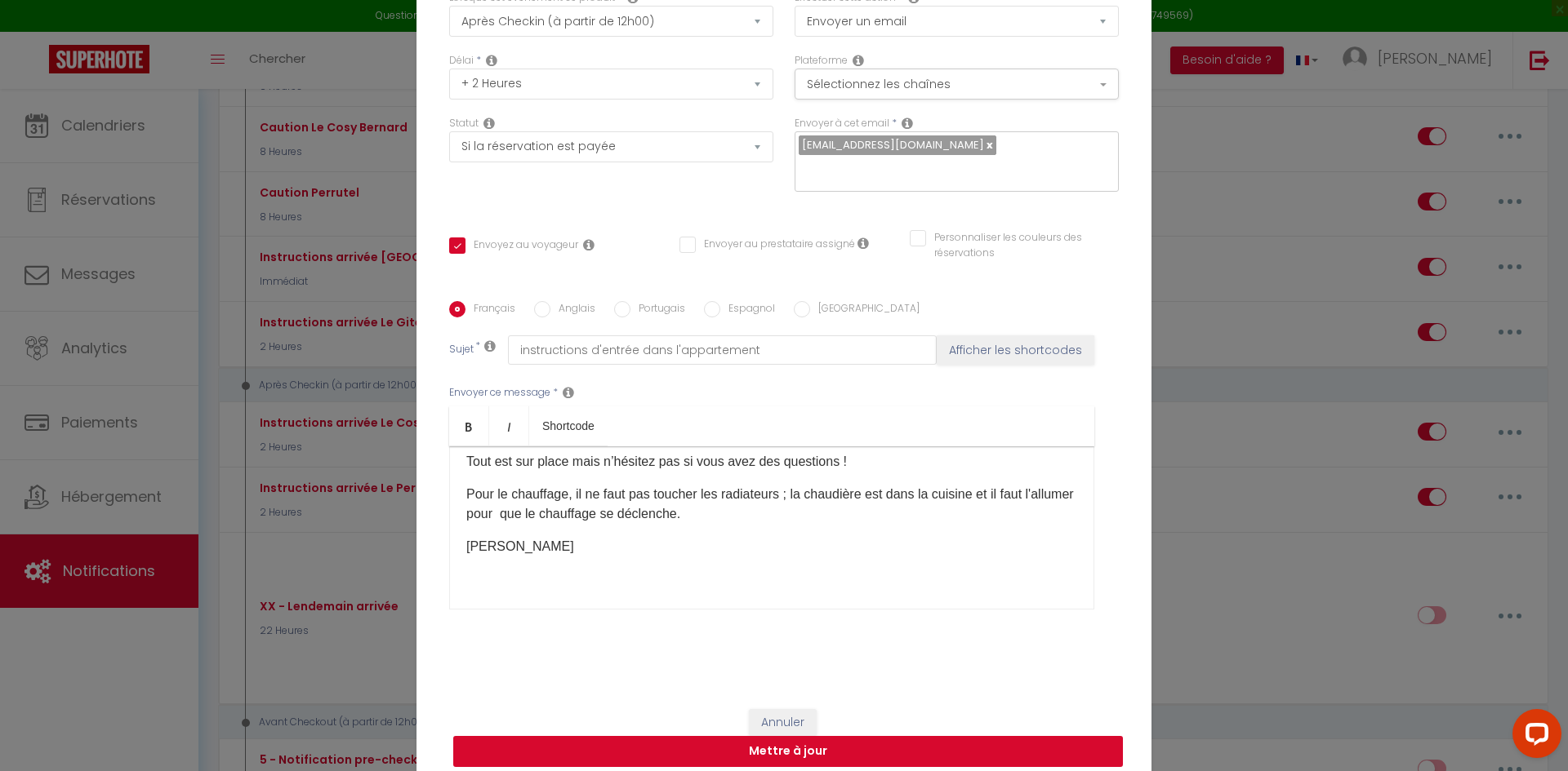
click at [775, 738] on button "Mettre à jour" at bounding box center [788, 752] width 670 height 31
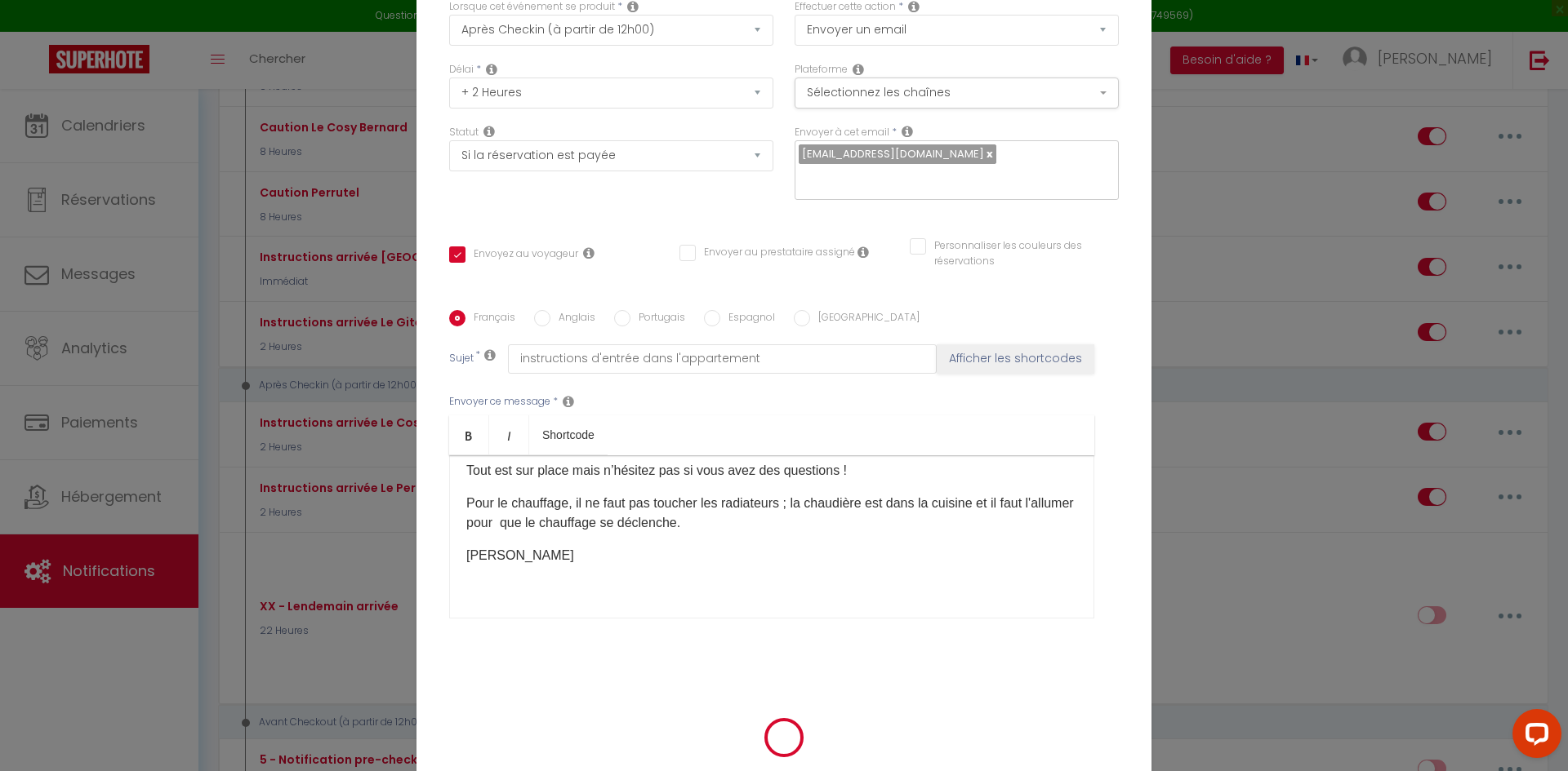
scroll to position [108, 0]
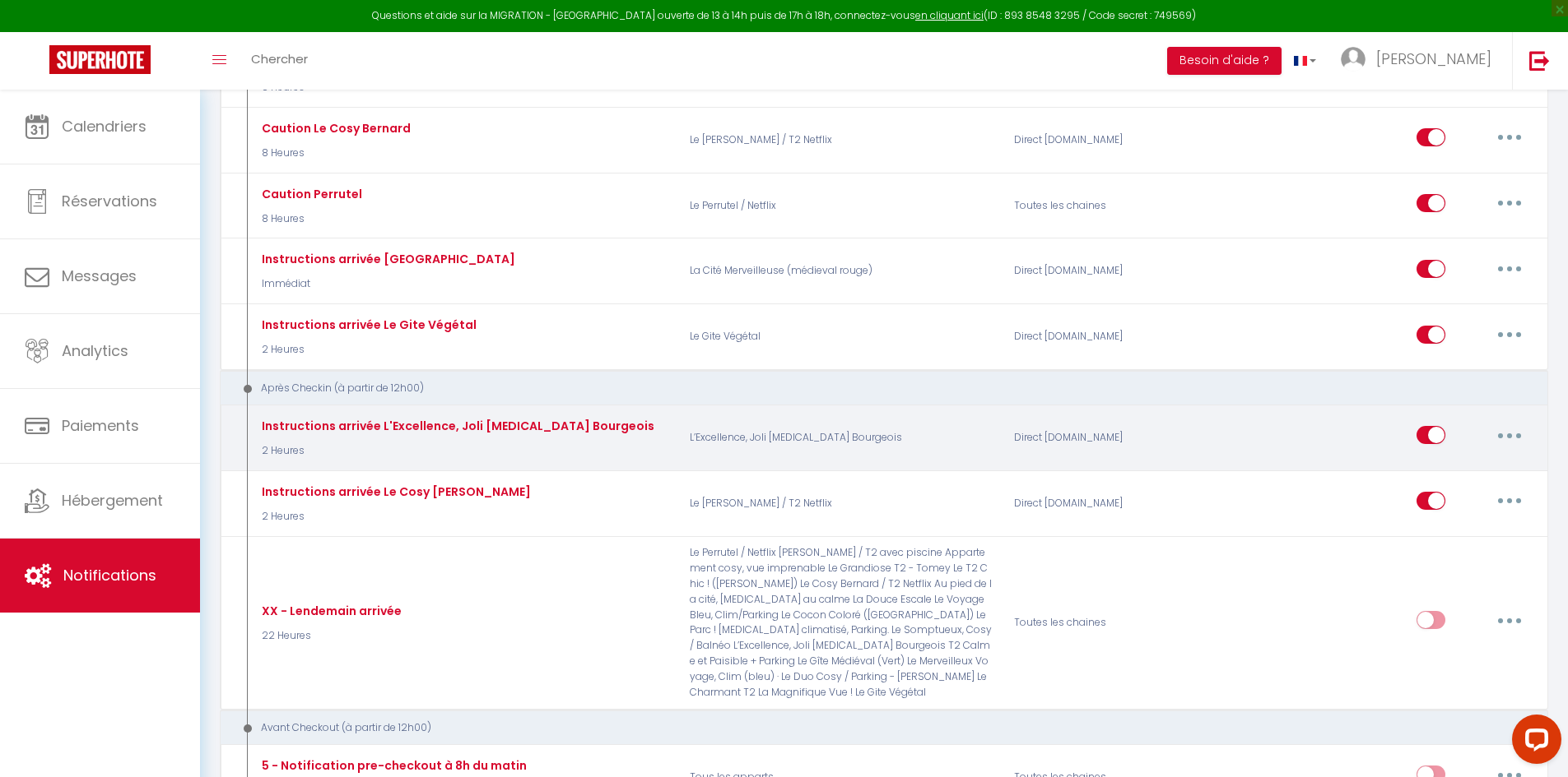
click at [1510, 435] on icon "button" at bounding box center [1509, 436] width 5 height 5
click at [1454, 500] on link "Dupliquer" at bounding box center [1466, 502] width 122 height 28
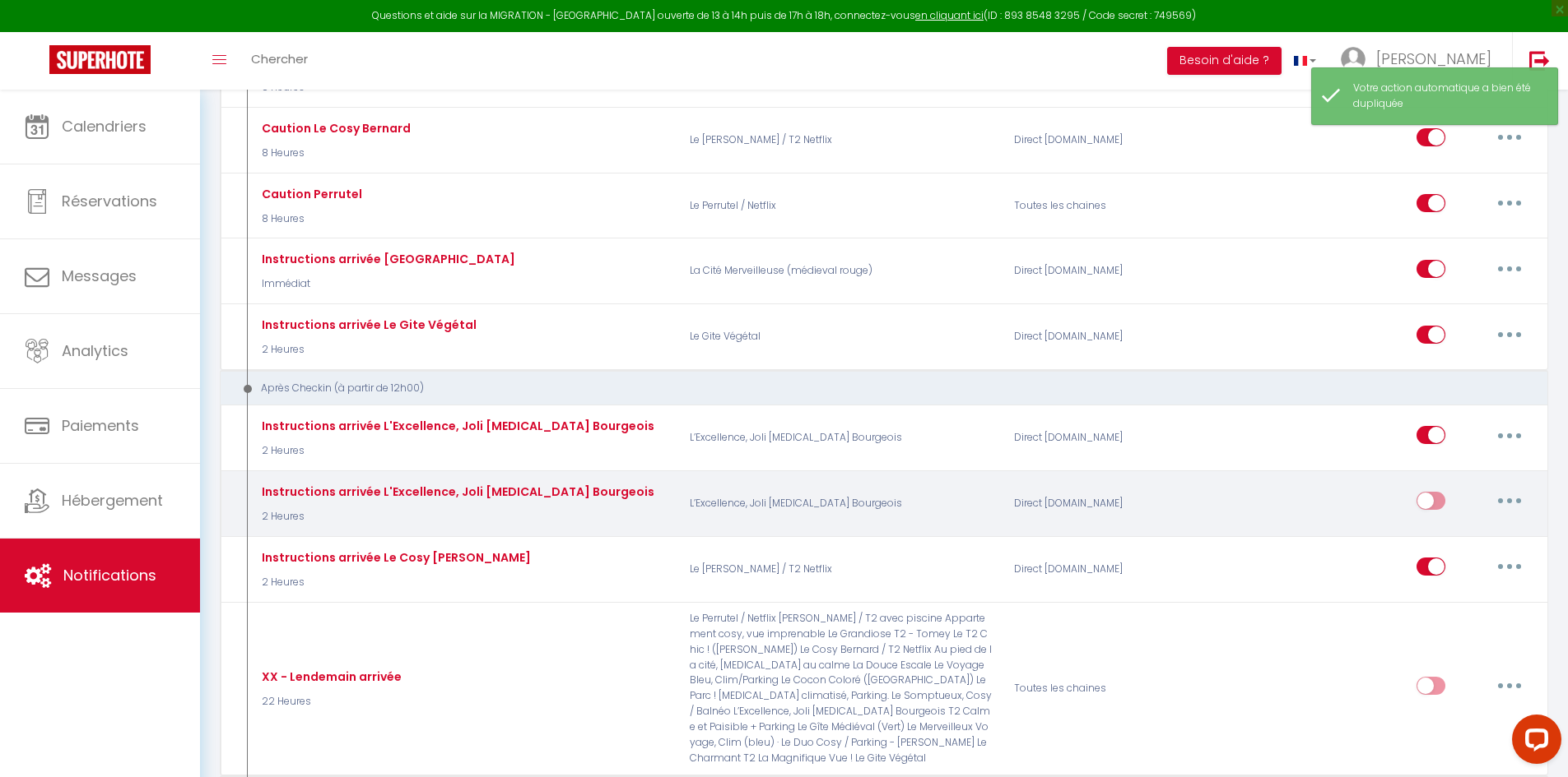
click at [1506, 498] on button "button" at bounding box center [1509, 500] width 46 height 26
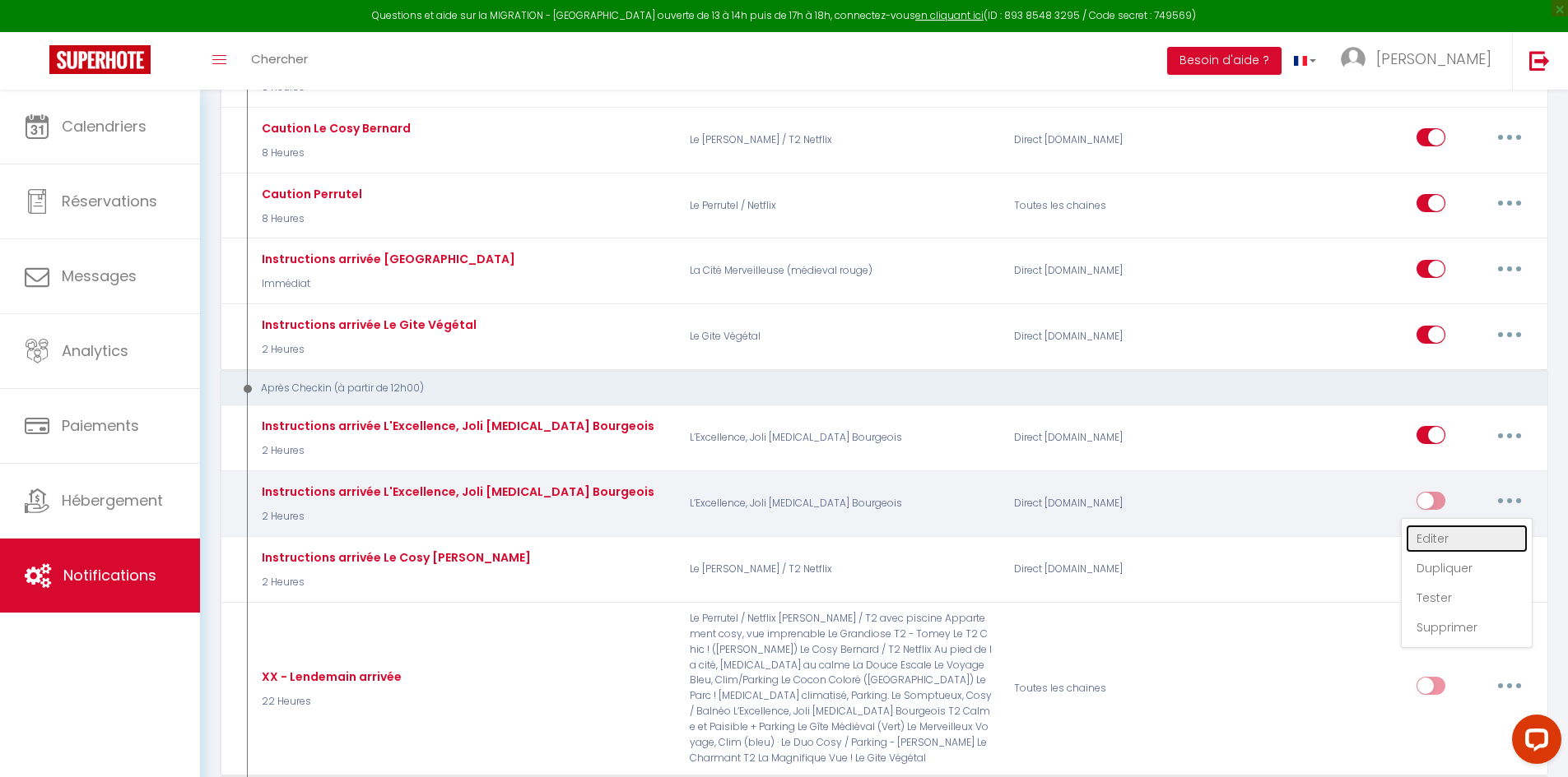
click at [1436, 538] on link "Editer" at bounding box center [1466, 538] width 122 height 28
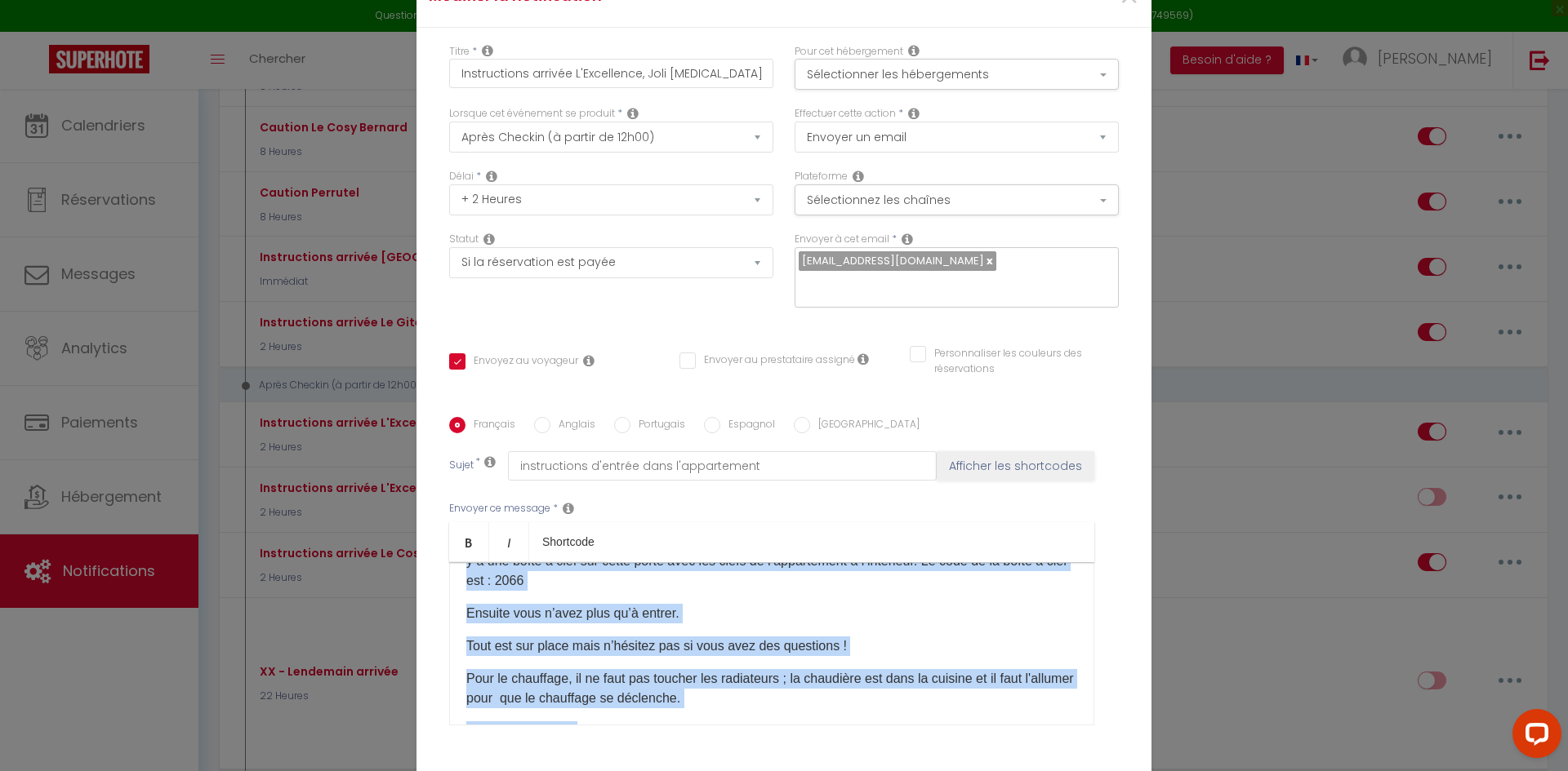
scroll to position [325, 0]
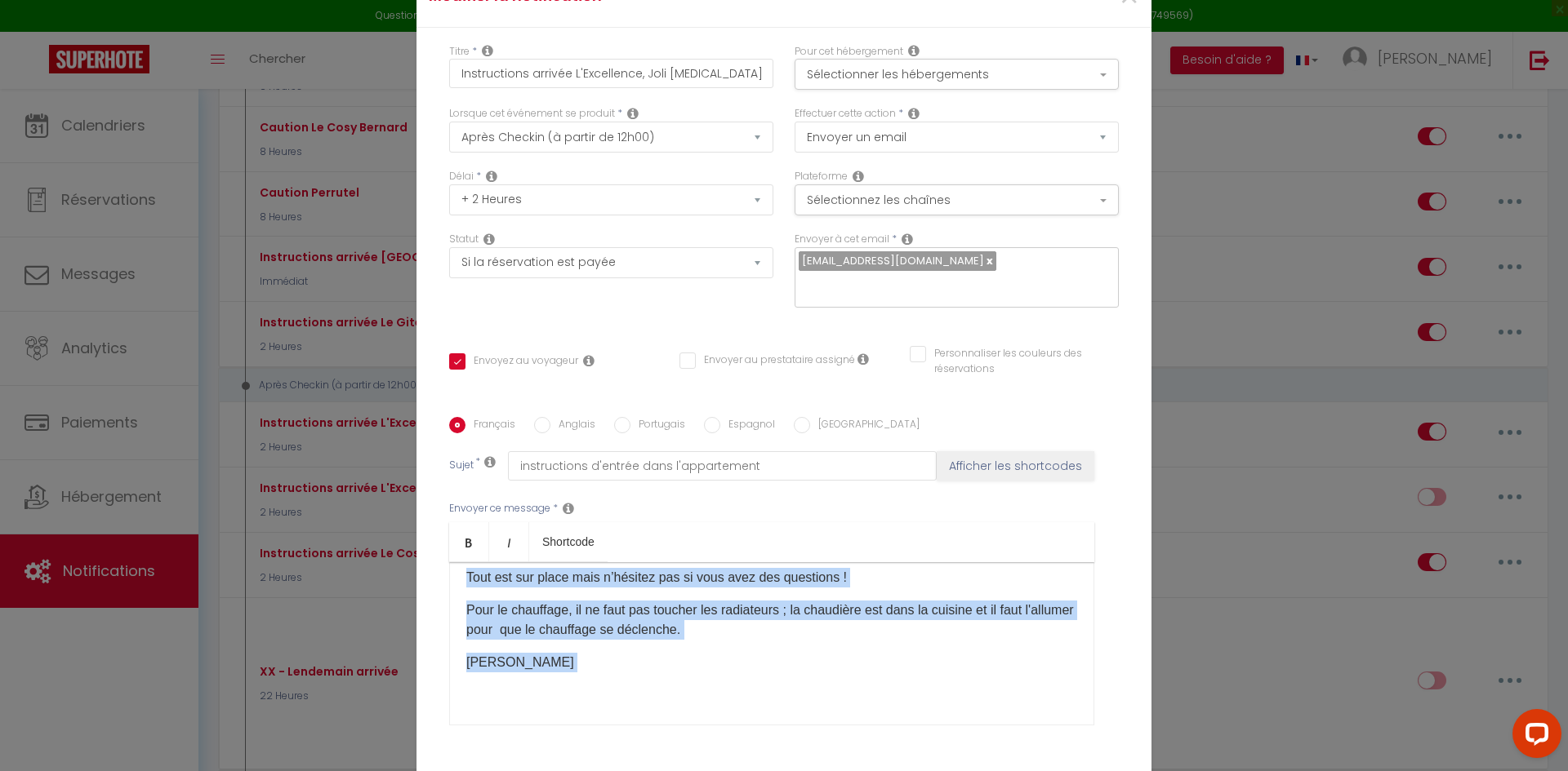
drag, startPoint x: 459, startPoint y: 663, endPoint x: 848, endPoint y: 706, distance: 391.4
click at [848, 706] on div "Bonjour [GUEST:FIRST_NAME]​, Vous arriverez le[BOOKING:CHECKING]​ à partir de 1…" at bounding box center [771, 644] width 645 height 163
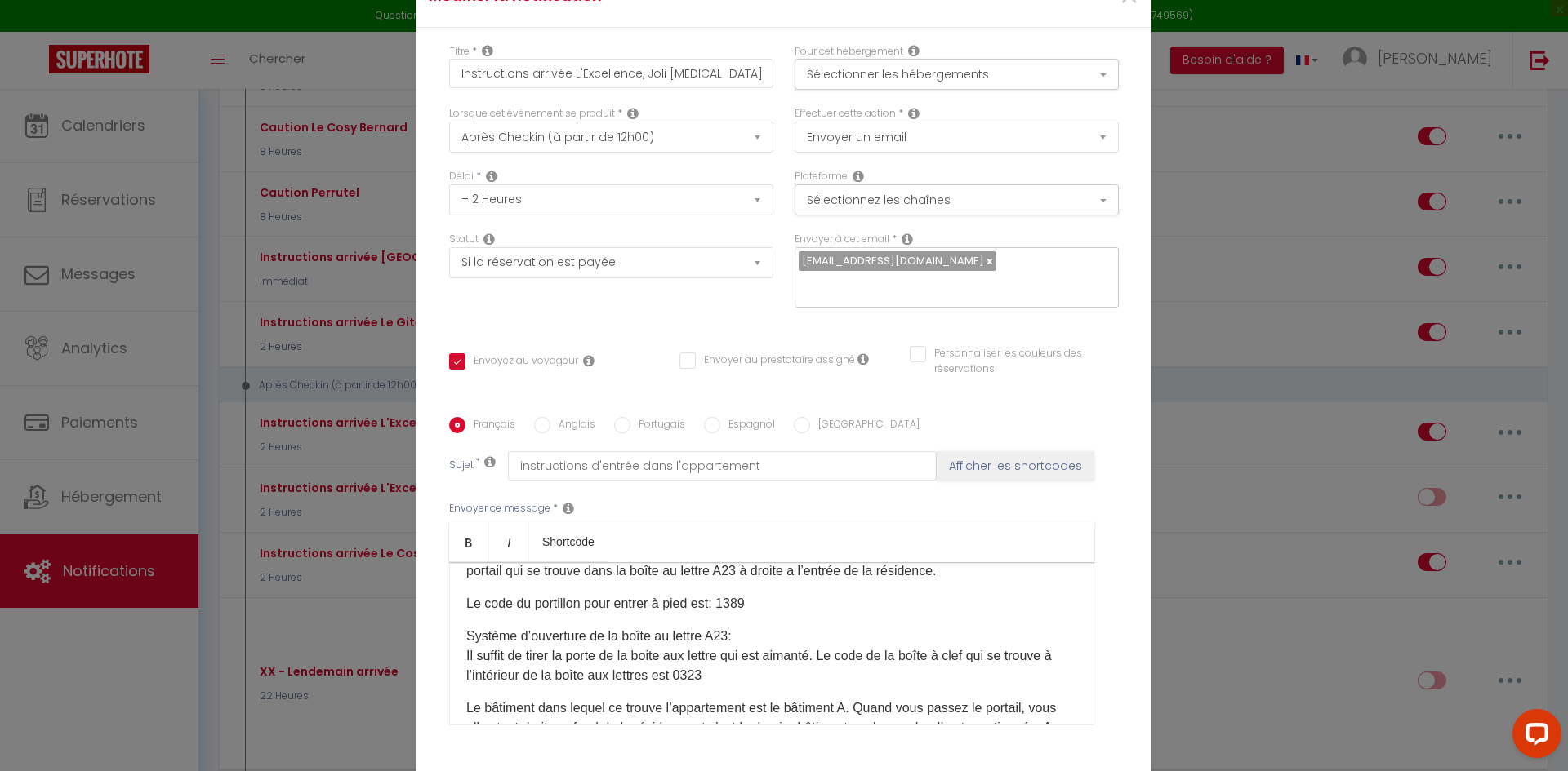
scroll to position [0, 0]
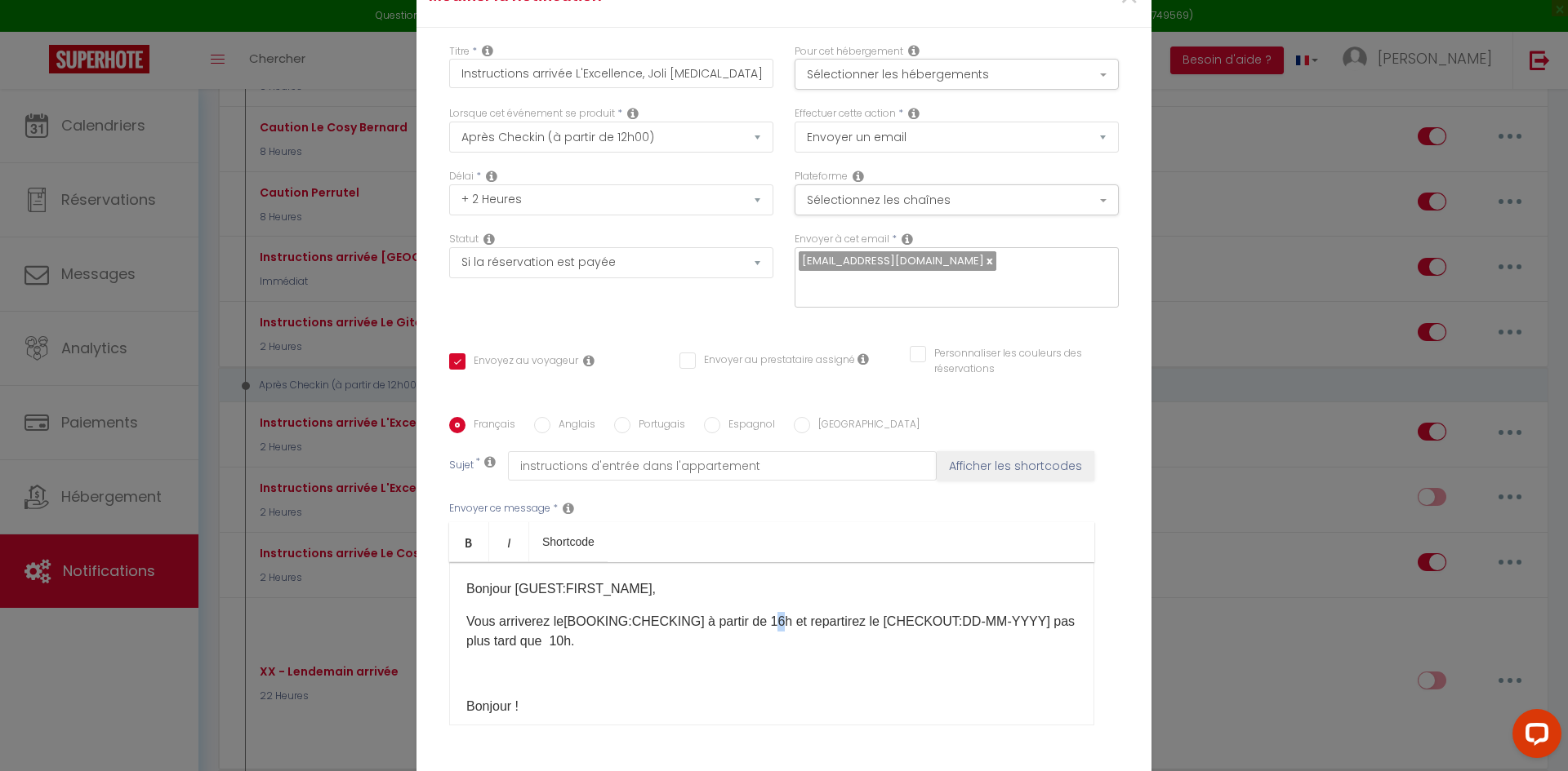
click at [767, 612] on p "Vous arriverez le[BOOKING:CHECKING]​ à partir de 16h et repartirez le [CHECKOUT…" at bounding box center [771, 631] width 611 height 39
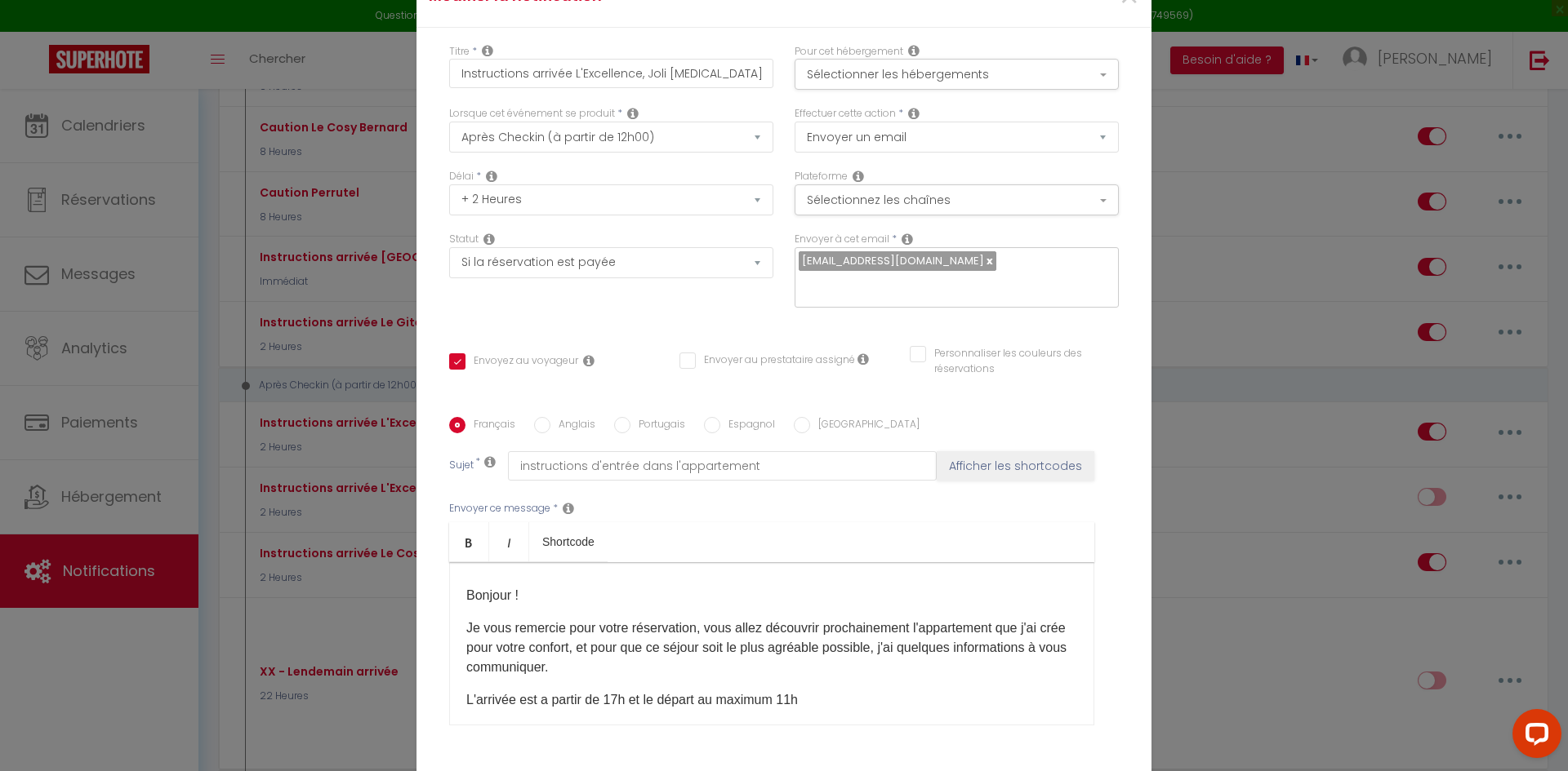
scroll to position [65, 0]
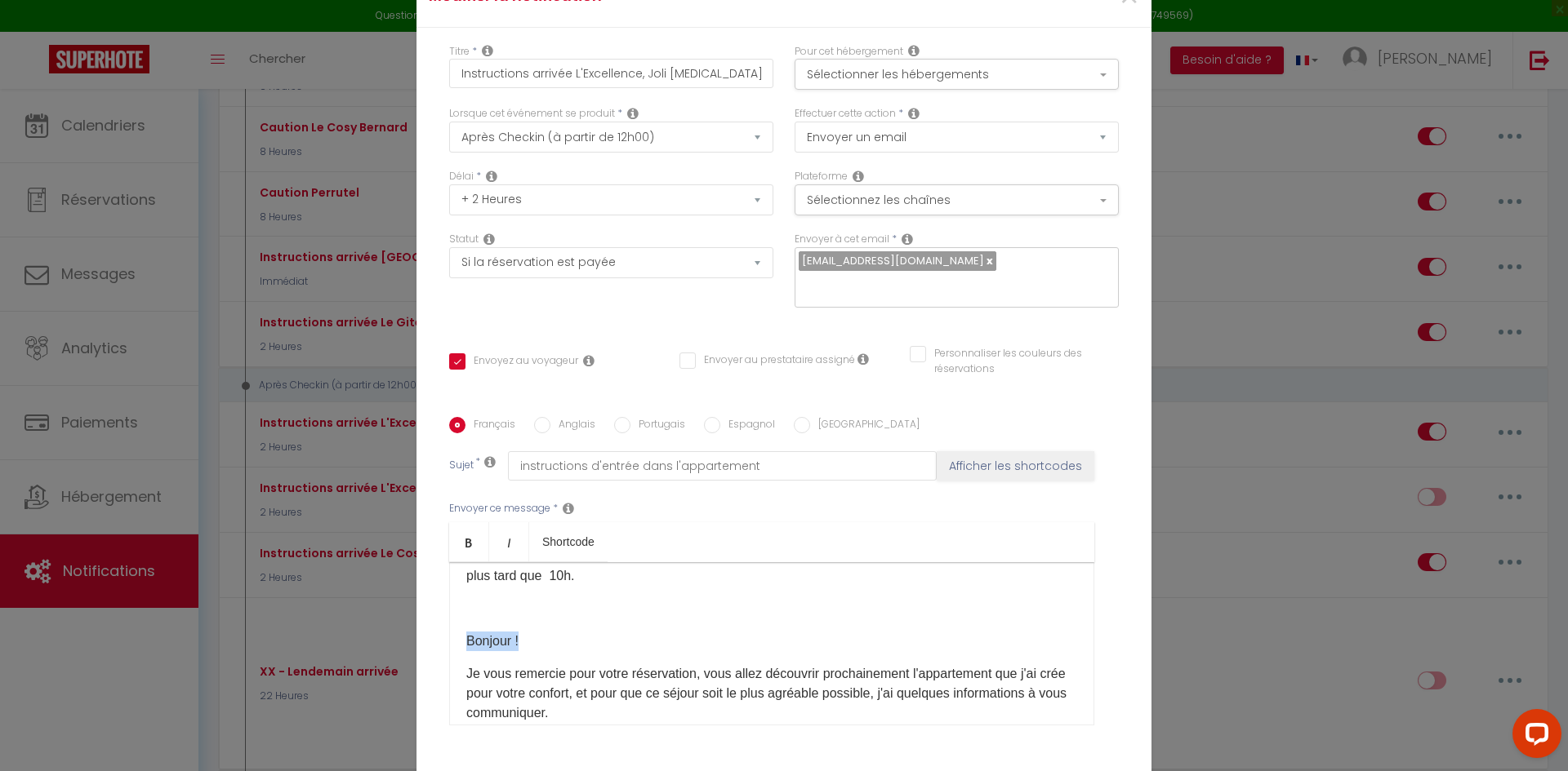
drag, startPoint x: 464, startPoint y: 658, endPoint x: 614, endPoint y: 613, distance: 156.6
click at [614, 613] on div "Bonjour [GUEST:FIRST_NAME]​, Vous arriverez le[BOOKING:CHECKING]​ à partir de 1…" at bounding box center [771, 644] width 645 height 163
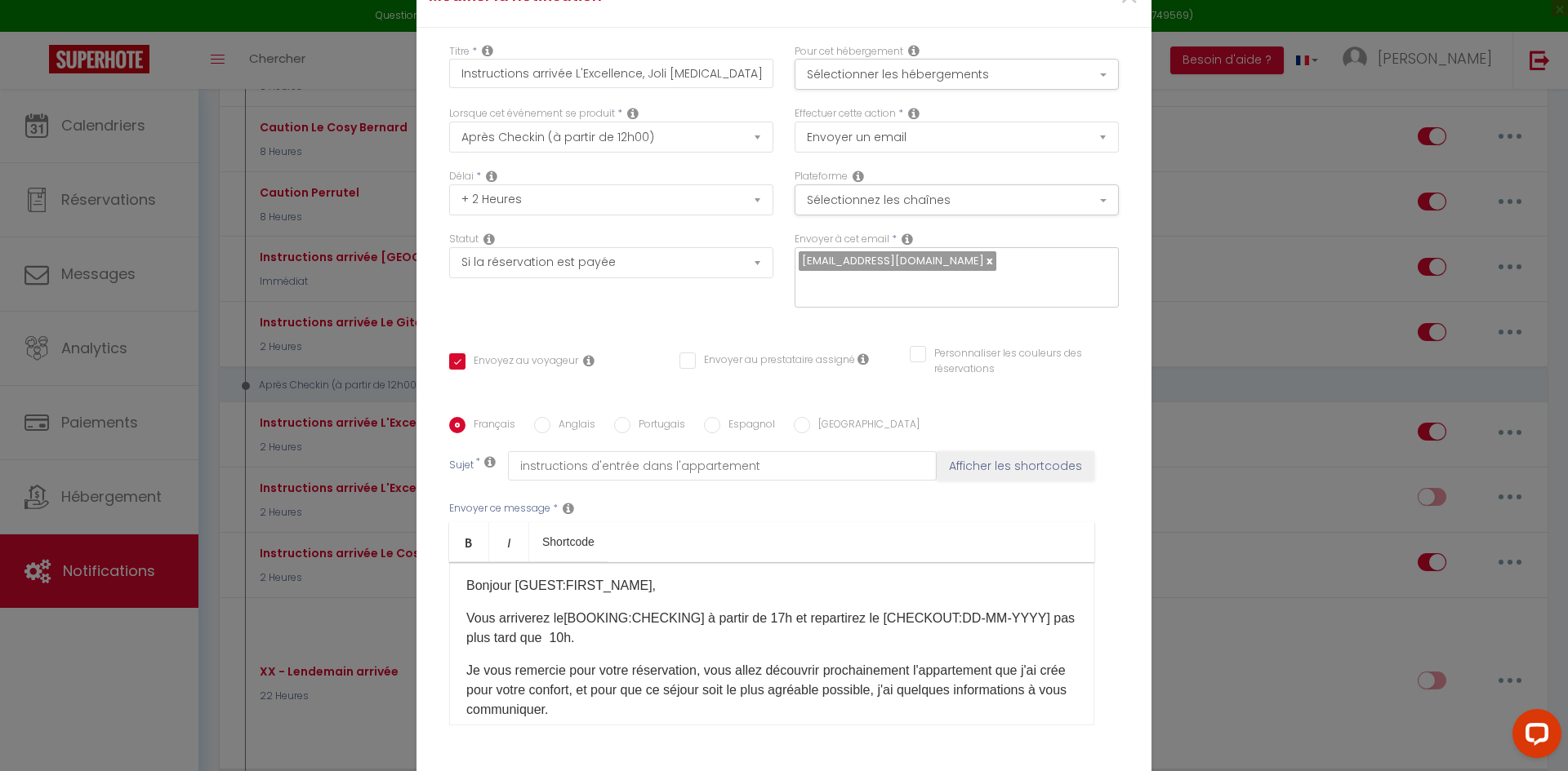
scroll to position [0, 0]
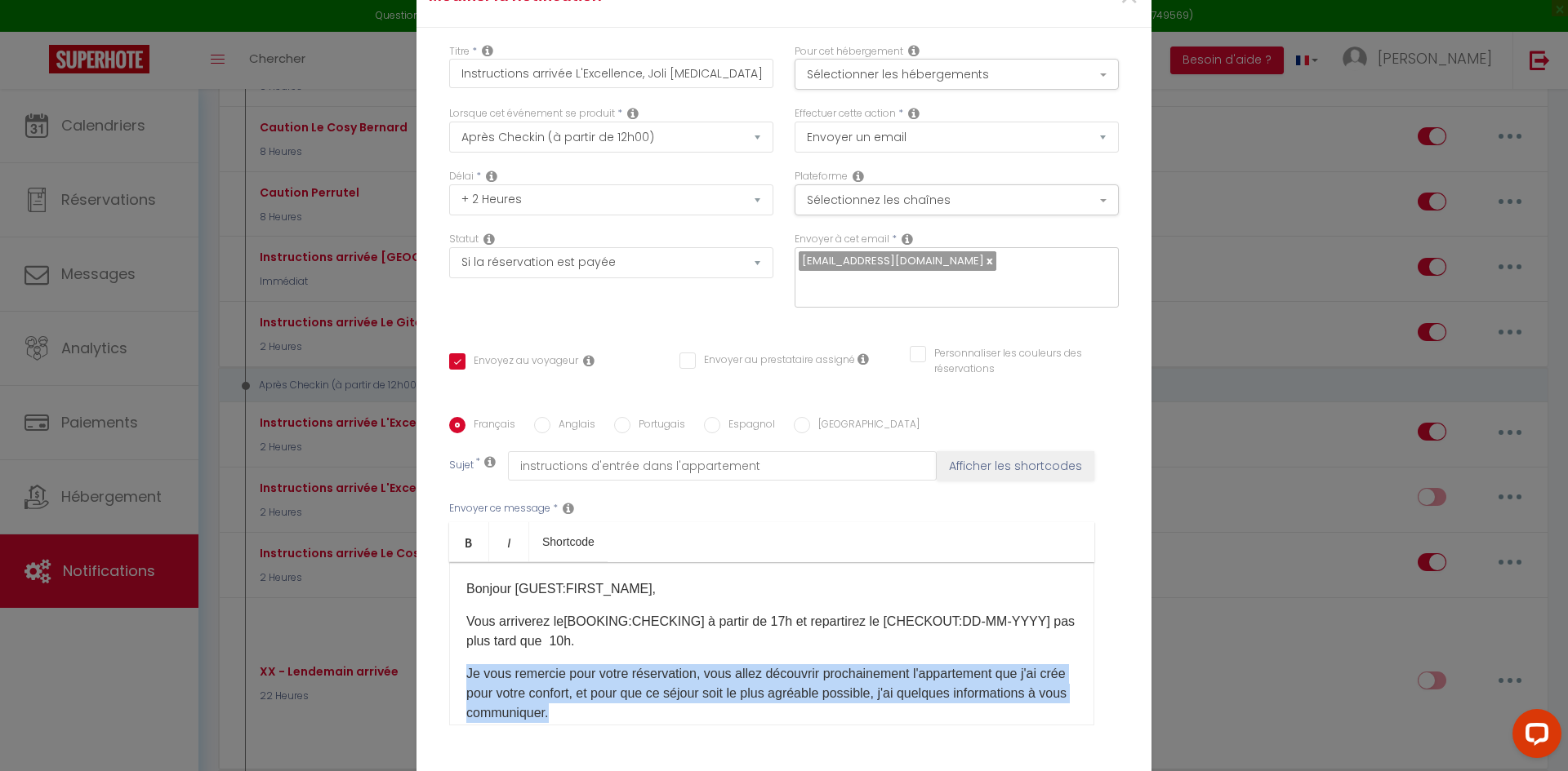
drag, startPoint x: 455, startPoint y: 659, endPoint x: 720, endPoint y: 692, distance: 267.0
click at [720, 692] on div "Bonjour [GUEST:FIRST_NAME]​, Vous arriverez le[BOOKING:CHECKING]​ à partir de 1…" at bounding box center [771, 644] width 645 height 163
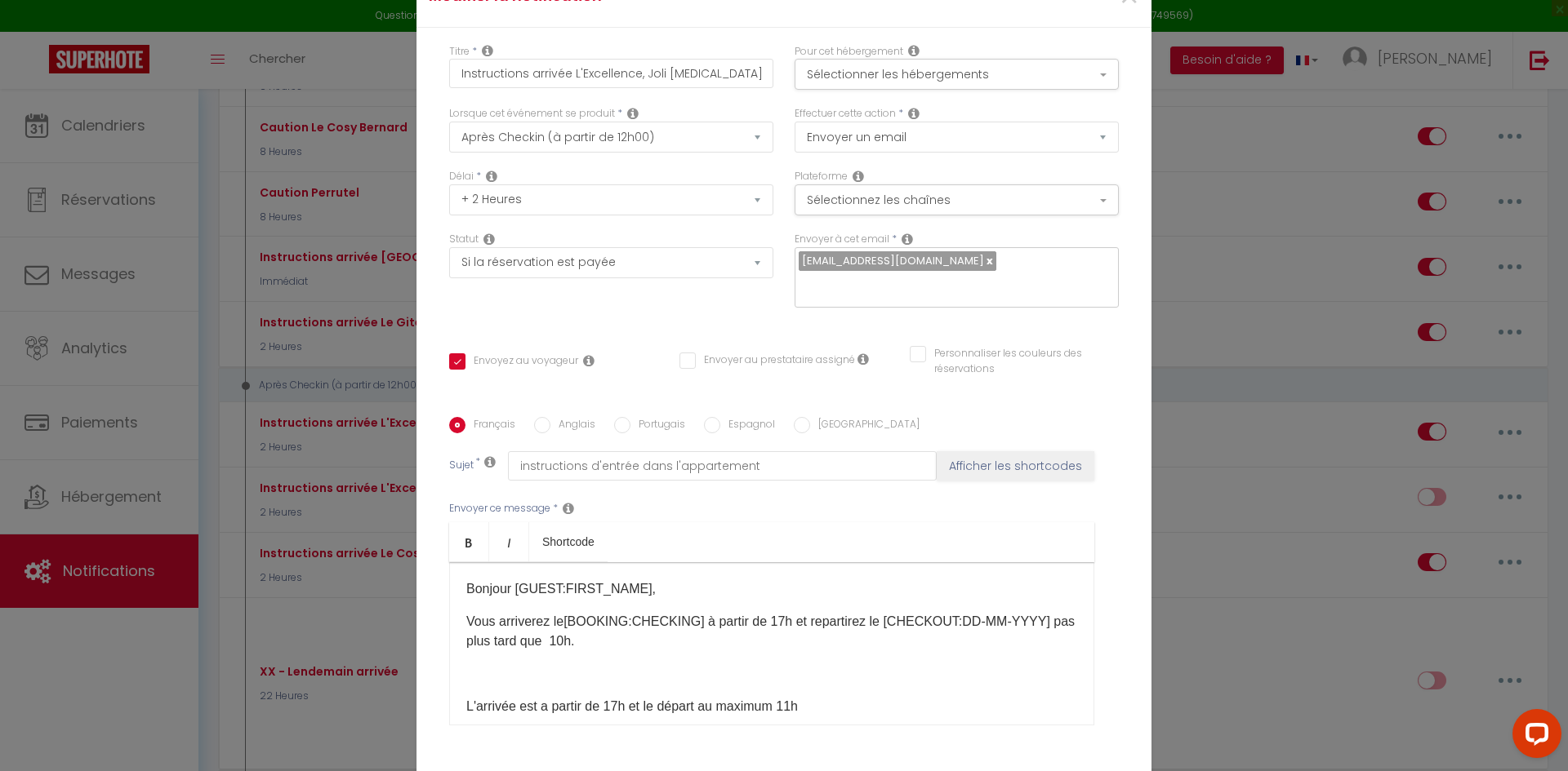
click at [666, 586] on p "Bonjour [GUEST:FIRST_NAME]​," at bounding box center [771, 589] width 611 height 19
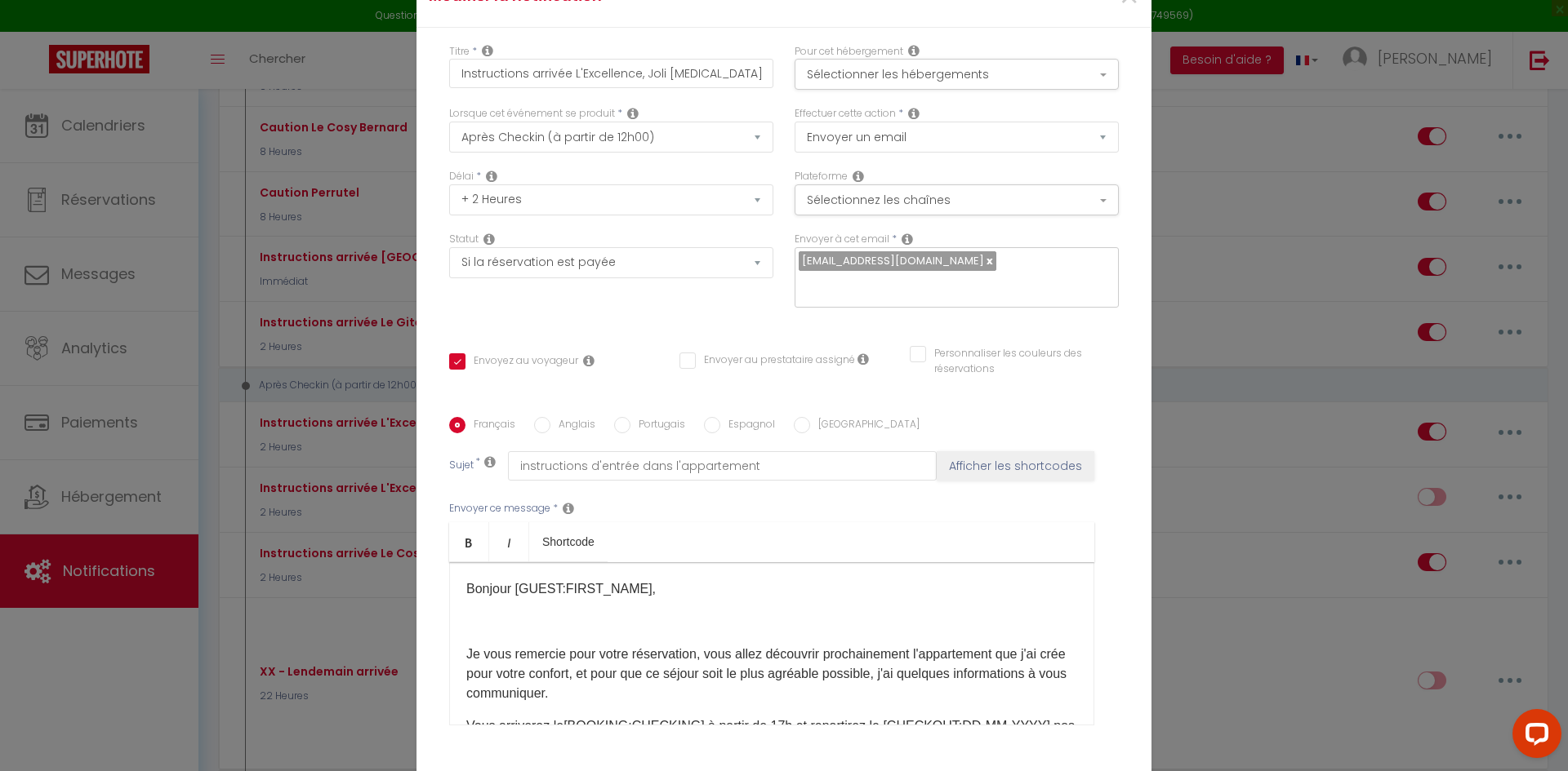
click at [467, 615] on p at bounding box center [771, 621] width 611 height 19
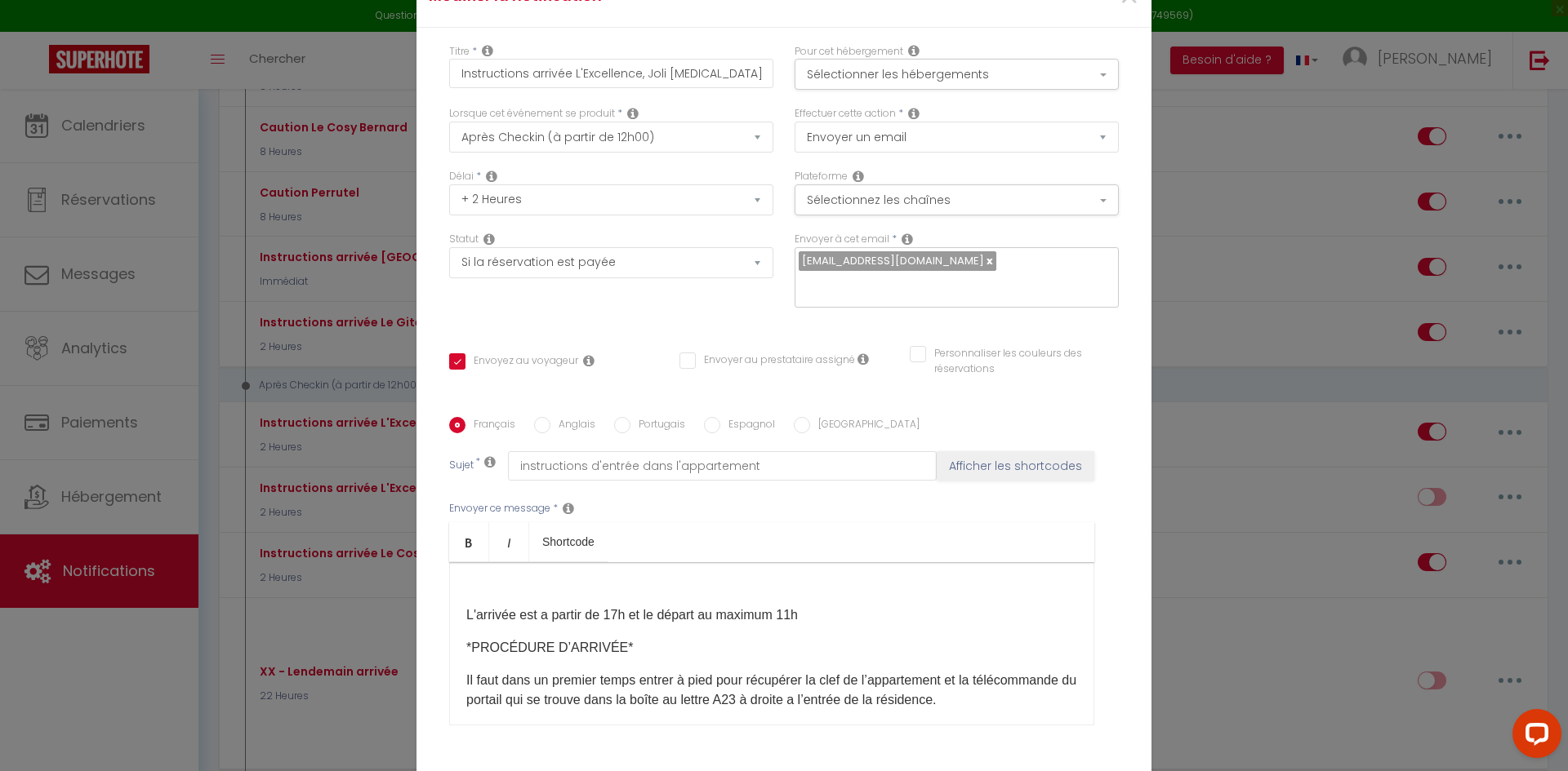
scroll to position [82, 0]
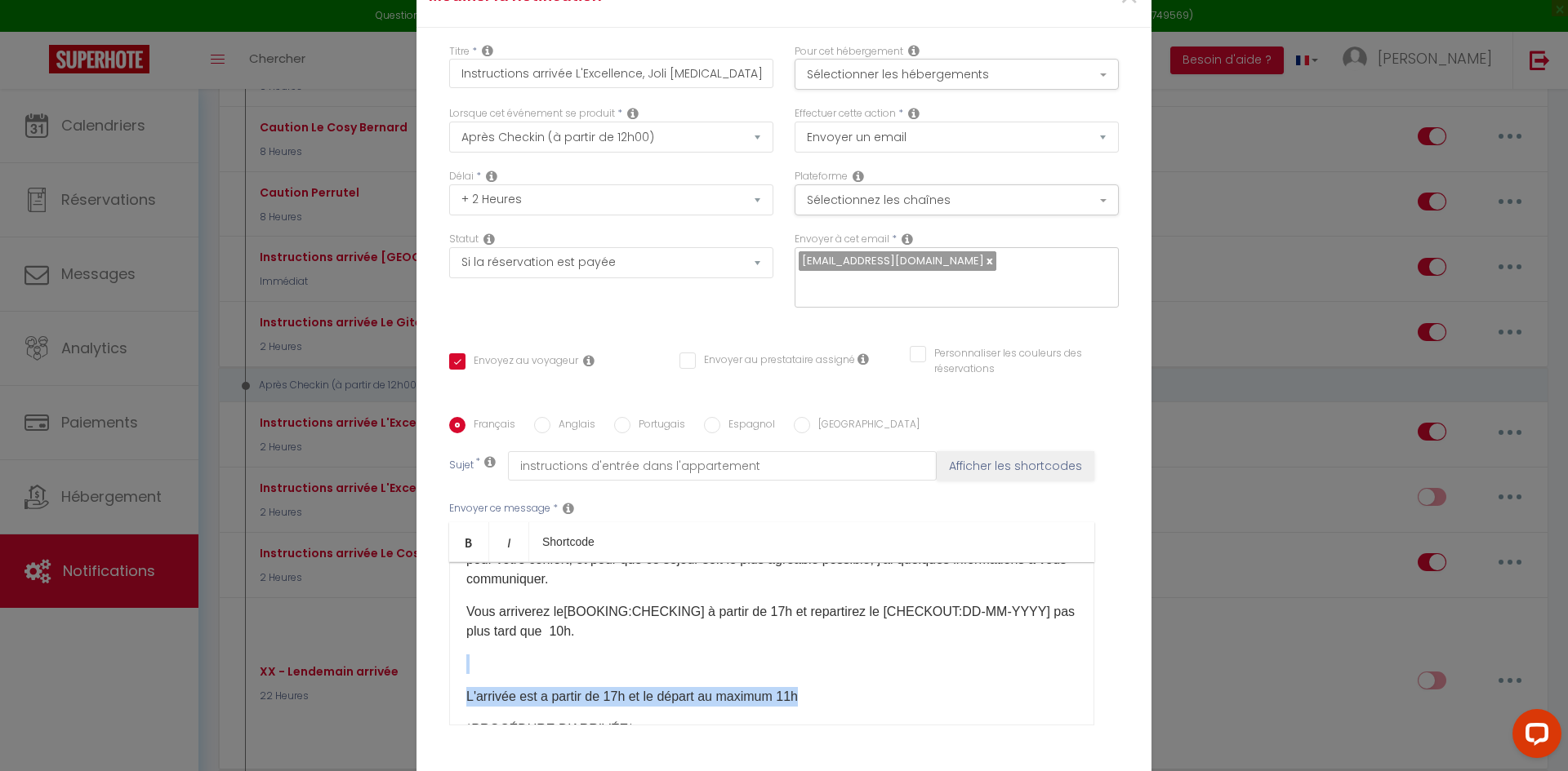
drag, startPoint x: 820, startPoint y: 686, endPoint x: 476, endPoint y: 645, distance: 346.4
click at [476, 645] on div "Bonjour [GUEST:FIRST_NAME]​, Je vous remercie pour votre réservation, vous alle…" at bounding box center [771, 644] width 645 height 163
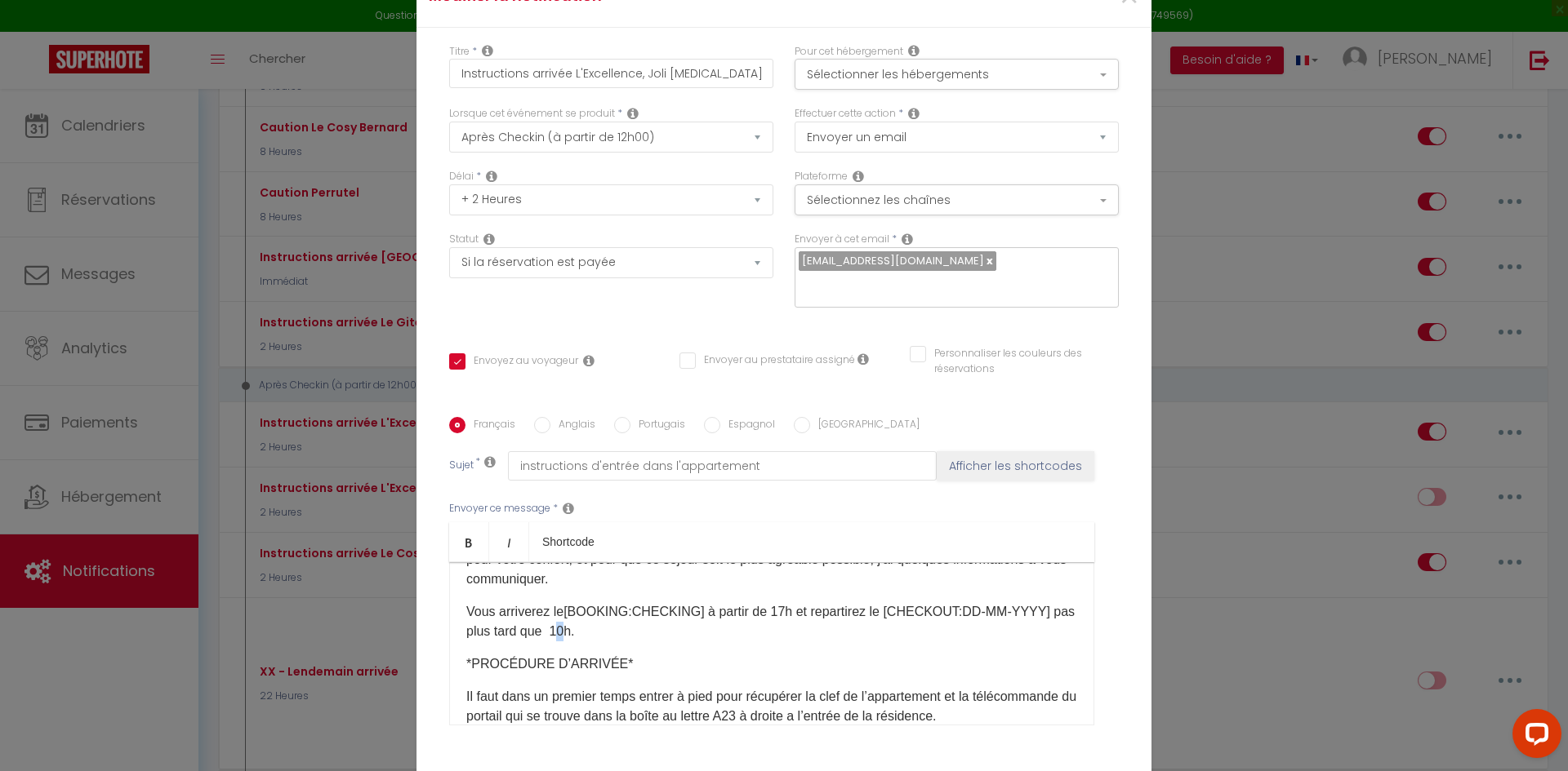
click at [557, 622] on p "Vous arriverez le[BOOKING:CHECKING]​ à partir de 17h et repartirez le [CHECKOUT…" at bounding box center [771, 622] width 611 height 39
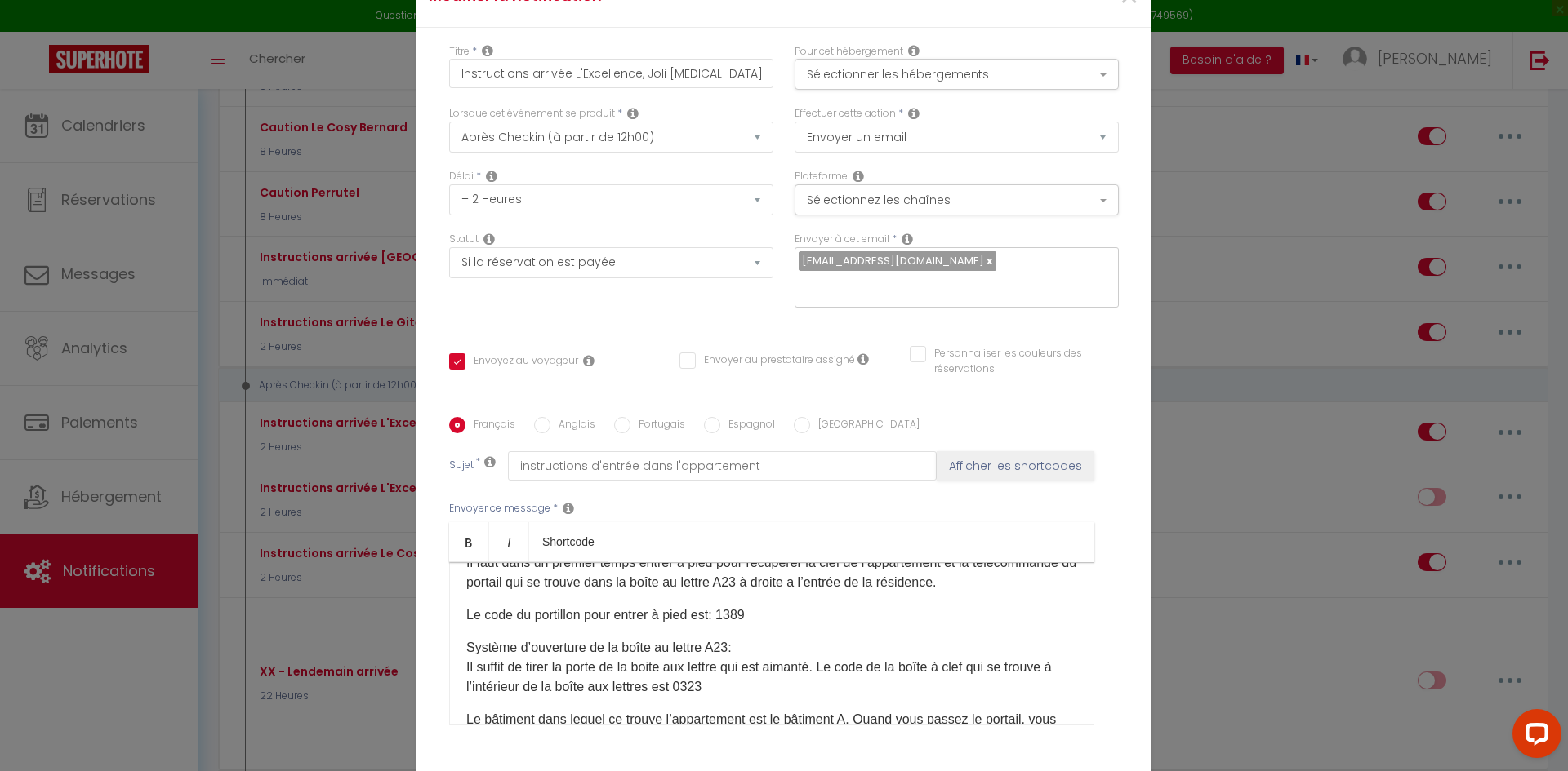
scroll to position [245, 0]
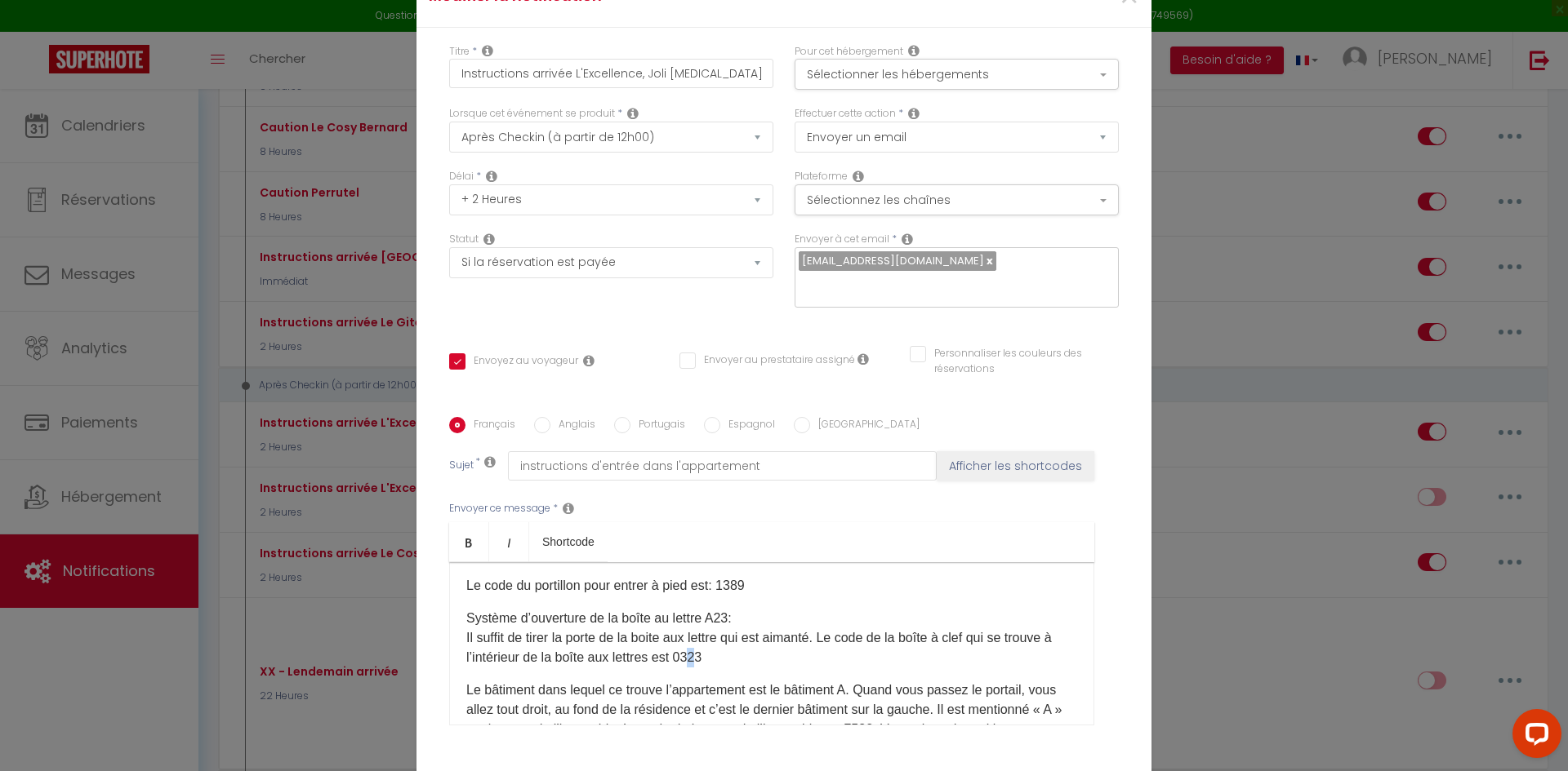
click at [744, 643] on p "Système d’ouverture de la boîte au lettre A23: Il suffit de tirer la porte de l…" at bounding box center [771, 638] width 611 height 59
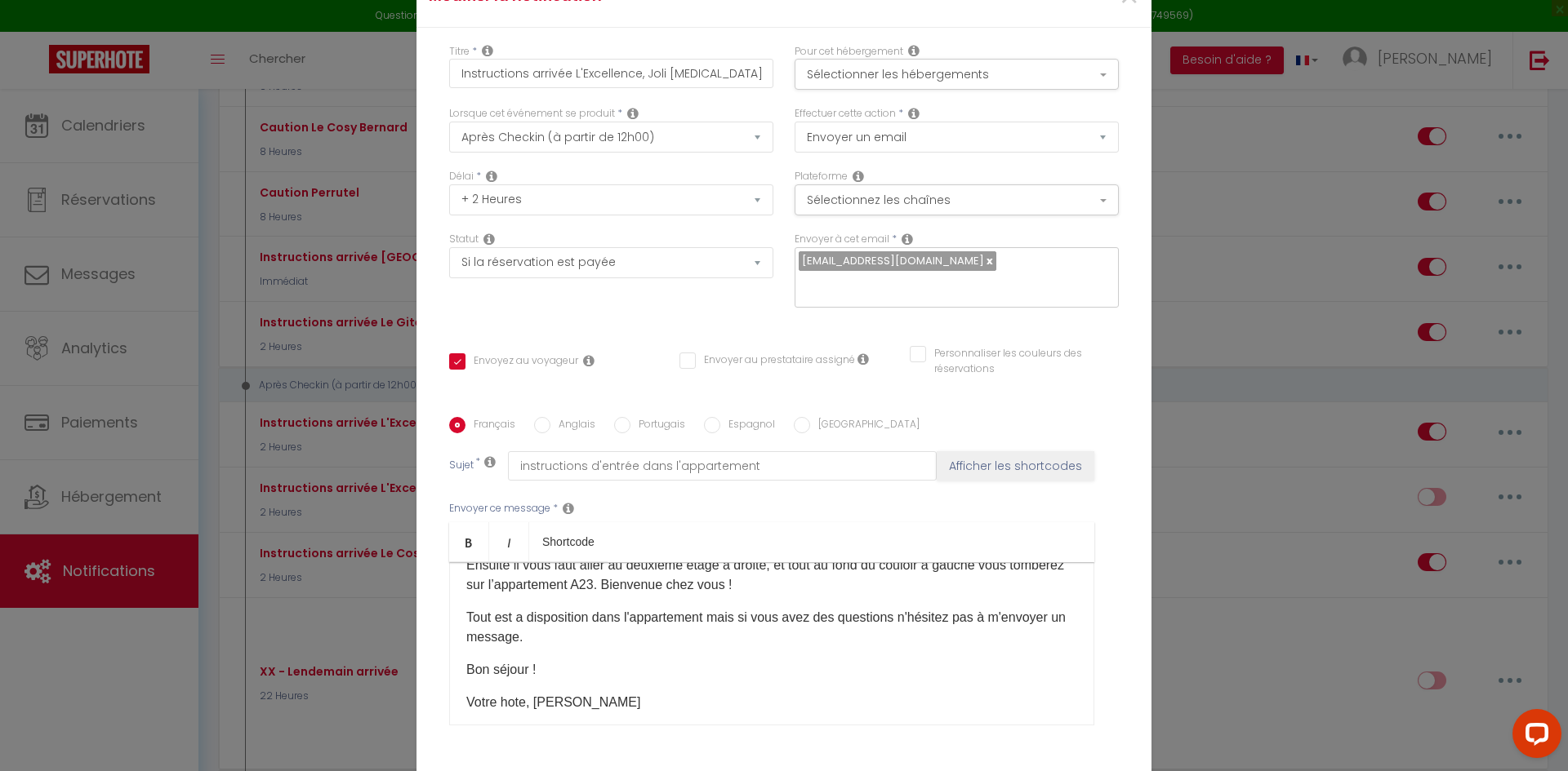
scroll to position [490, 0]
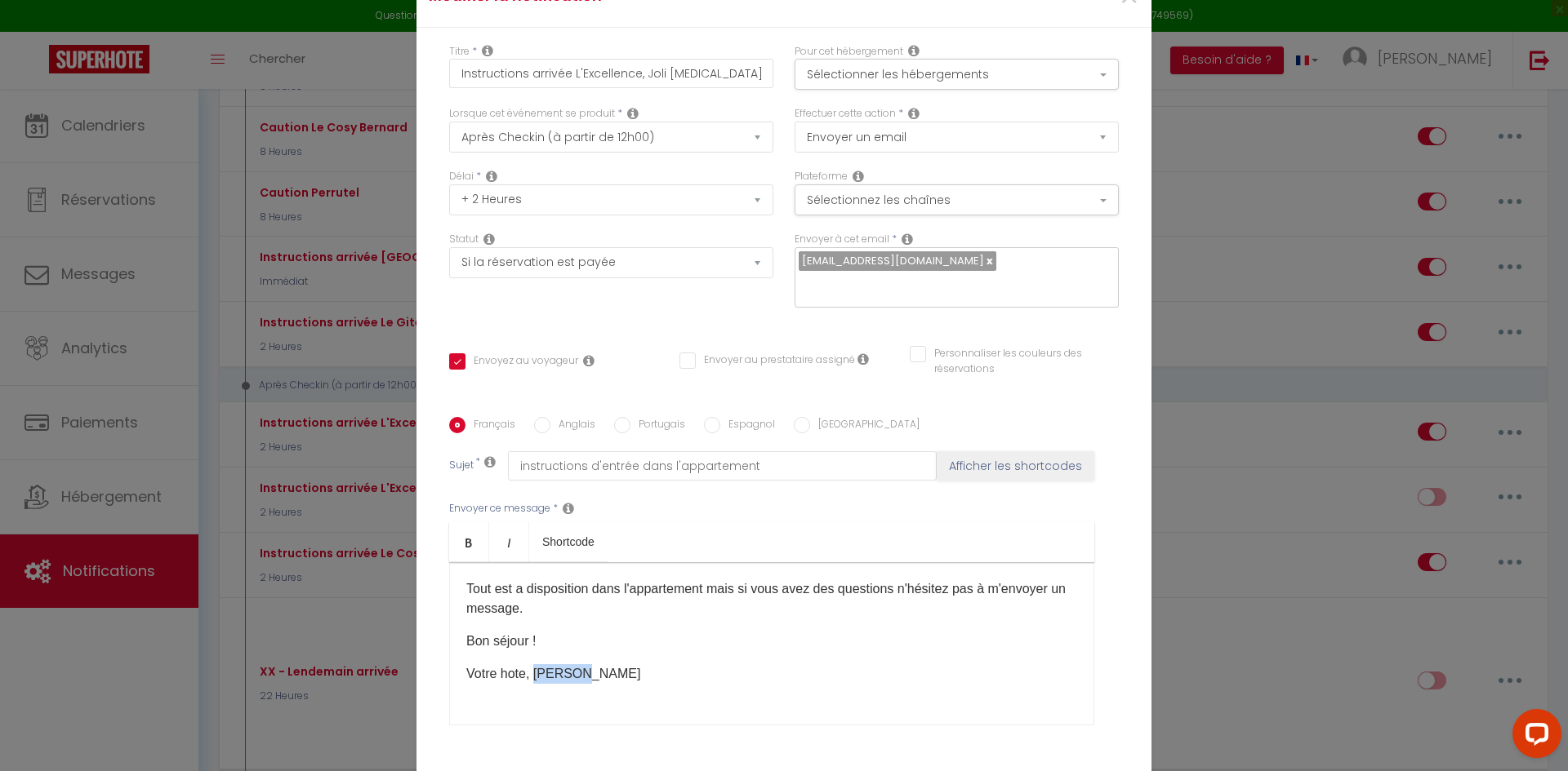
drag, startPoint x: 529, startPoint y: 666, endPoint x: 575, endPoint y: 665, distance: 46.0
click at [575, 665] on p "Votre hote, [PERSON_NAME]" at bounding box center [771, 674] width 611 height 19
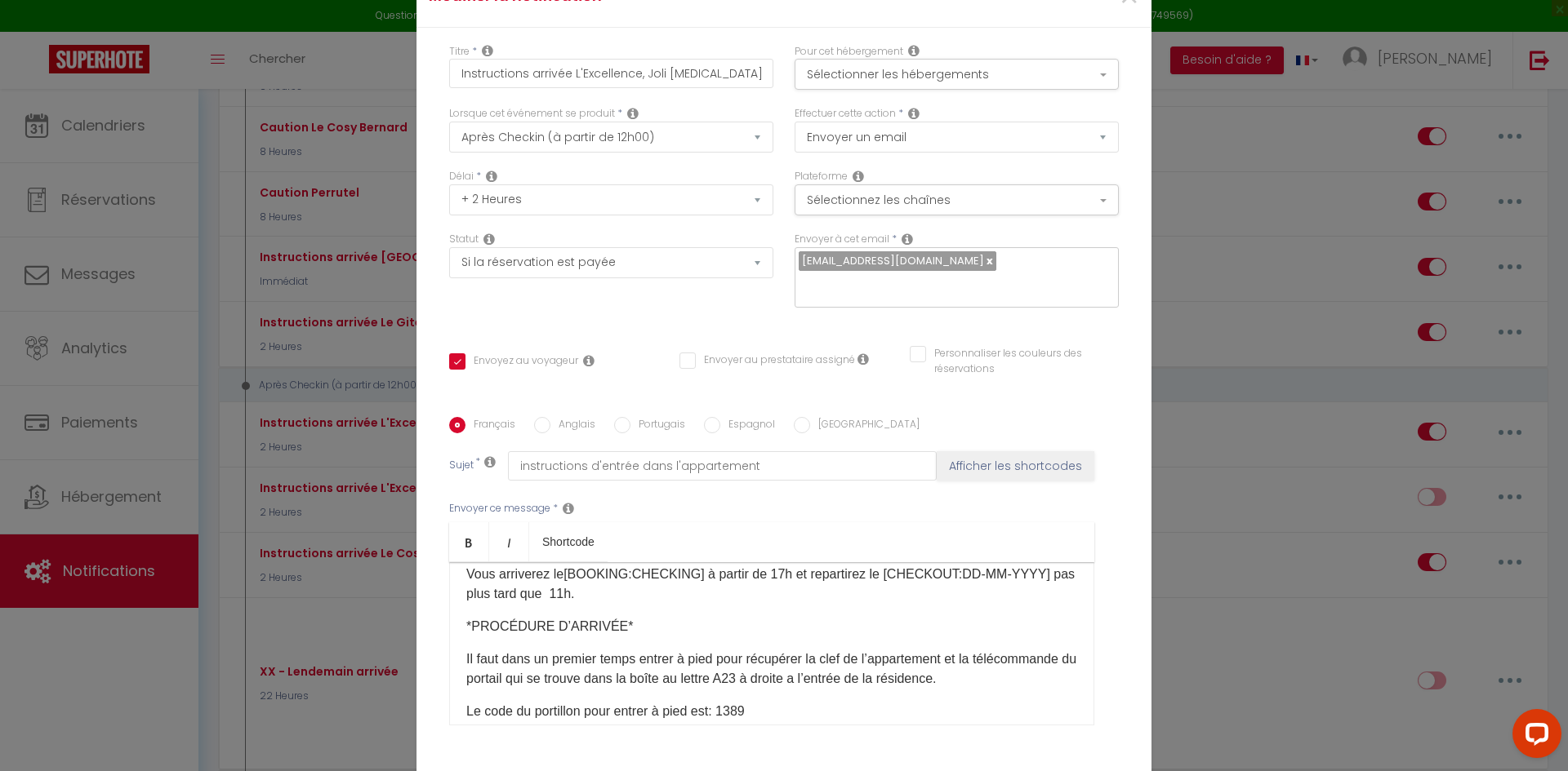
scroll to position [82, 0]
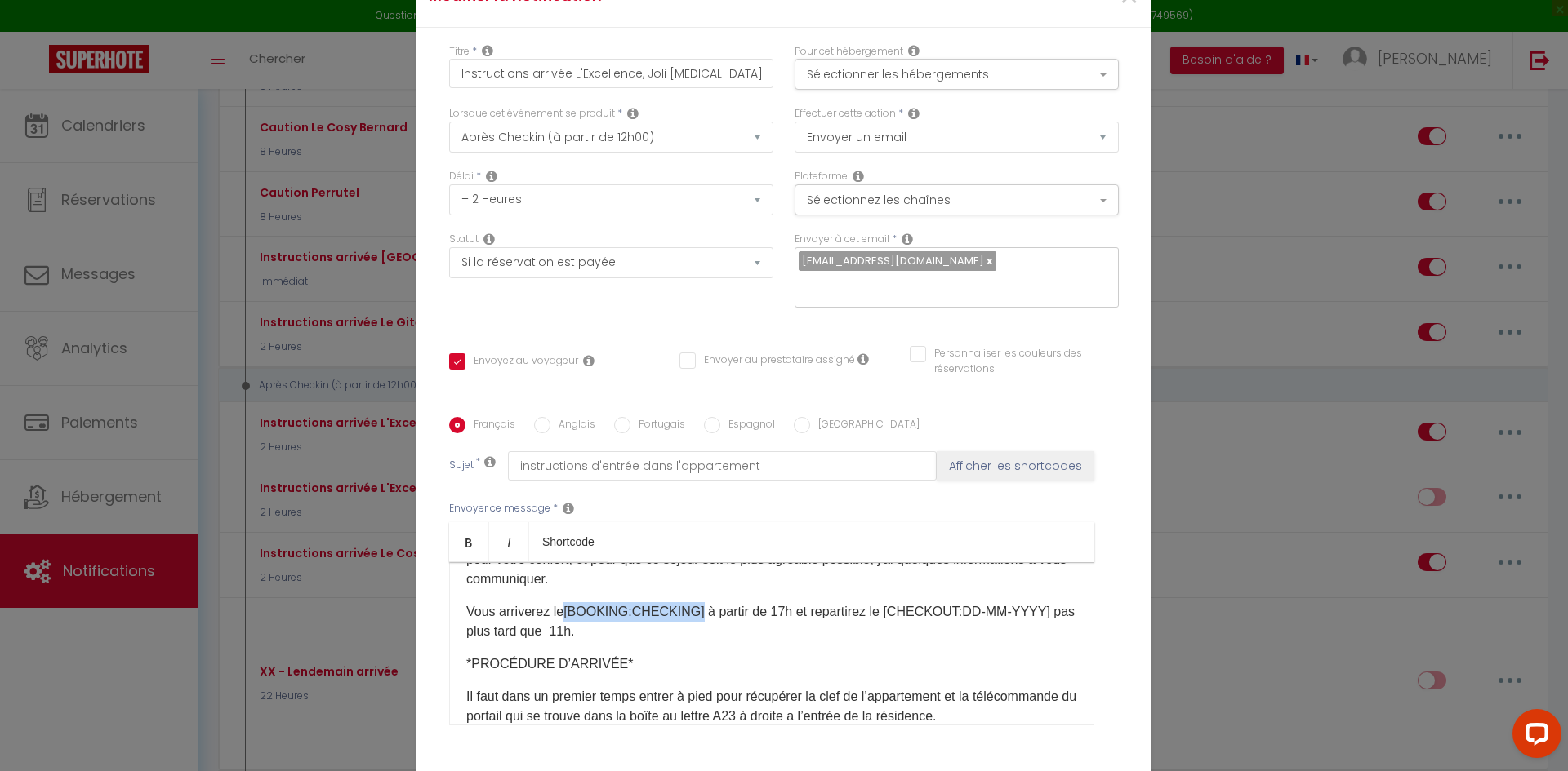
drag, startPoint x: 559, startPoint y: 602, endPoint x: 684, endPoint y: 601, distance: 125.0
click at [684, 603] on p "Vous arriverez le[BOOKING:CHECKING]​ à partir de 17h et repartirez le [CHECKOUT…" at bounding box center [771, 622] width 611 height 39
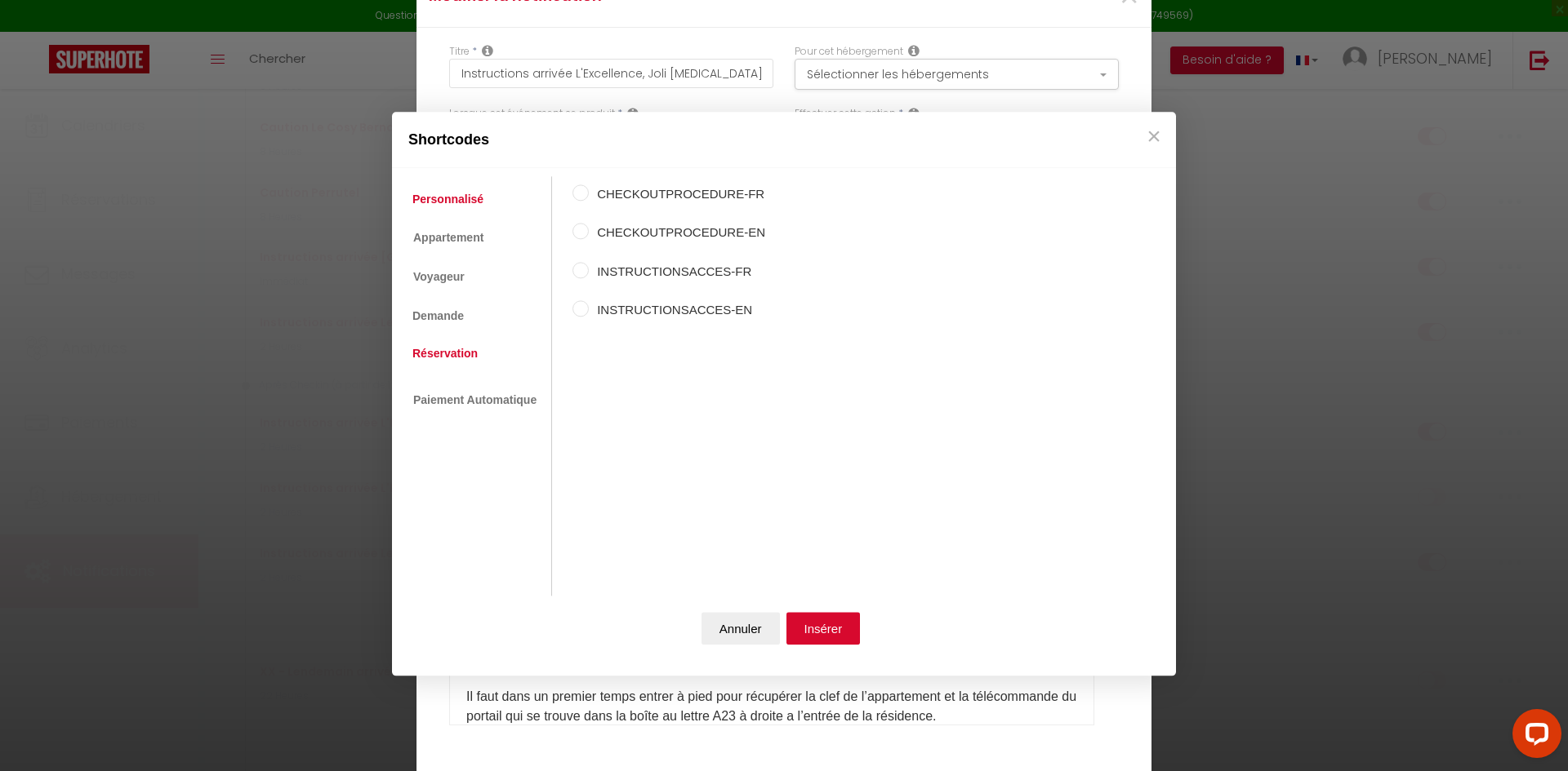
click at [441, 353] on link "Réservation" at bounding box center [446, 353] width 82 height 29
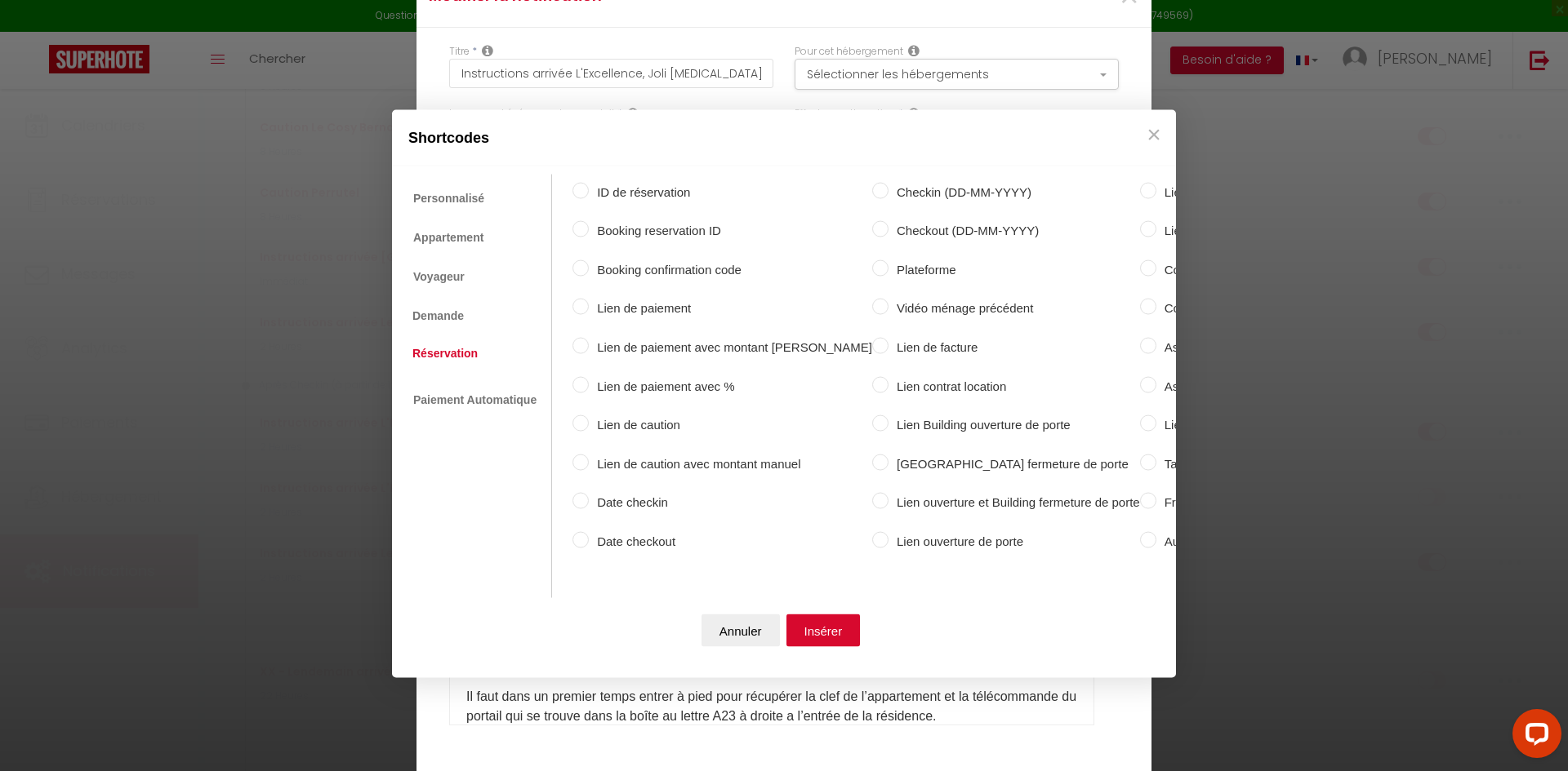
click at [872, 187] on input "Checkin (DD-MM-YYYY)" at bounding box center [880, 190] width 17 height 17
click at [833, 634] on button "Insérer" at bounding box center [823, 630] width 75 height 33
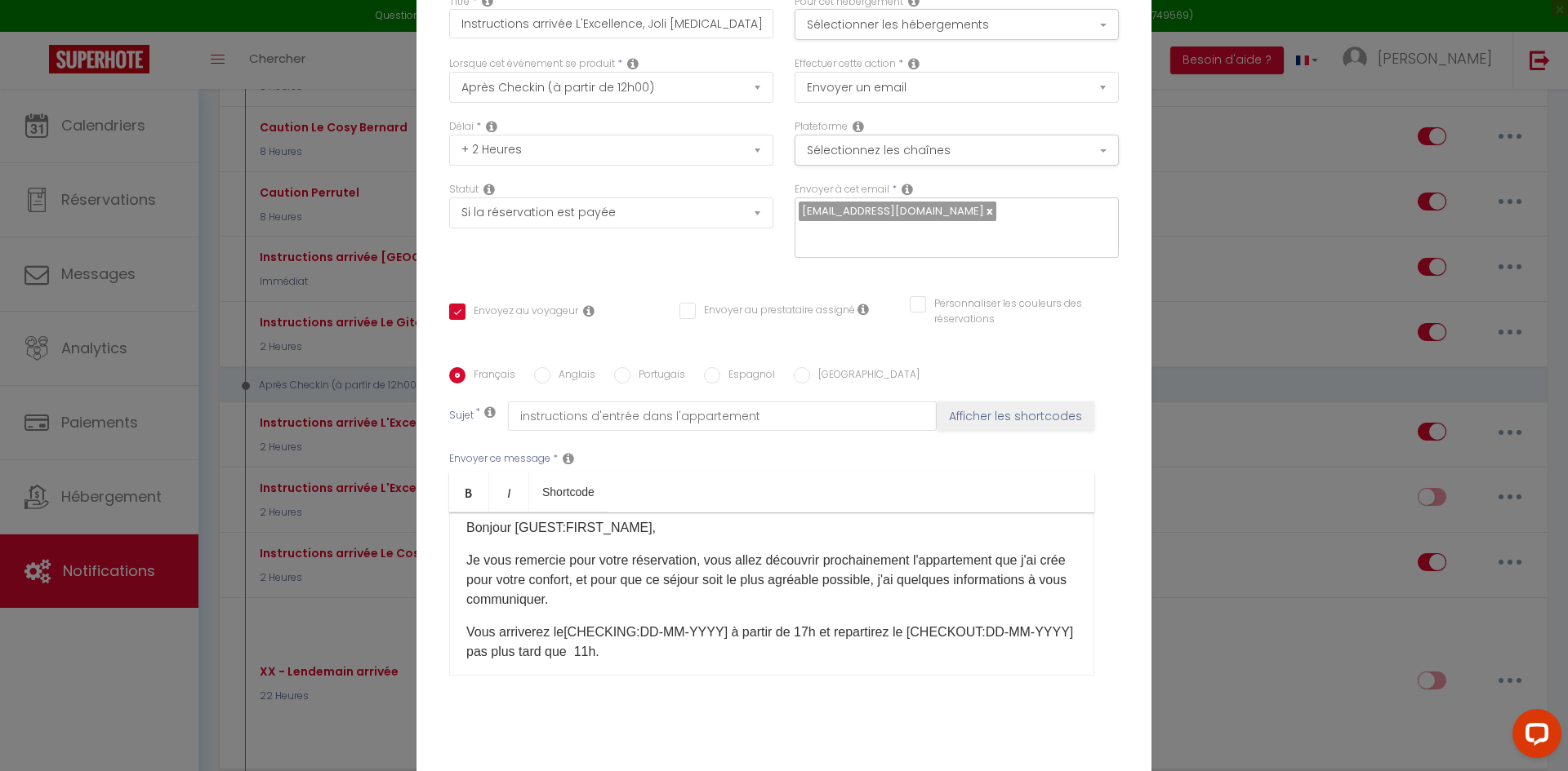
scroll to position [0, 0]
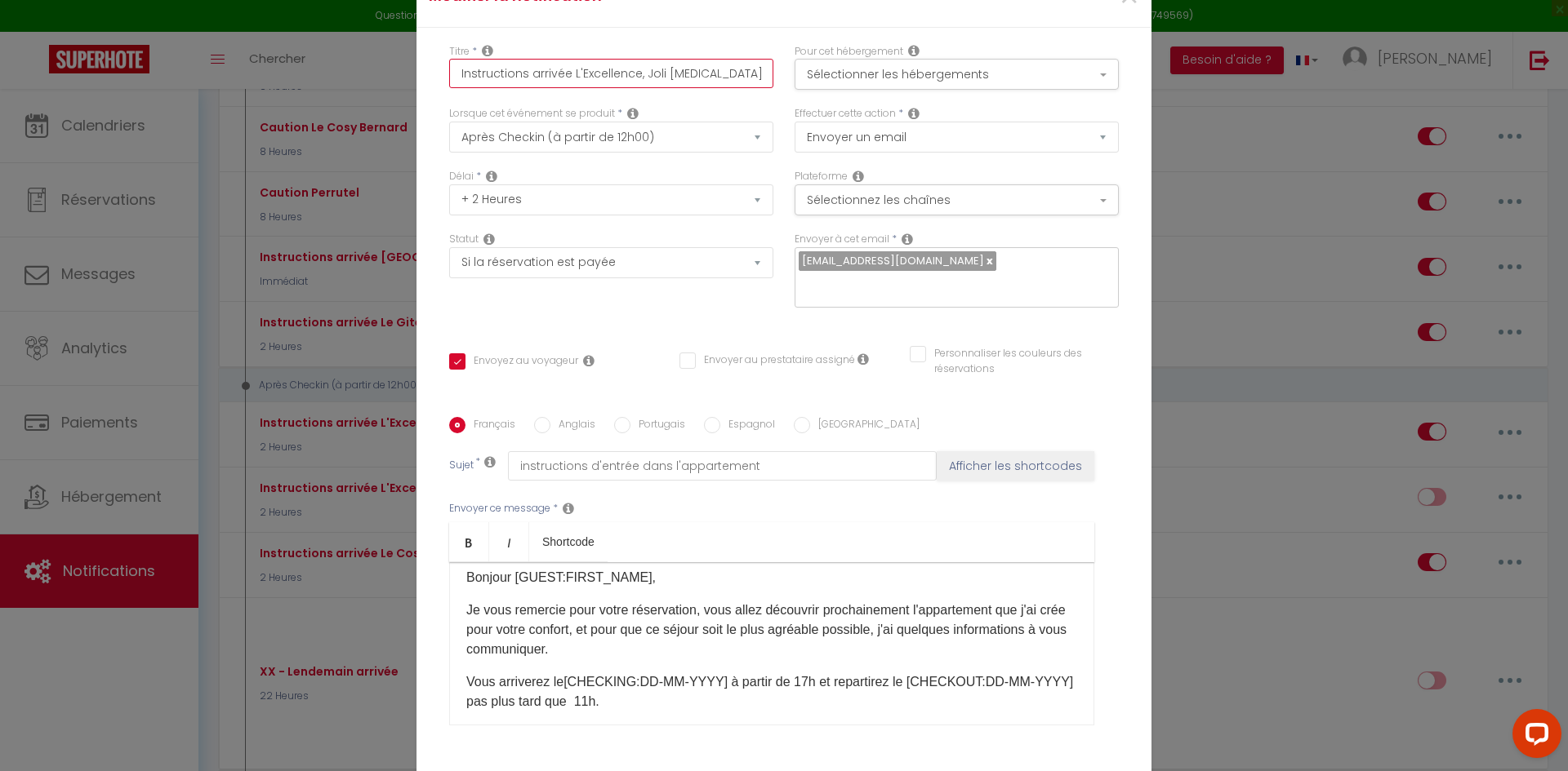
drag, startPoint x: 567, startPoint y: 84, endPoint x: 766, endPoint y: 81, distance: 199.0
click at [766, 81] on input "Instructions arrivée L'Excellence, Joli [MEDICAL_DATA] Bourgeois" at bounding box center [611, 73] width 324 height 29
click at [926, 84] on button "Sélectionner les hébergements" at bounding box center [957, 74] width 324 height 31
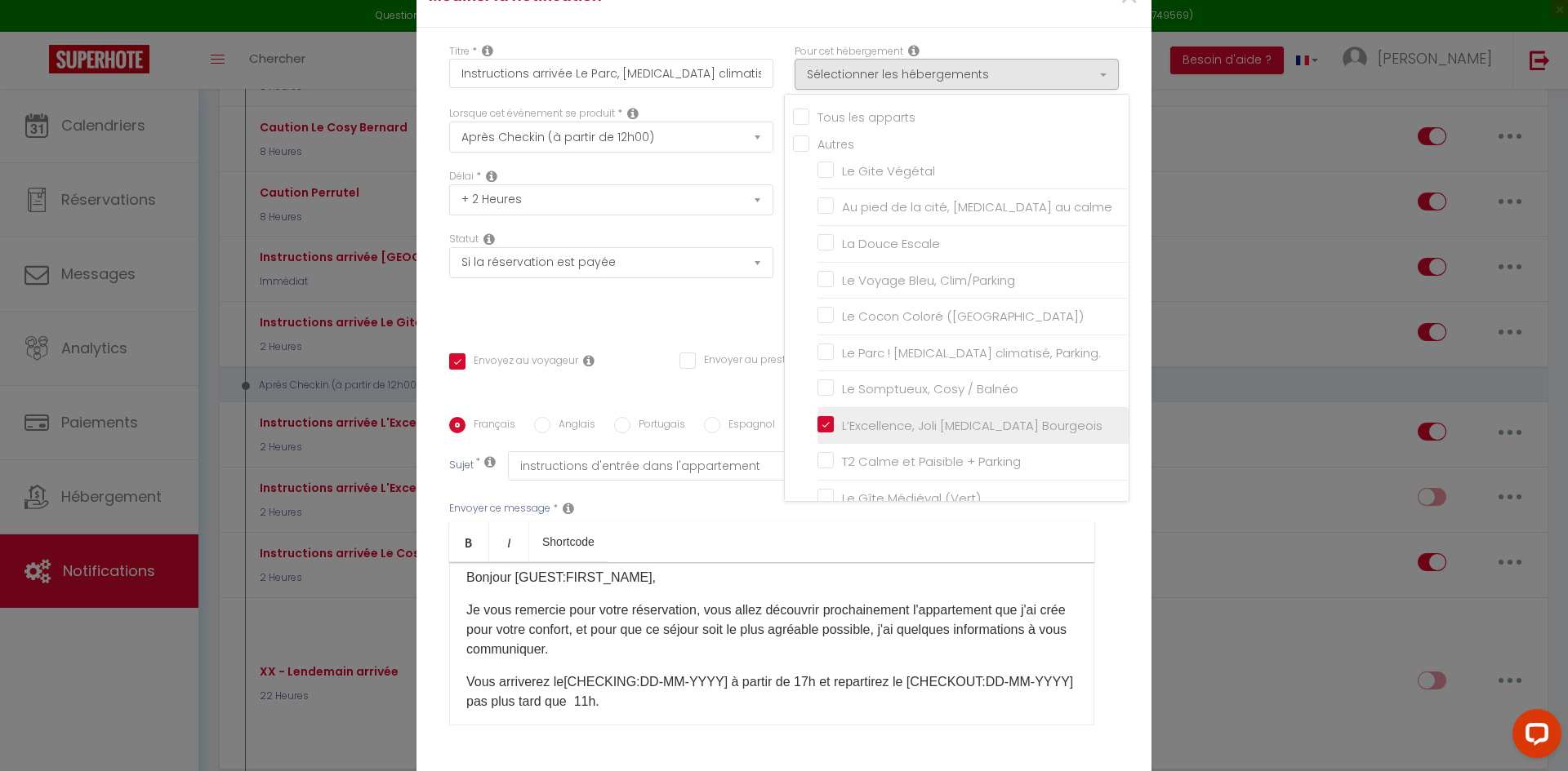
click at [823, 434] on input "L’Excellence, Joli [MEDICAL_DATA] Bourgeois" at bounding box center [973, 426] width 312 height 17
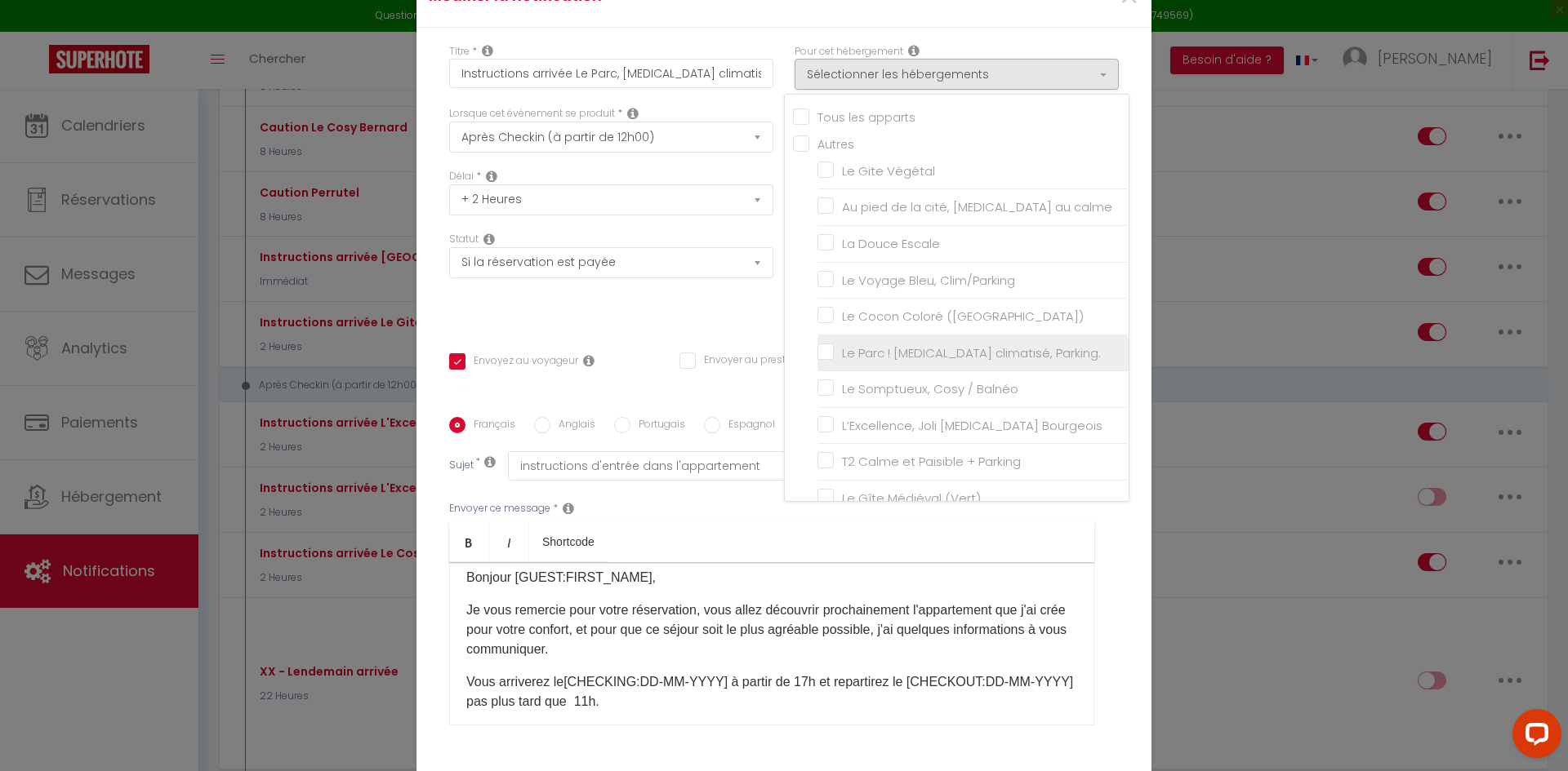
click at [823, 361] on input "Le Parc ! [MEDICAL_DATA] climatisé, Parking." at bounding box center [973, 352] width 312 height 17
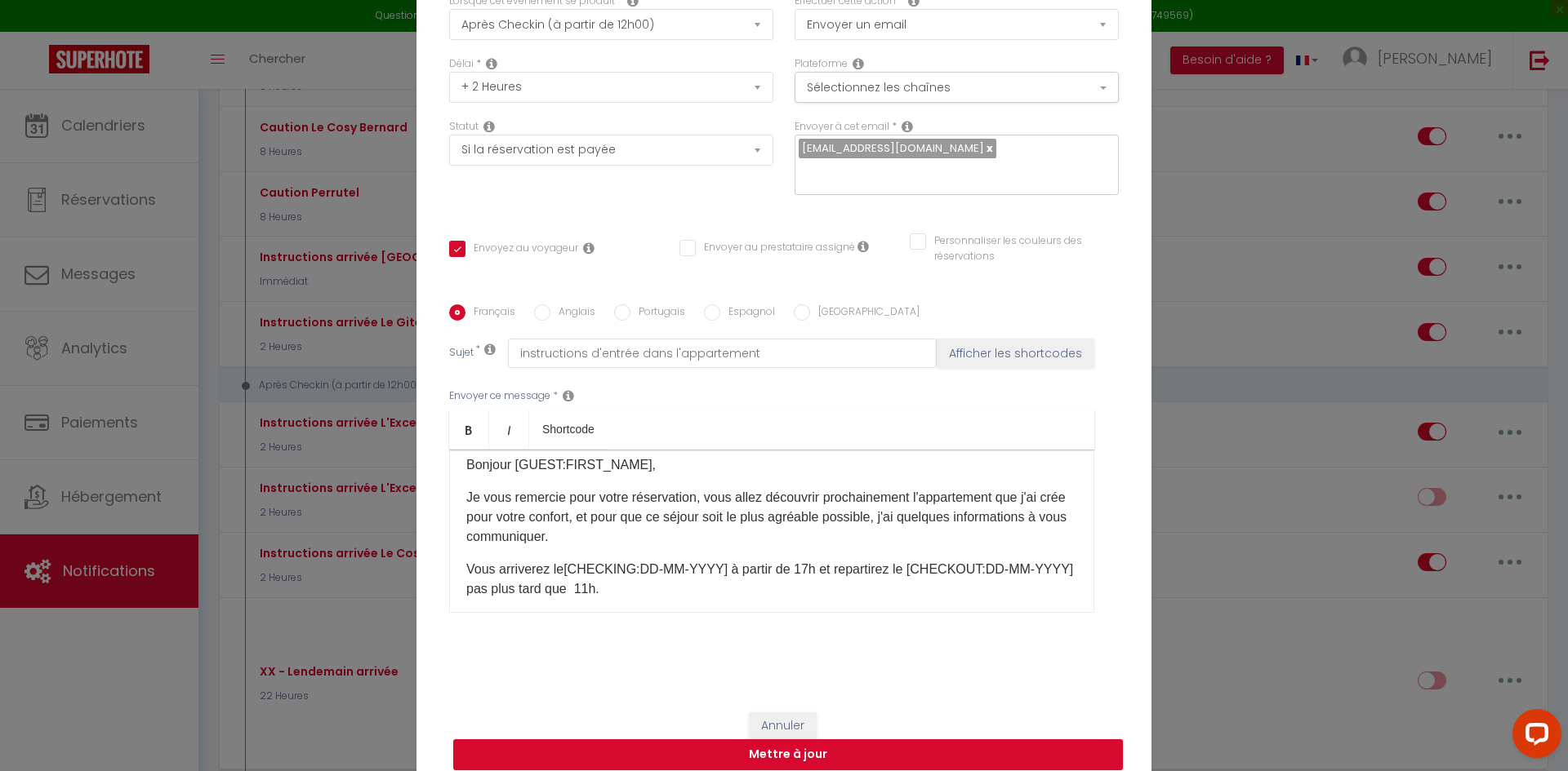
scroll to position [116, 0]
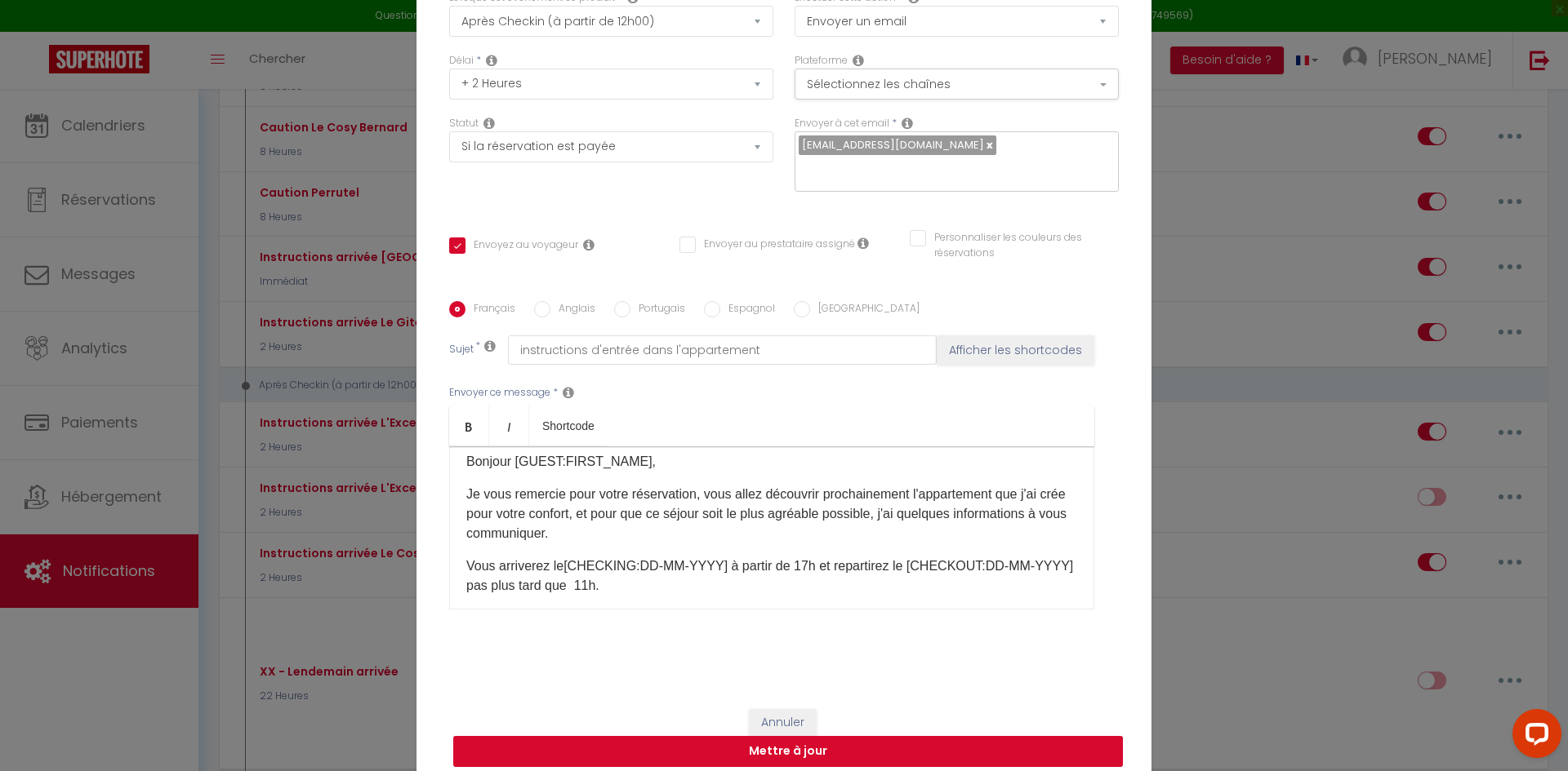
click at [780, 740] on button "Mettre à jour" at bounding box center [788, 752] width 670 height 31
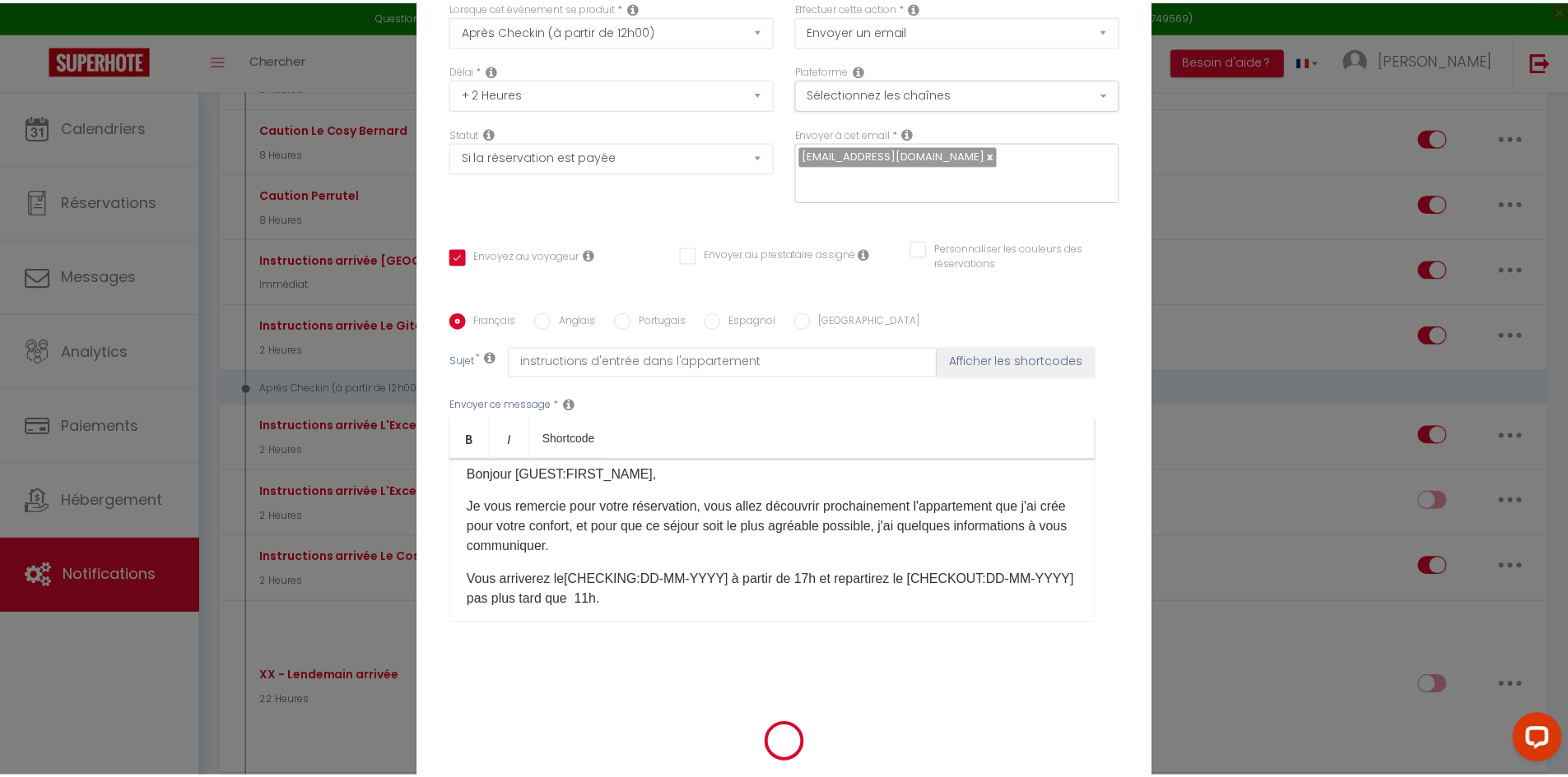
scroll to position [109, 0]
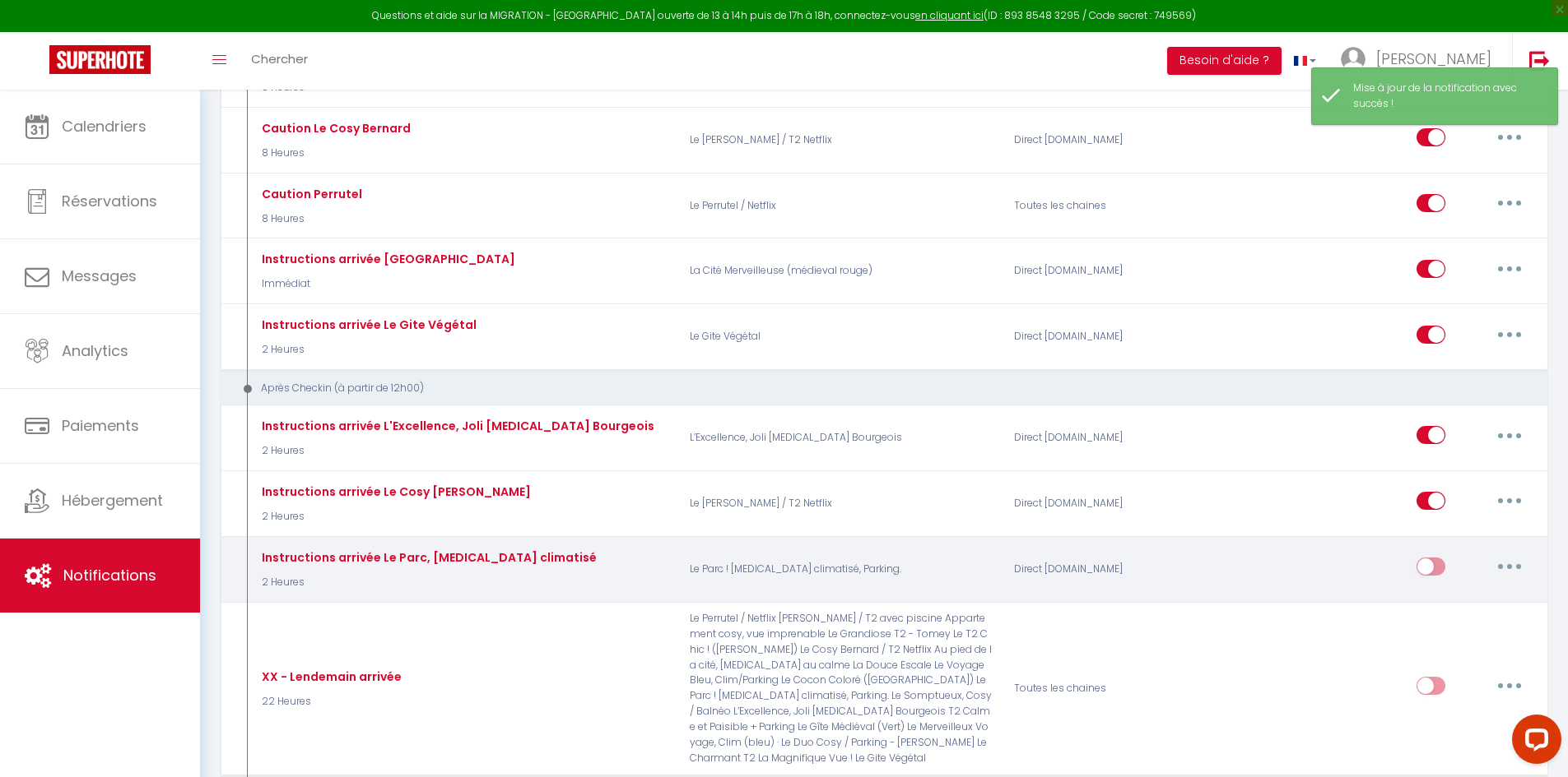
click at [1432, 567] on input "checkbox" at bounding box center [1430, 569] width 29 height 24
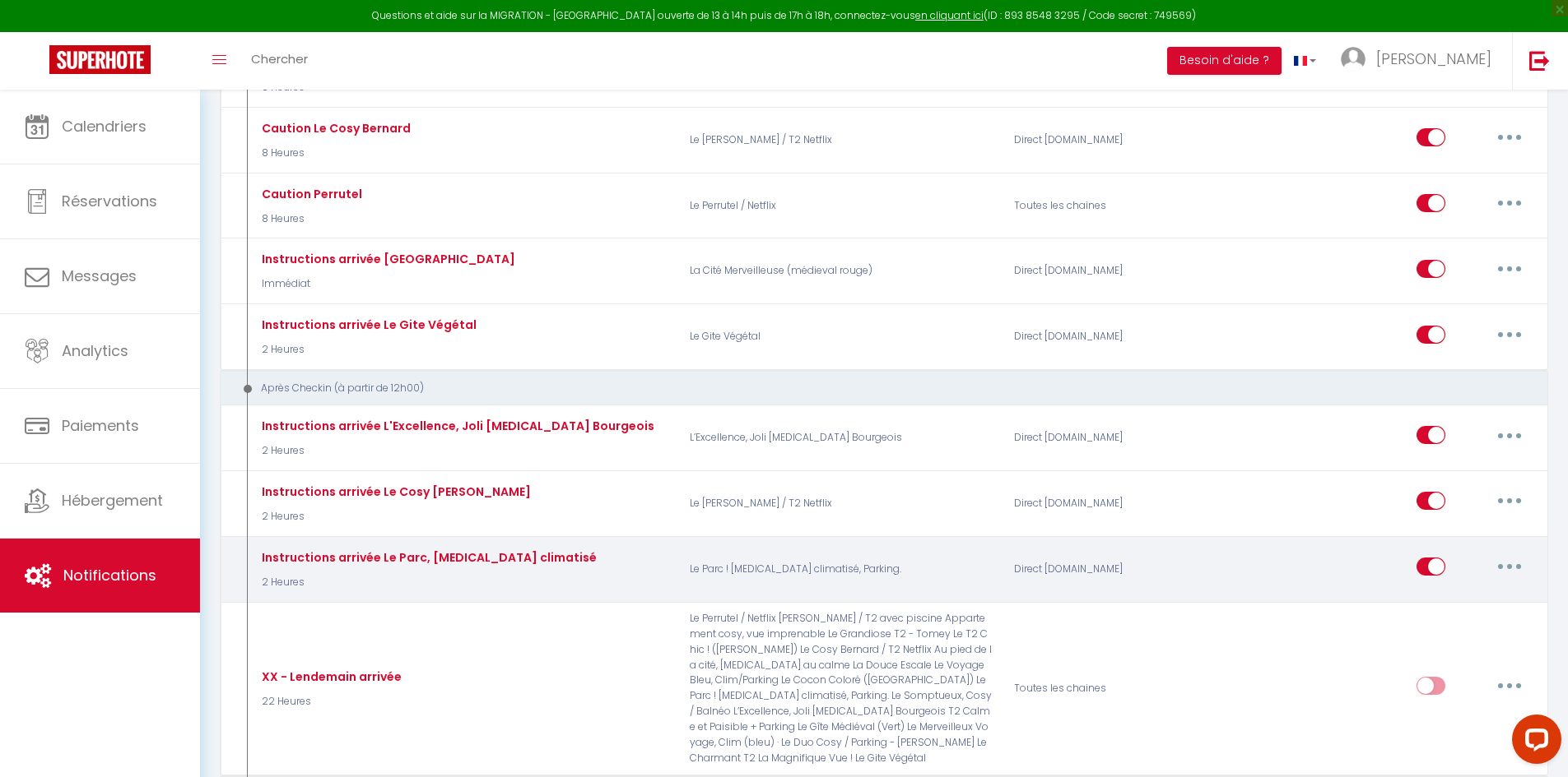
scroll to position [0, 0]
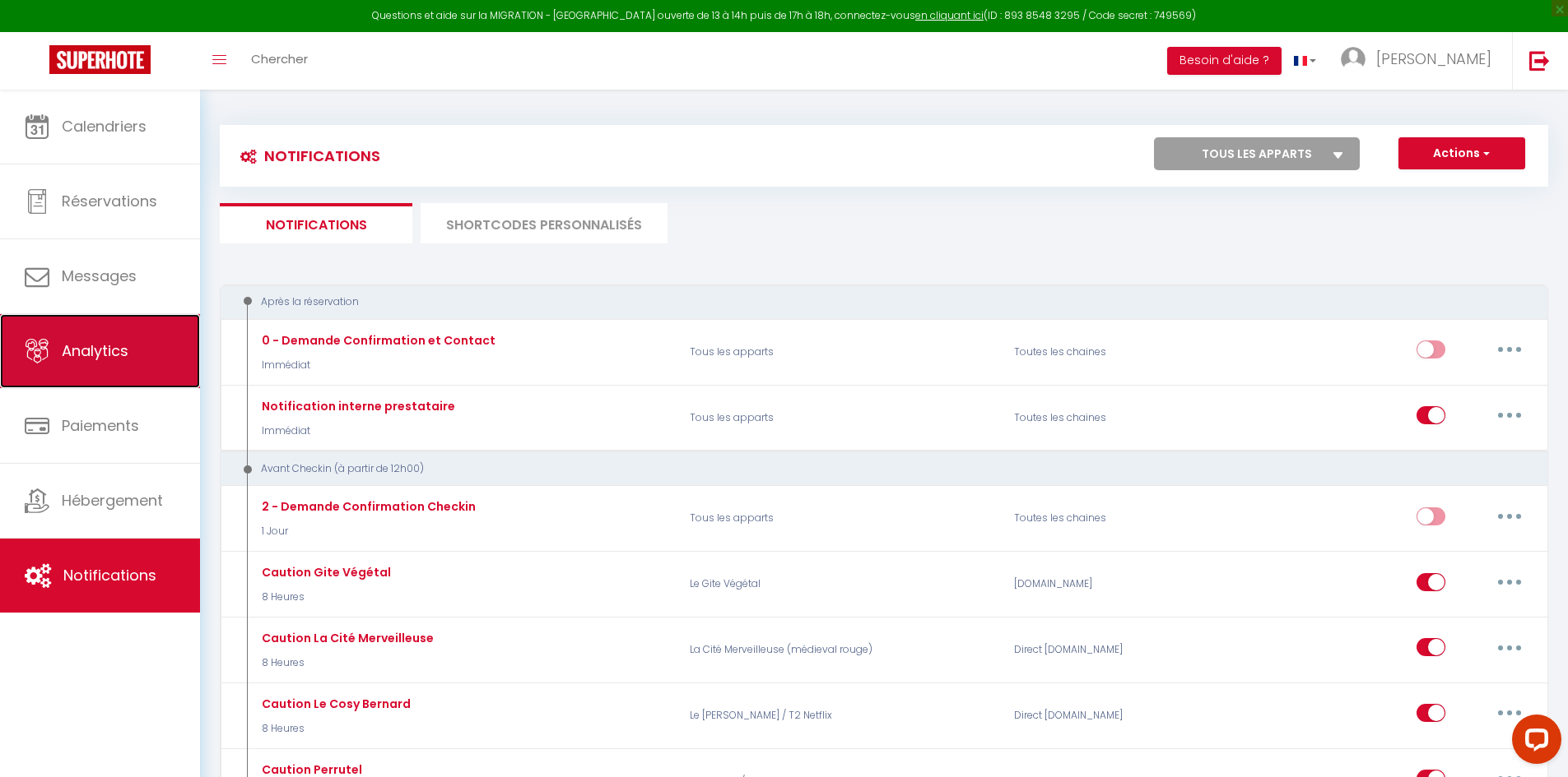
click at [102, 353] on span "Analytics" at bounding box center [95, 351] width 67 height 20
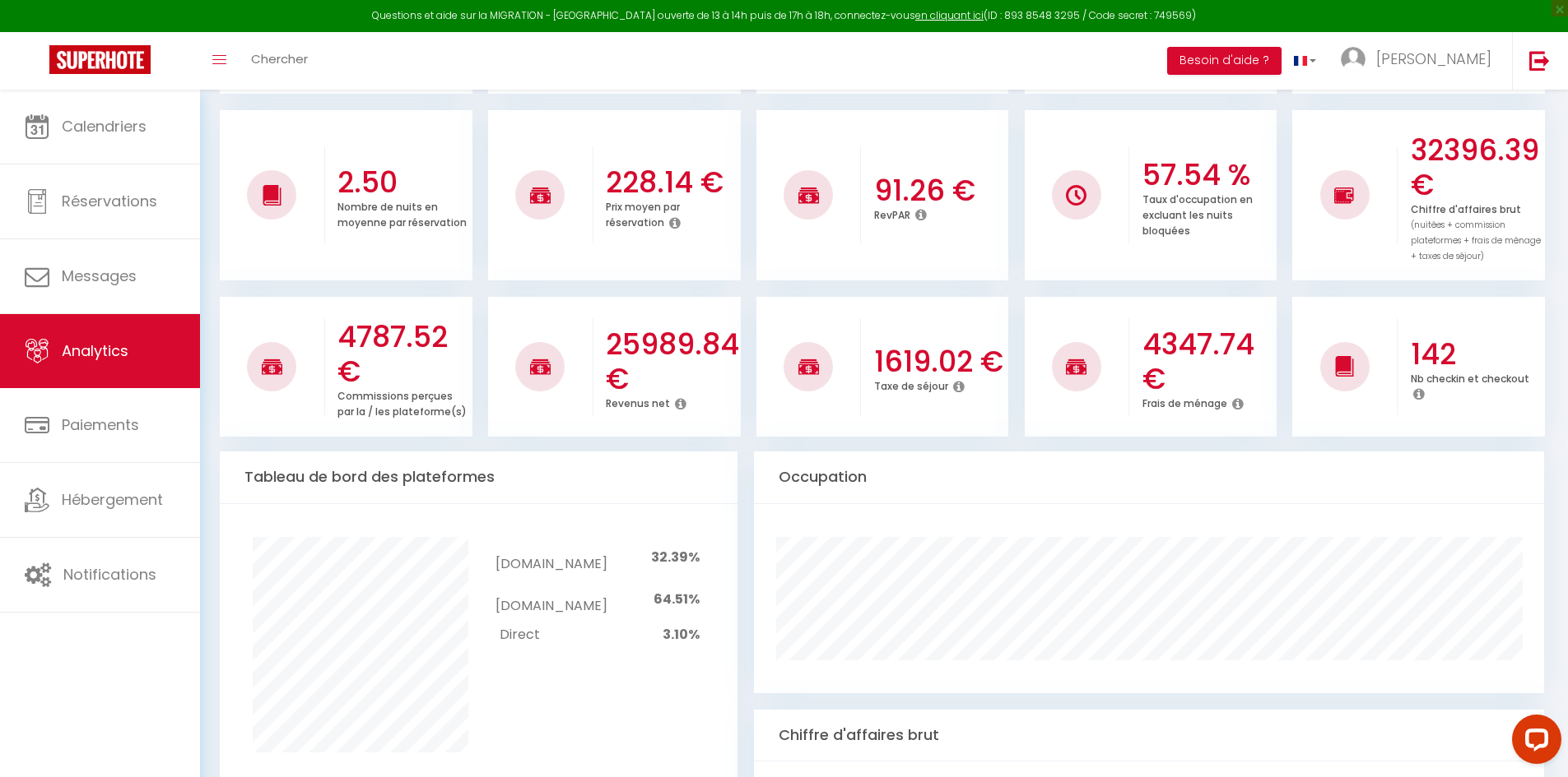
scroll to position [76, 0]
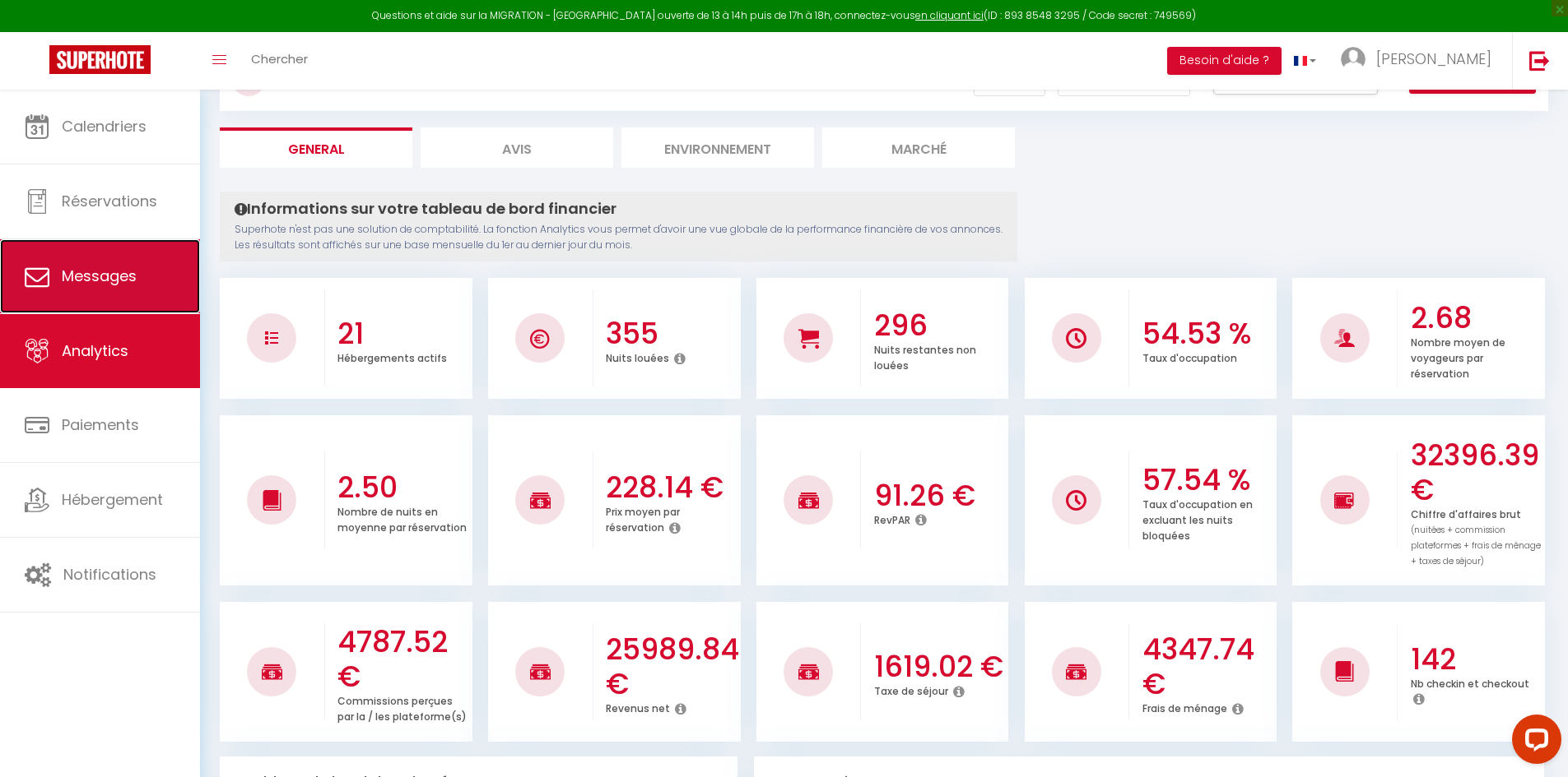
click at [145, 273] on link "Messages" at bounding box center [100, 277] width 200 height 74
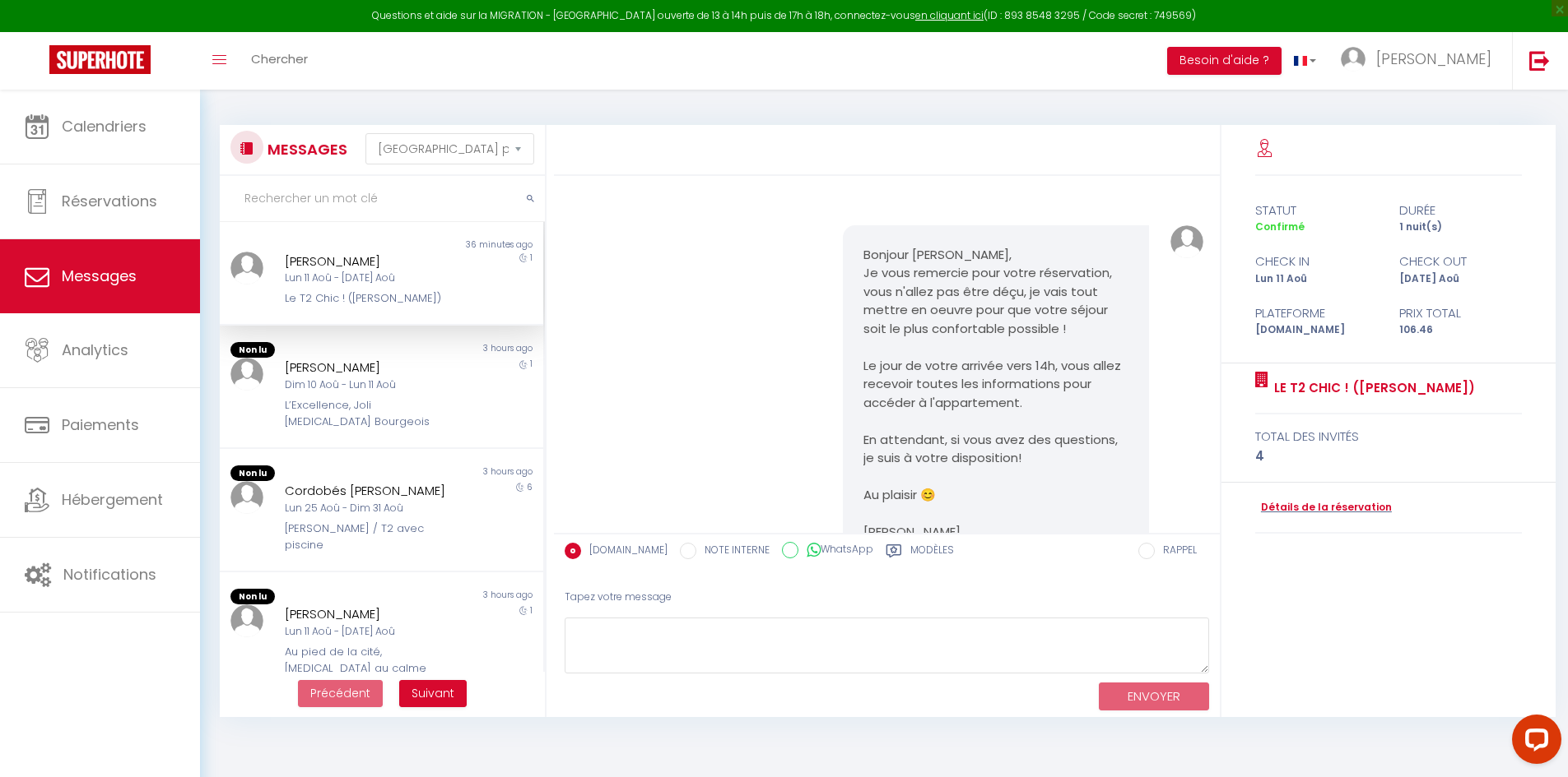
scroll to position [2943, 0]
